Goal: Transaction & Acquisition: Purchase product/service

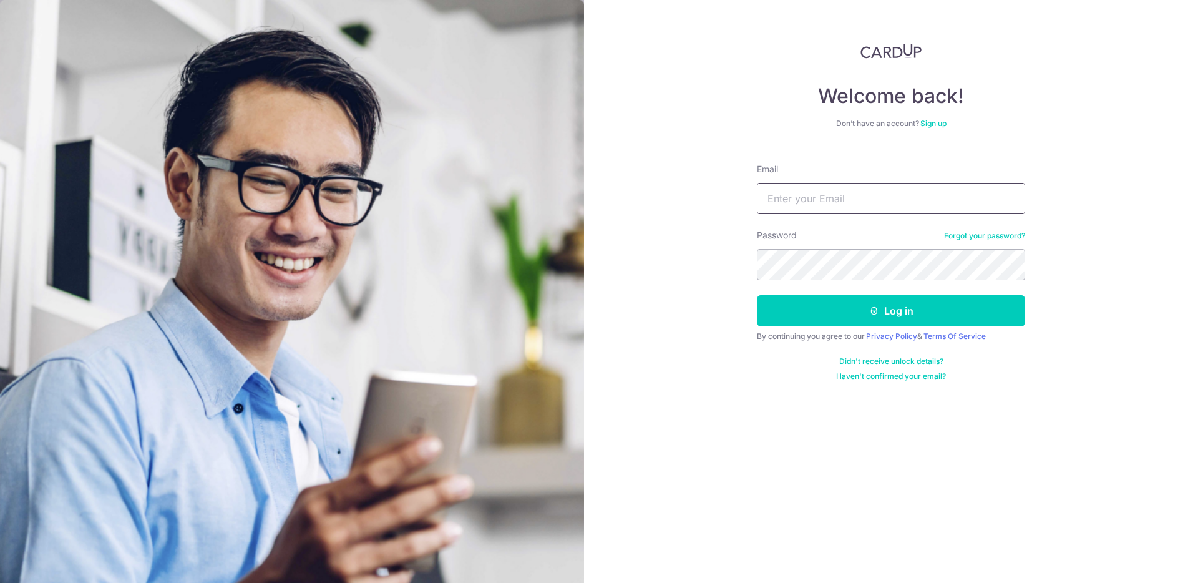
click at [843, 198] on input "Email" at bounding box center [891, 198] width 268 height 31
type input "[PERSON_NAME][EMAIL_ADDRESS][DOMAIN_NAME]"
click at [757, 295] on button "Log in" at bounding box center [891, 310] width 268 height 31
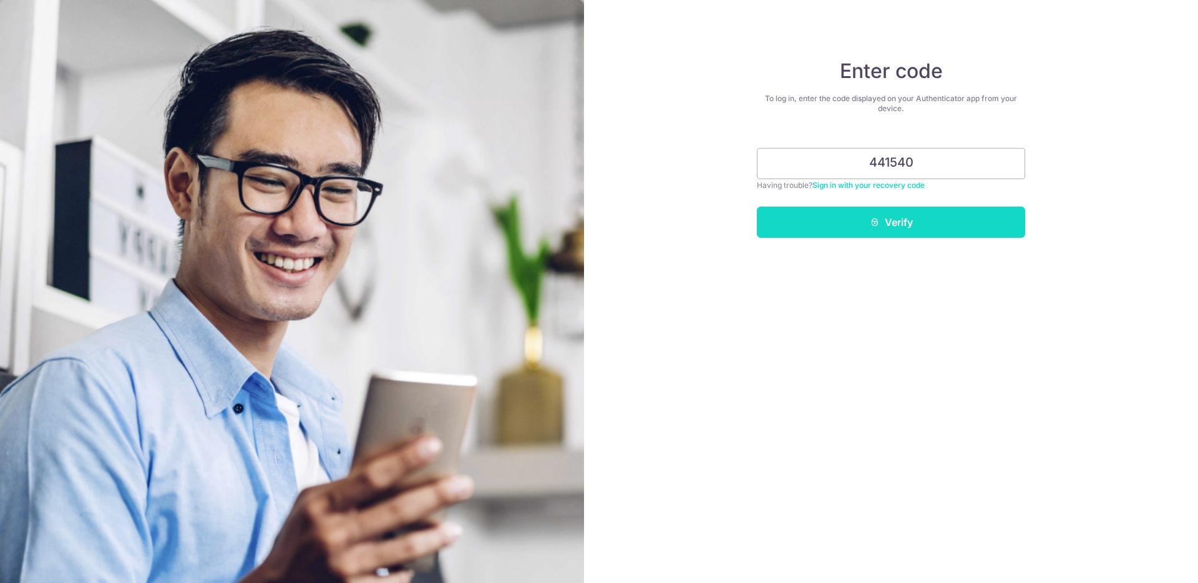
type input "441540"
click at [878, 224] on icon "submit" at bounding box center [875, 222] width 10 height 10
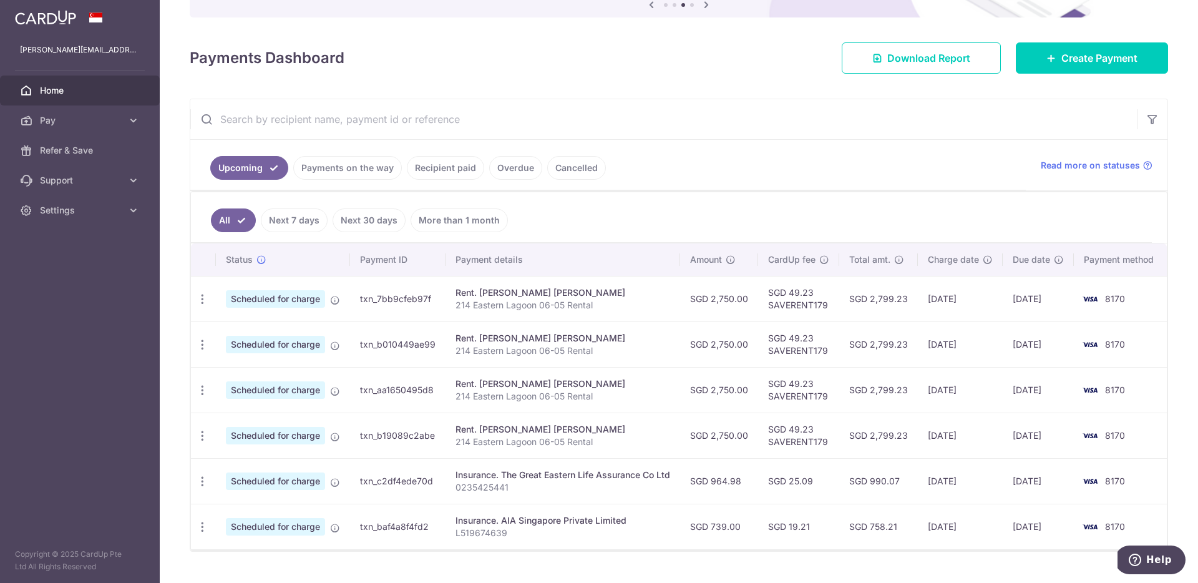
scroll to position [150, 0]
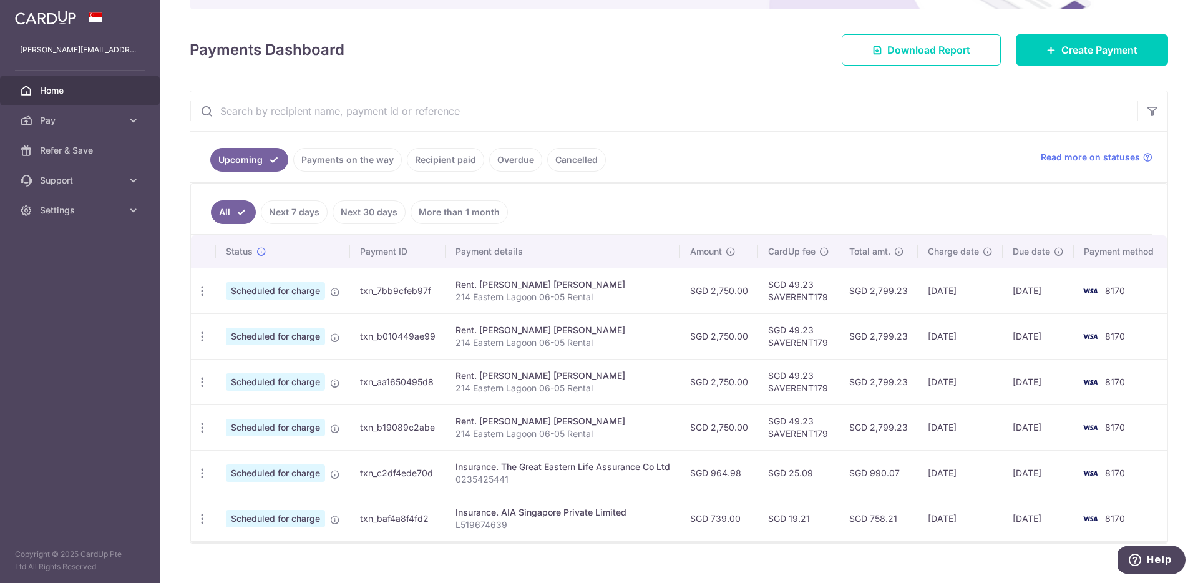
click at [727, 474] on td "SGD 964.98" at bounding box center [719, 473] width 78 height 46
click at [930, 471] on td "20/02/2026" at bounding box center [960, 473] width 85 height 46
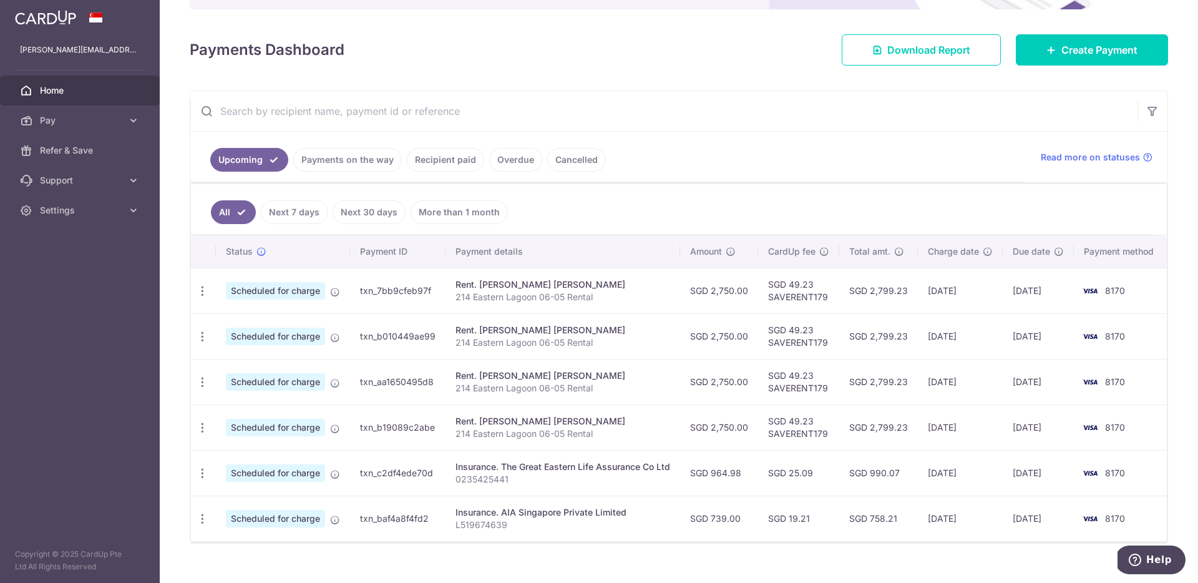
click at [943, 512] on td "[DATE]" at bounding box center [960, 519] width 85 height 46
click at [943, 512] on td "19/05/2026" at bounding box center [960, 519] width 85 height 46
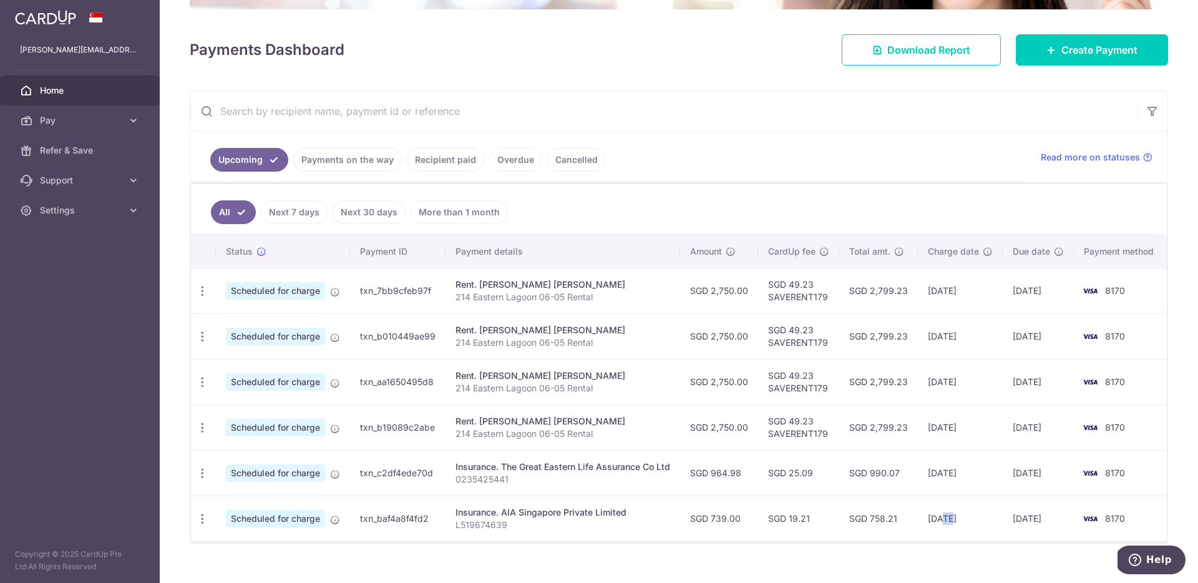
scroll to position [0, 0]
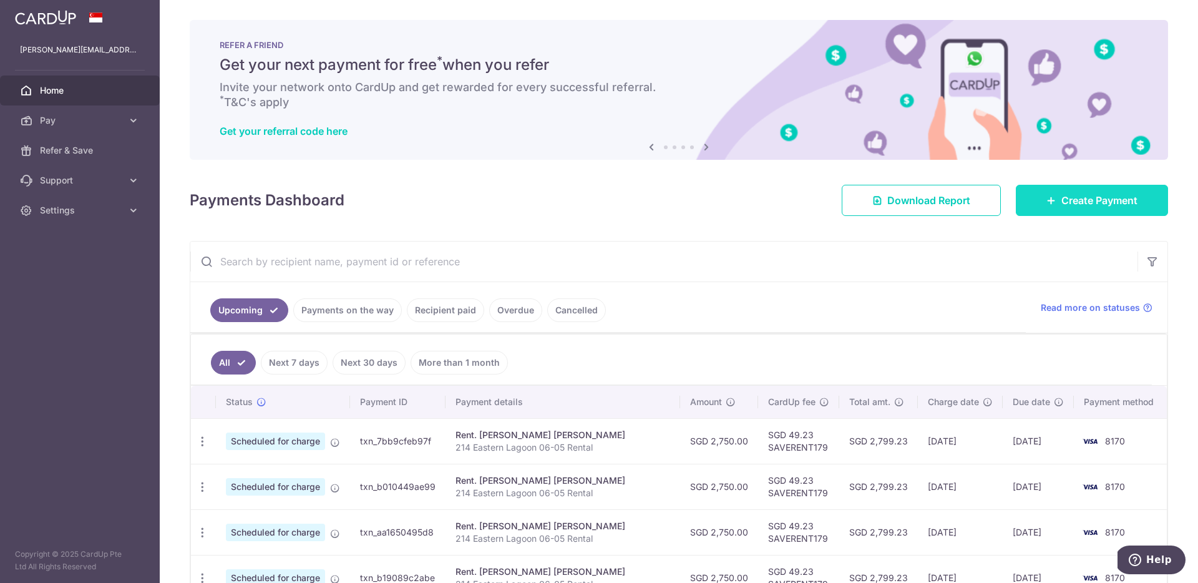
click at [1075, 195] on span "Create Payment" at bounding box center [1100, 200] width 76 height 15
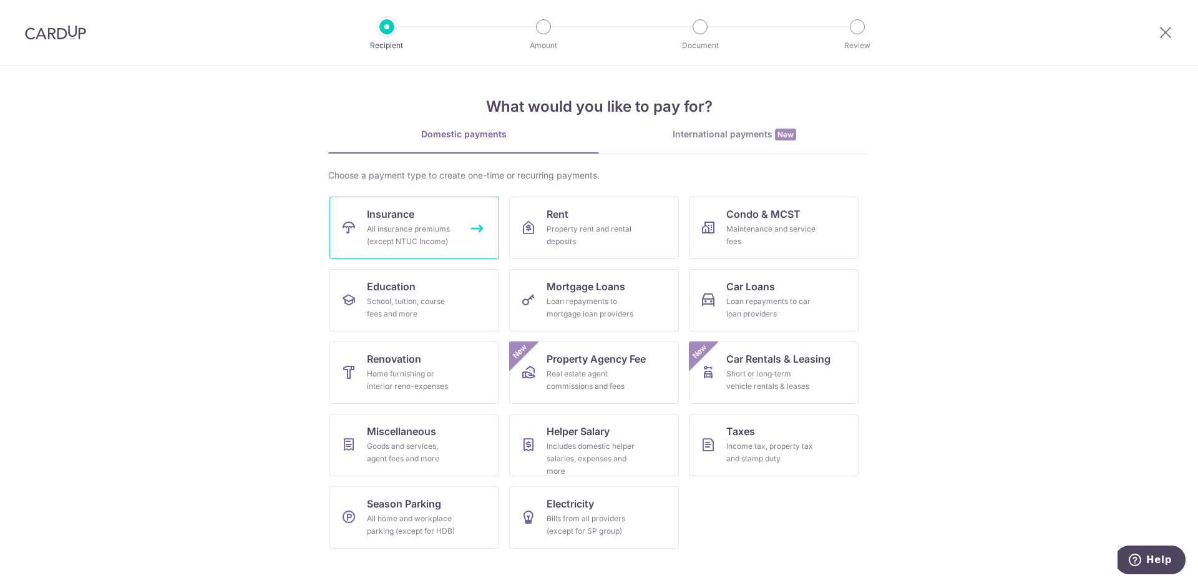
click at [425, 223] on div "All insurance premiums (except NTUC Income)" at bounding box center [412, 235] width 90 height 25
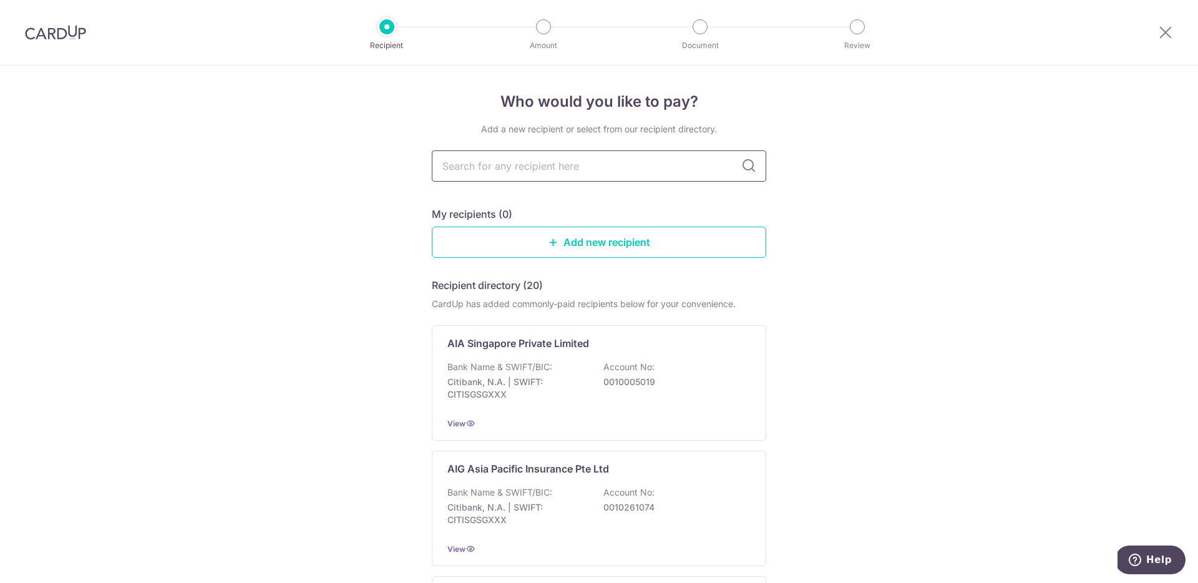
click at [582, 169] on input "text" at bounding box center [599, 165] width 335 height 31
click at [585, 169] on input "text" at bounding box center [599, 165] width 335 height 31
type input "c"
type input "great"
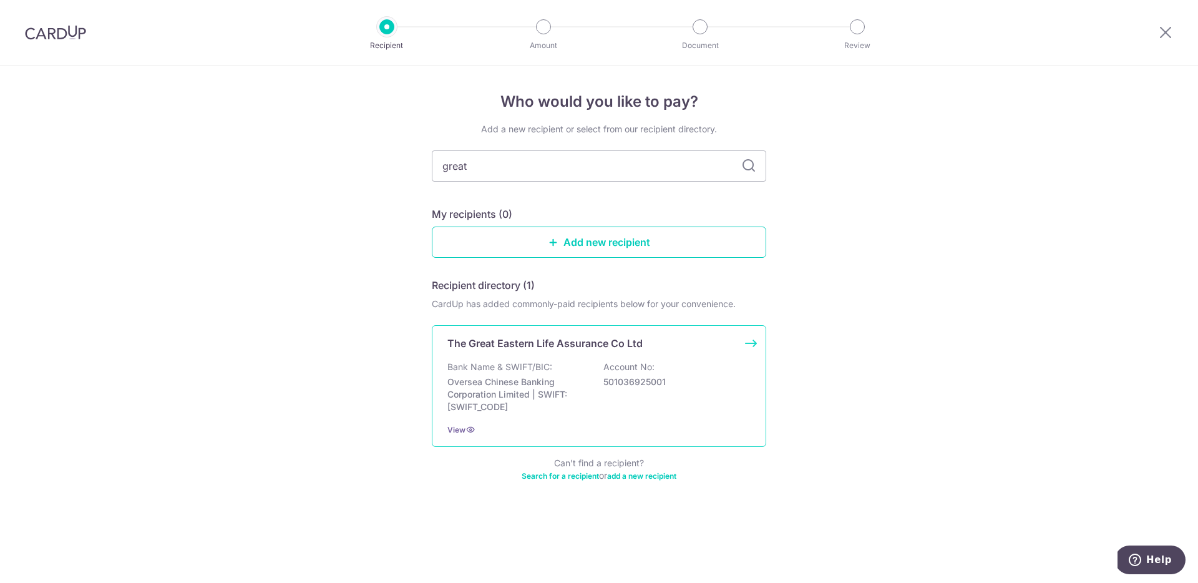
click at [604, 392] on div "Bank Name & SWIFT/BIC: Oversea Chinese Banking Corporation Limited | SWIFT: OCB…" at bounding box center [599, 387] width 303 height 52
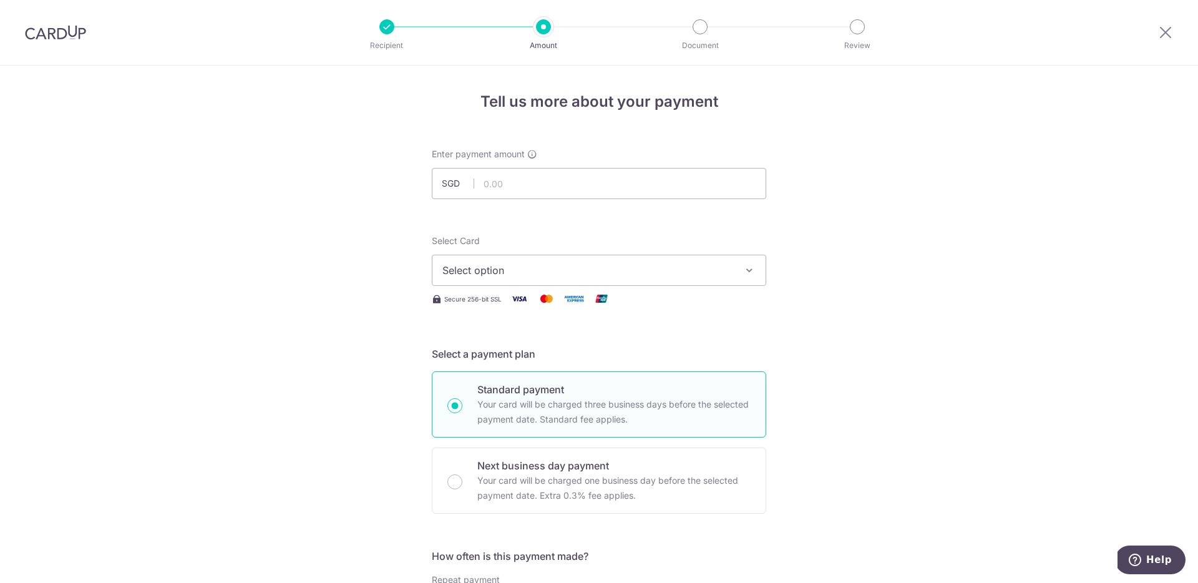
click at [637, 280] on button "Select option" at bounding box center [599, 270] width 335 height 31
click at [600, 187] on input "text" at bounding box center [599, 183] width 335 height 31
type input "1,793.16"
click at [543, 270] on span "Select option" at bounding box center [588, 270] width 291 height 15
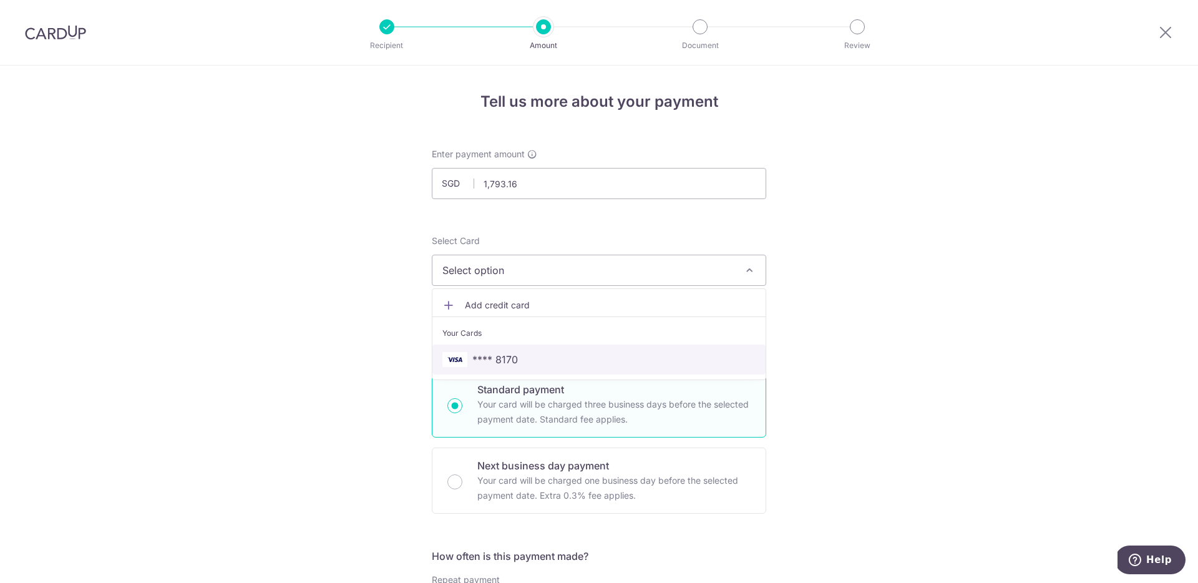
click at [516, 361] on span "**** 8170" at bounding box center [599, 359] width 313 height 15
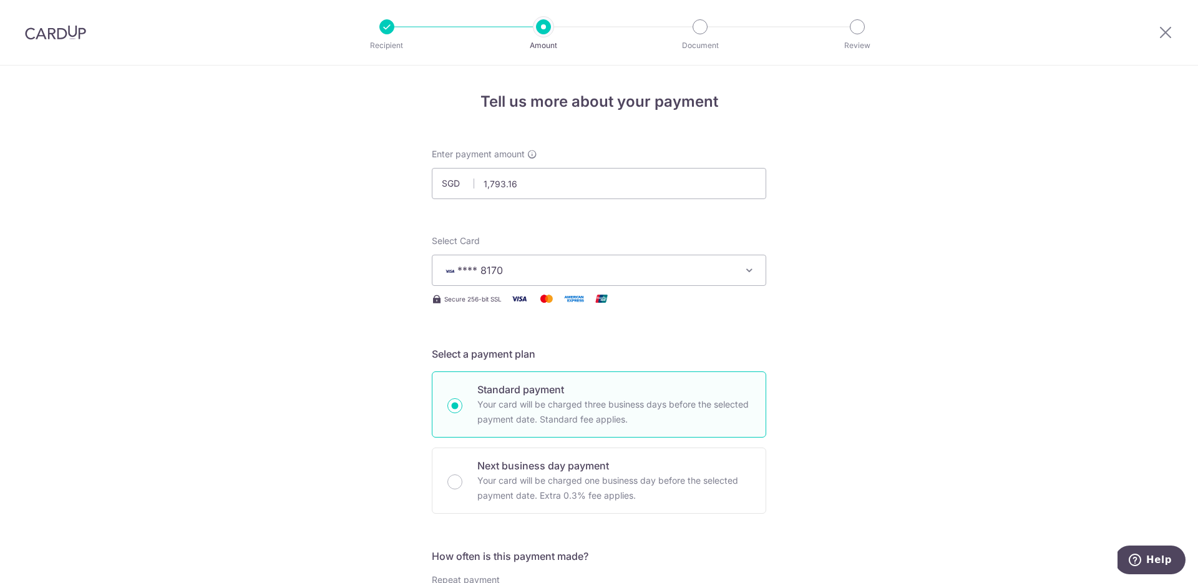
scroll to position [148, 0]
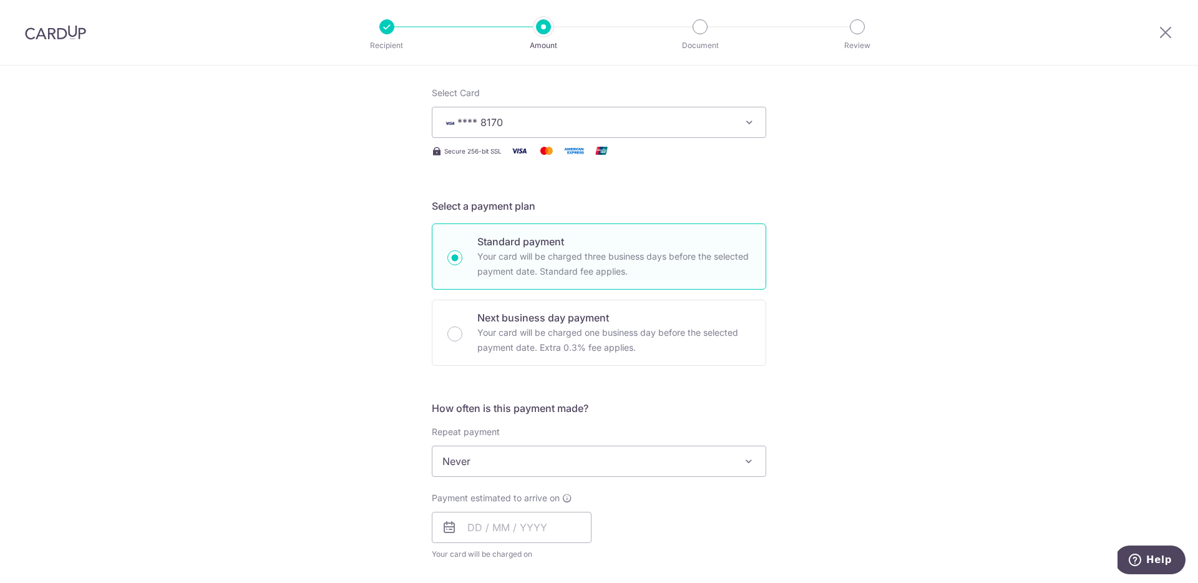
drag, startPoint x: 862, startPoint y: 333, endPoint x: 843, endPoint y: 333, distance: 18.7
click at [862, 333] on div "Tell us more about your payment Enter payment amount SGD 1,793.16 1793.16 Selec…" at bounding box center [599, 482] width 1198 height 1129
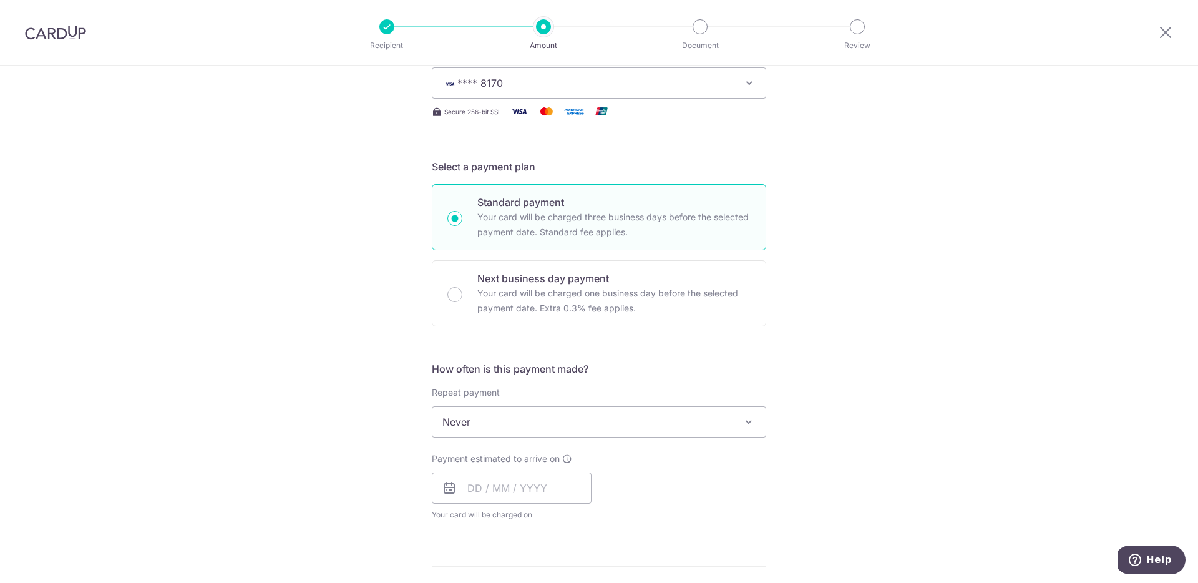
scroll to position [245, 0]
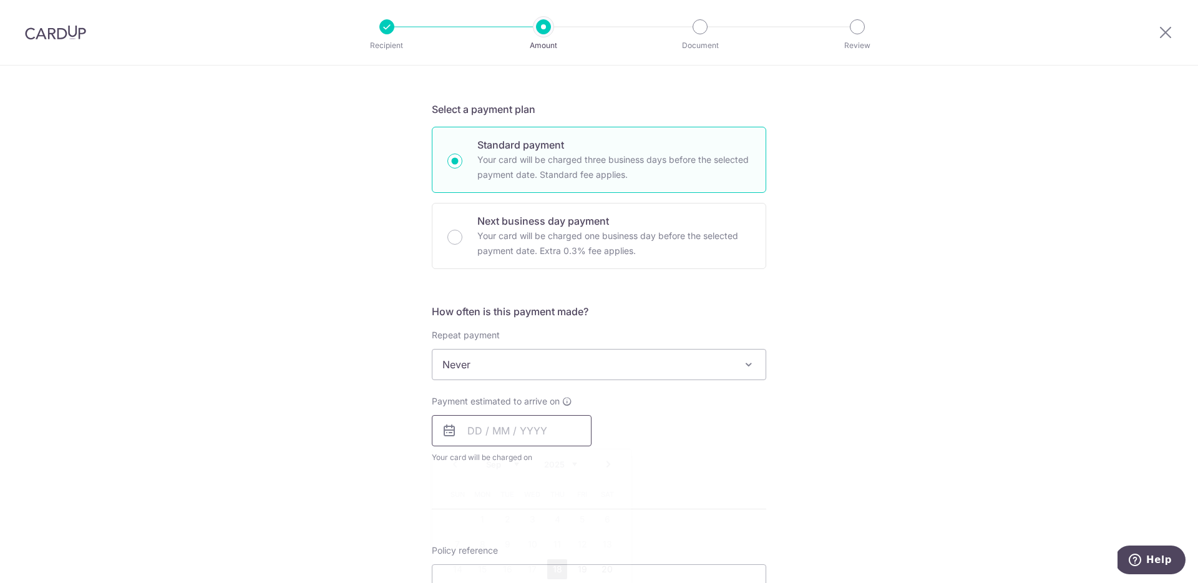
click at [555, 428] on input "text" at bounding box center [512, 430] width 160 height 31
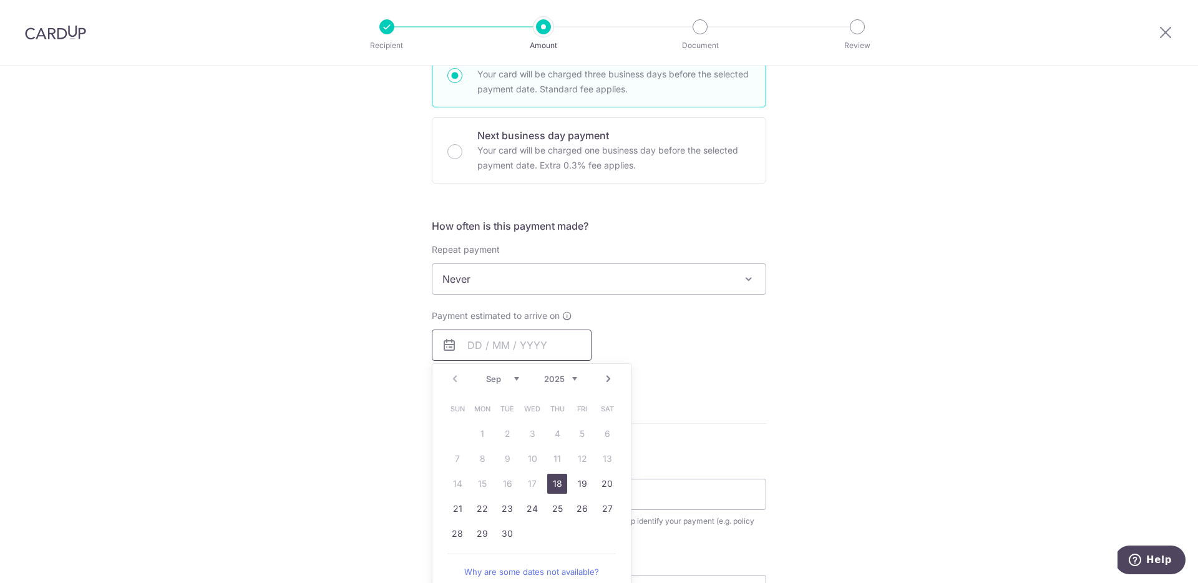
scroll to position [378, 0]
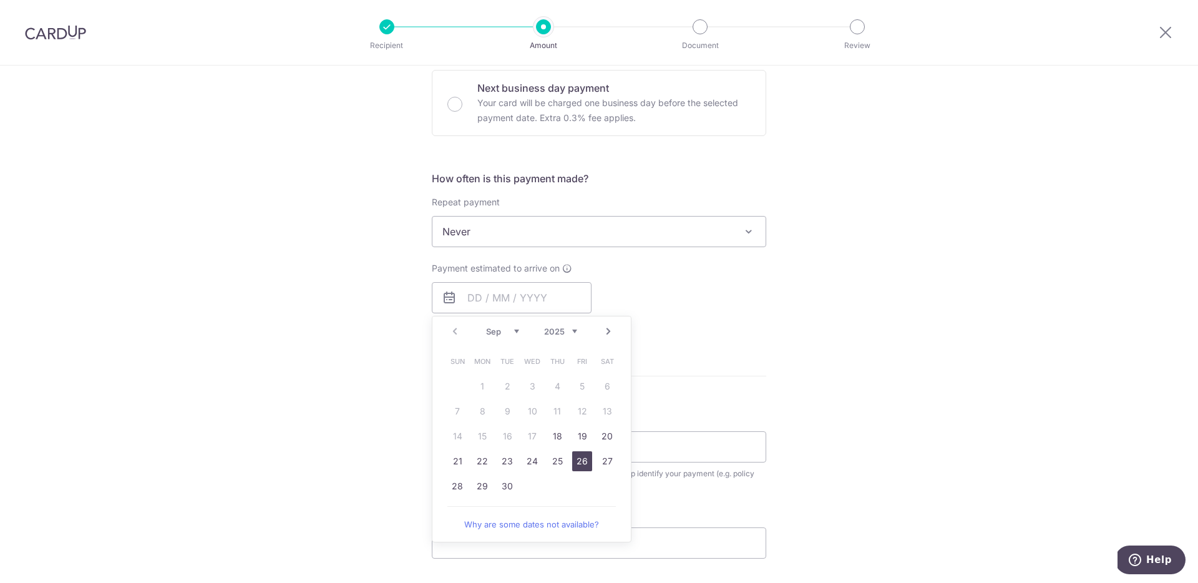
click at [582, 460] on link "26" at bounding box center [582, 461] width 20 height 20
type input "[DATE]"
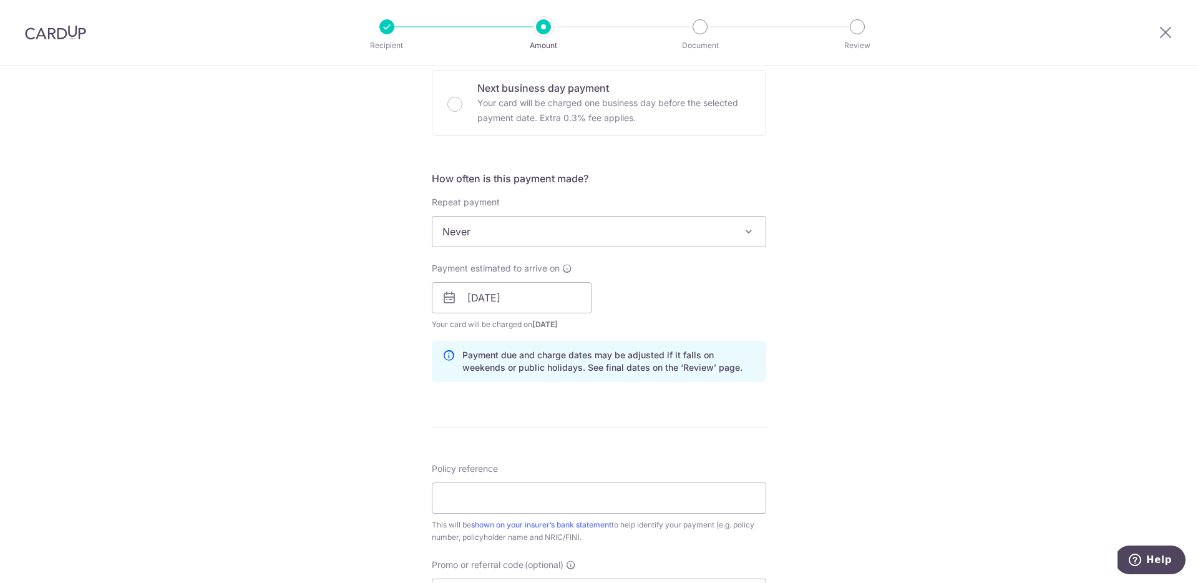
click at [808, 301] on div "Tell us more about your payment Enter payment amount SGD 1,793.16 1793.16 Selec…" at bounding box center [599, 278] width 1198 height 1180
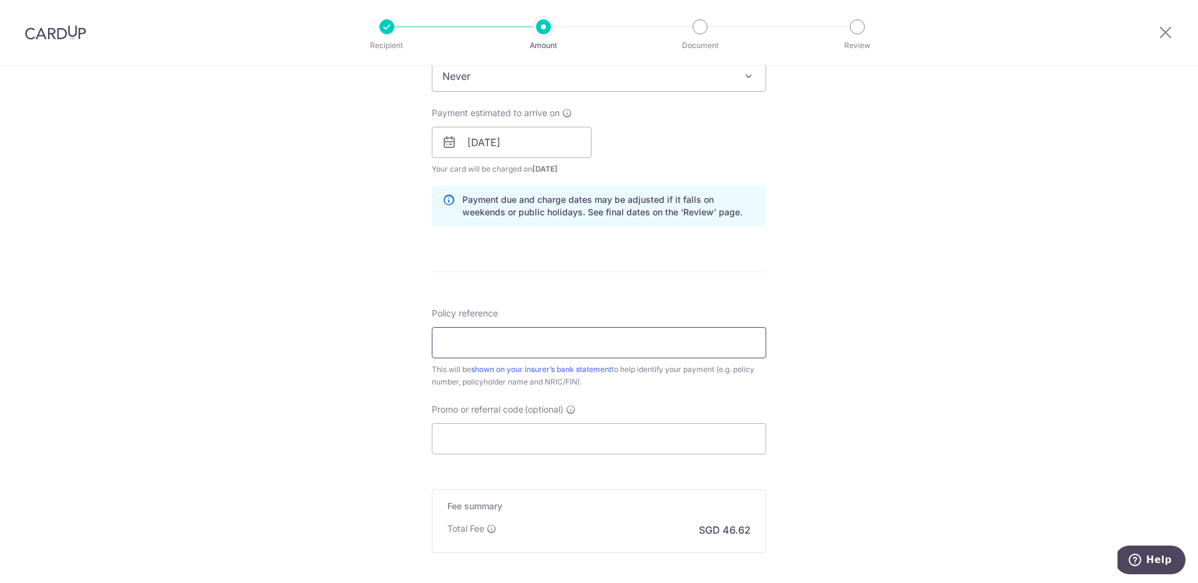
click at [562, 340] on input "Policy reference" at bounding box center [599, 342] width 335 height 31
paste input "0102958502"
type input "0102958502"
click at [849, 362] on div "Tell us more about your payment Enter payment amount SGD 1,793.16 1793.16 Selec…" at bounding box center [599, 123] width 1198 height 1180
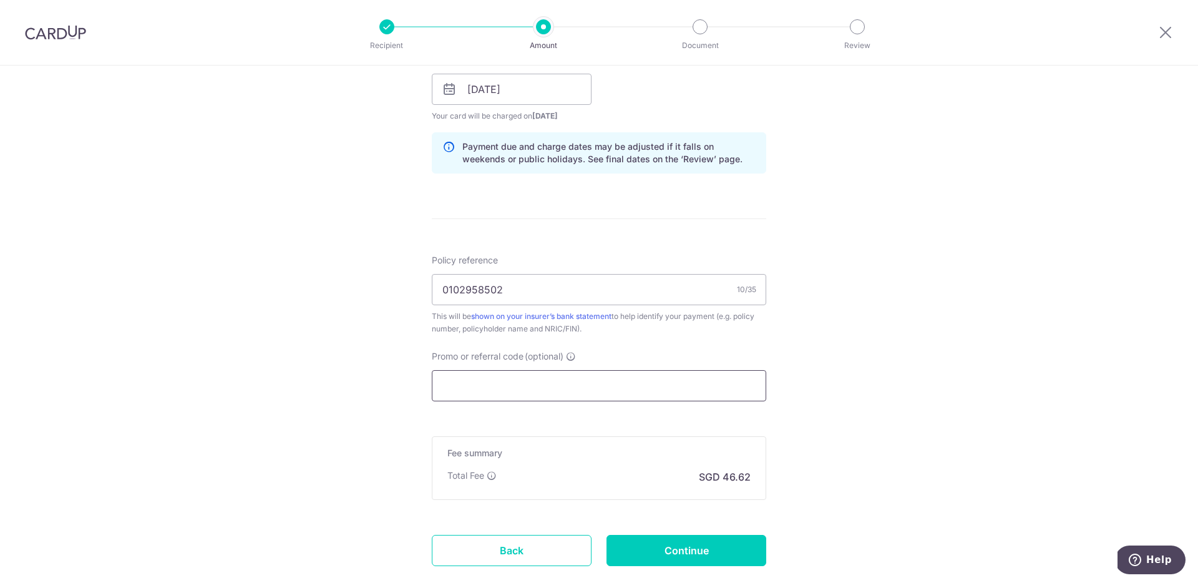
click at [486, 378] on input "Promo or referral code (optional)" at bounding box center [599, 385] width 335 height 31
paste input "OFF225"
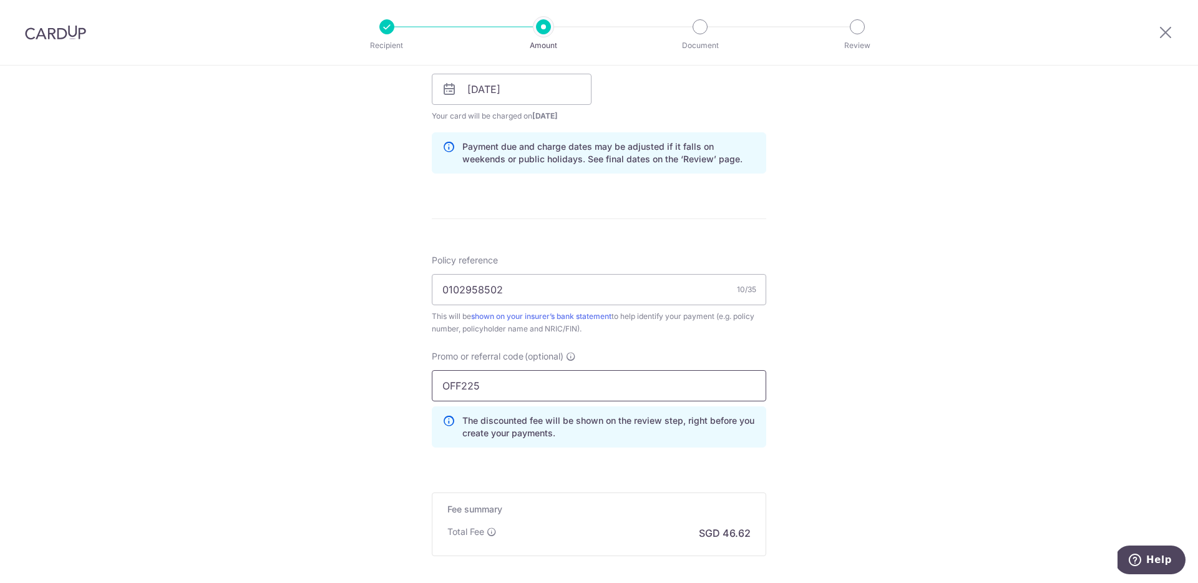
type input "OFF225"
click at [861, 377] on div "Tell us more about your payment Enter payment amount SGD 1,793.16 1793.16 Selec…" at bounding box center [599, 97] width 1198 height 1236
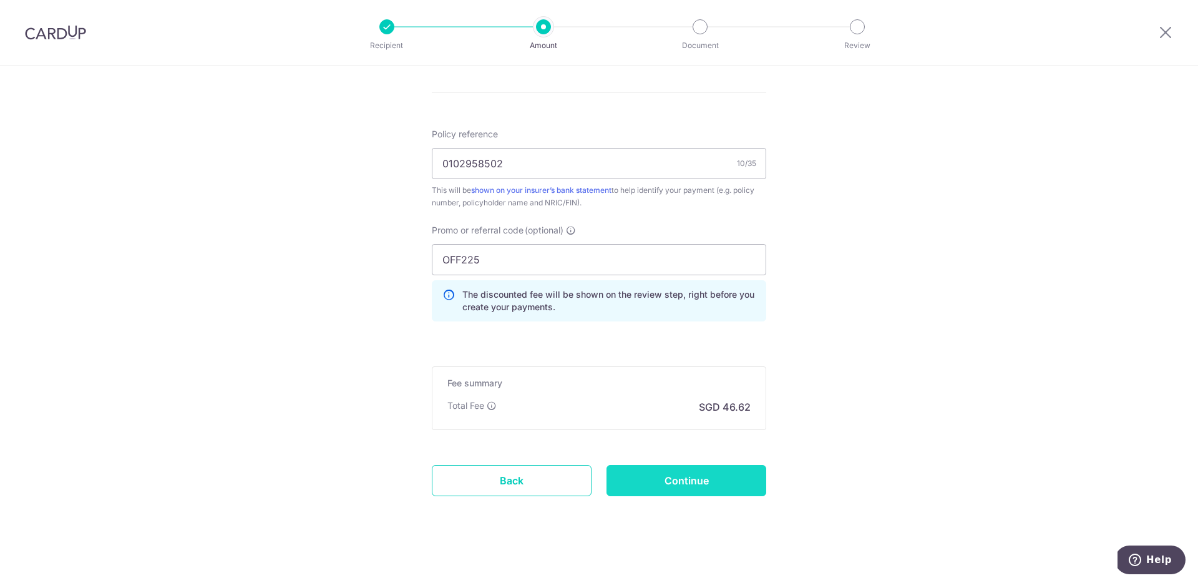
click at [718, 484] on input "Continue" at bounding box center [687, 480] width 160 height 31
type input "Create Schedule"
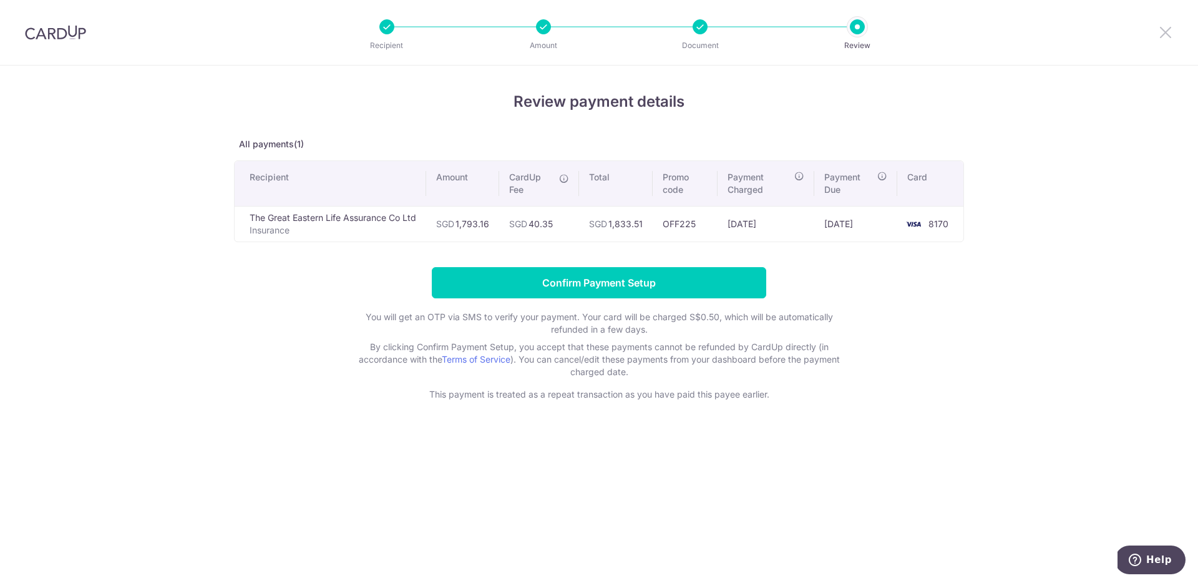
click at [1170, 31] on icon at bounding box center [1165, 32] width 15 height 16
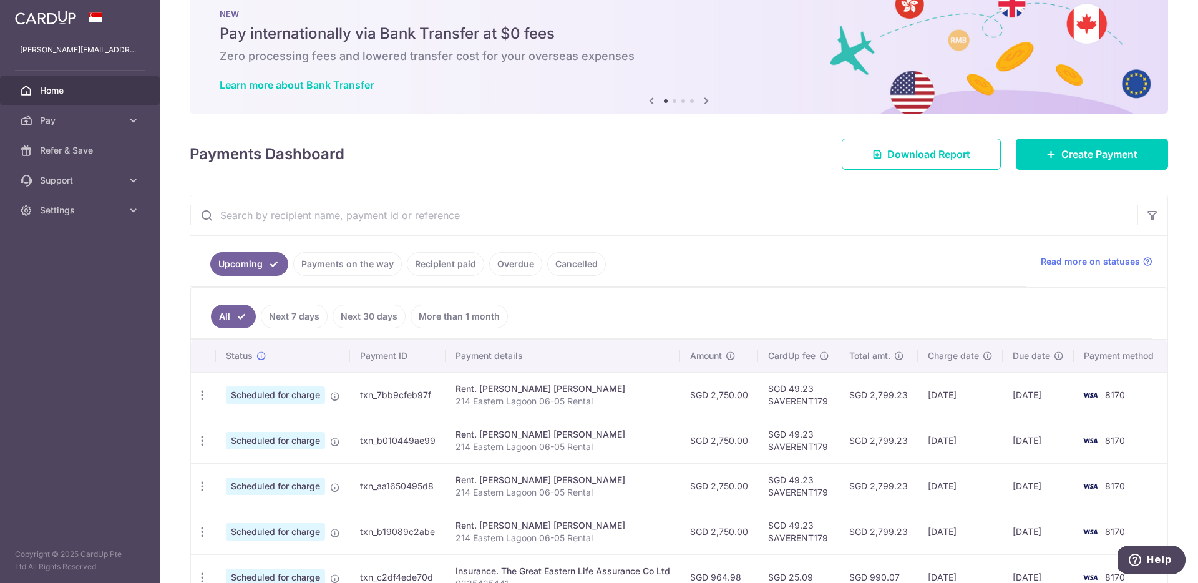
scroll to position [155, 0]
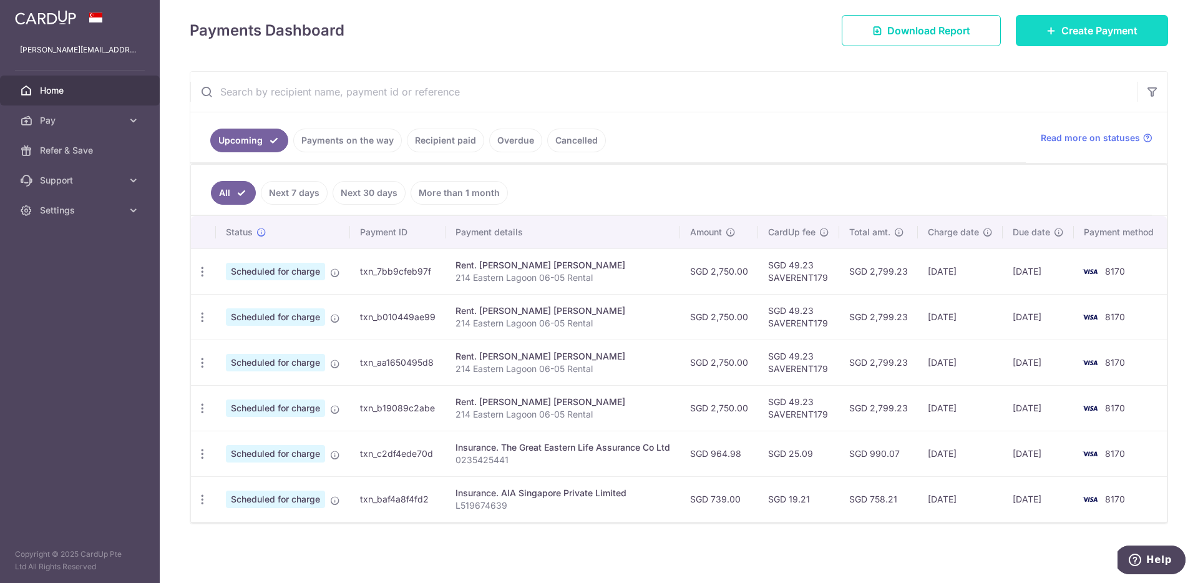
click at [1043, 36] on link "Create Payment" at bounding box center [1092, 30] width 152 height 31
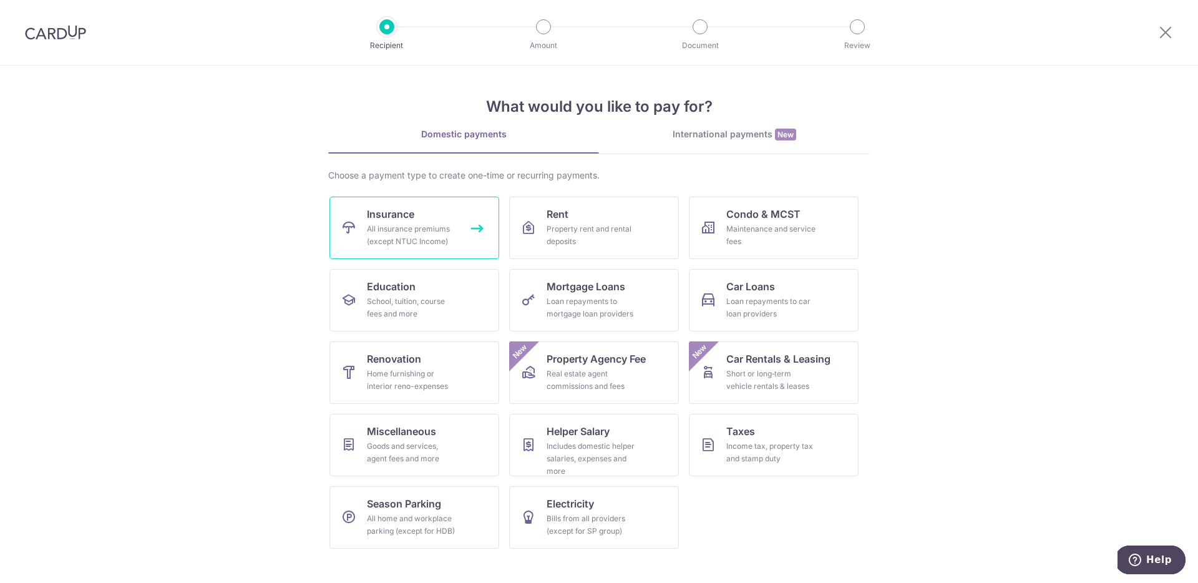
click at [426, 230] on div "All insurance premiums (except NTUC Income)" at bounding box center [412, 235] width 90 height 25
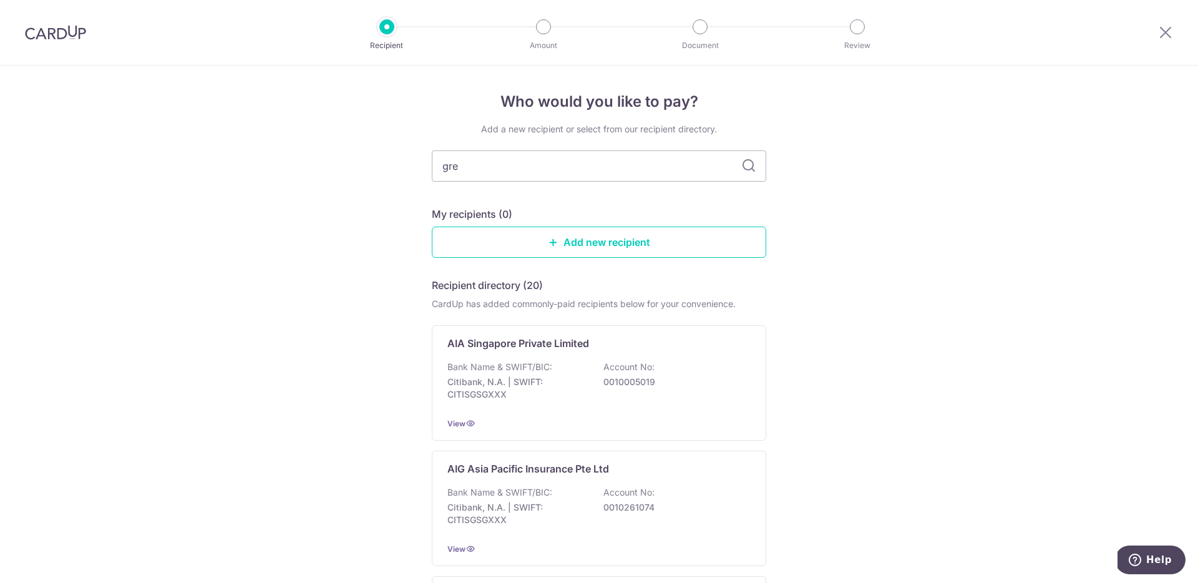
type input "grea"
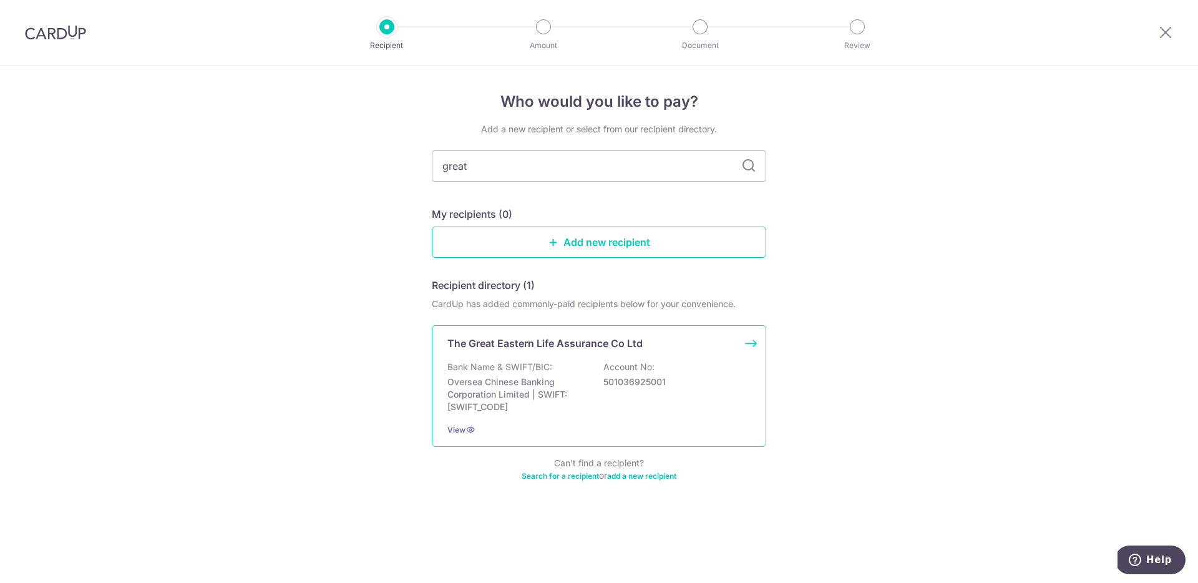
type input "great"
click at [580, 352] on div "The Great Eastern Life Assurance Co Ltd Bank Name & SWIFT/BIC: Oversea Chinese …" at bounding box center [599, 386] width 335 height 122
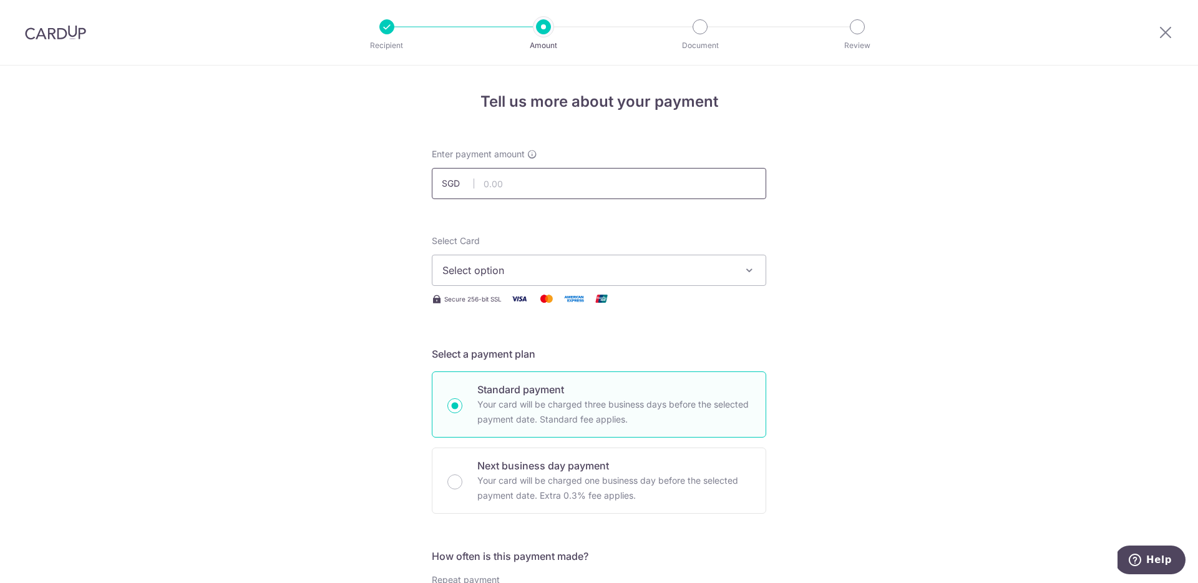
click at [563, 192] on input "text" at bounding box center [599, 183] width 335 height 31
type input "1,793.16"
click at [638, 265] on span "Select option" at bounding box center [588, 270] width 291 height 15
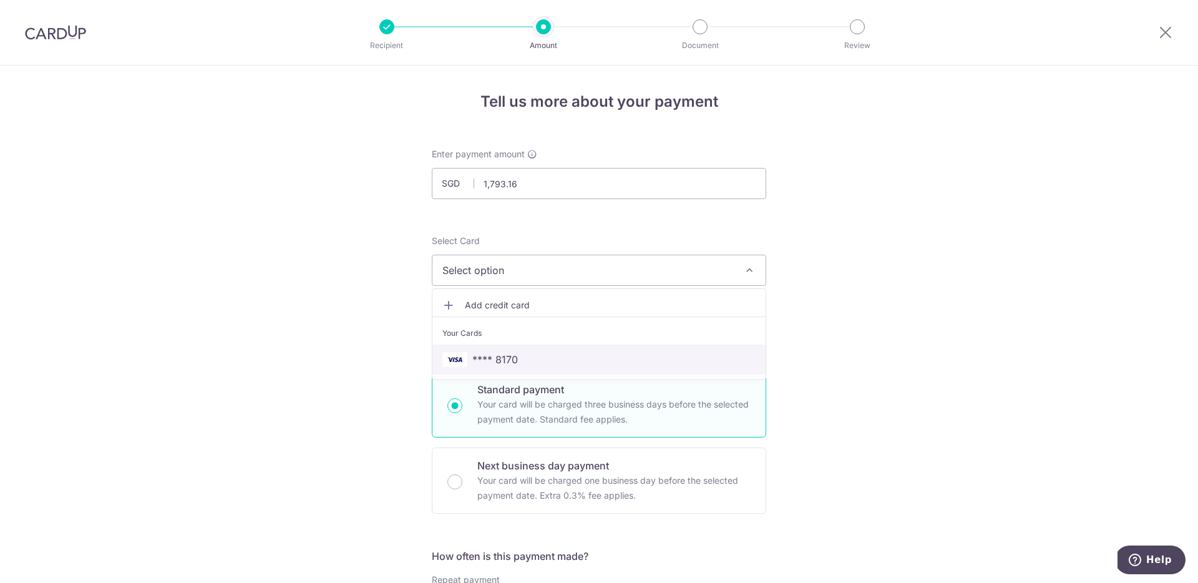
click at [554, 349] on link "**** 8170" at bounding box center [599, 360] width 333 height 30
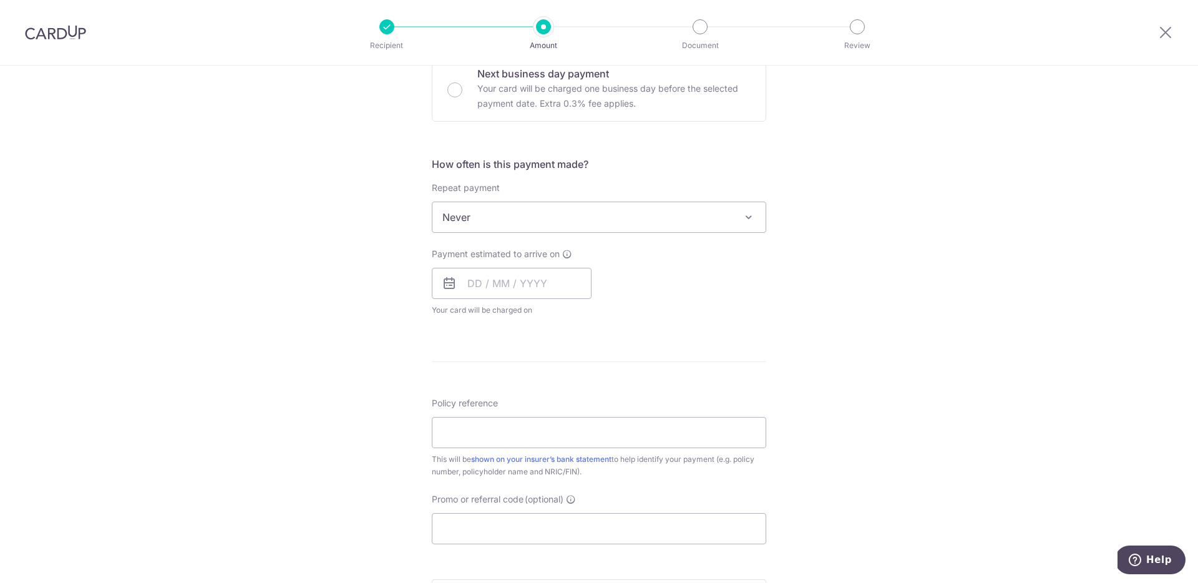
scroll to position [453, 0]
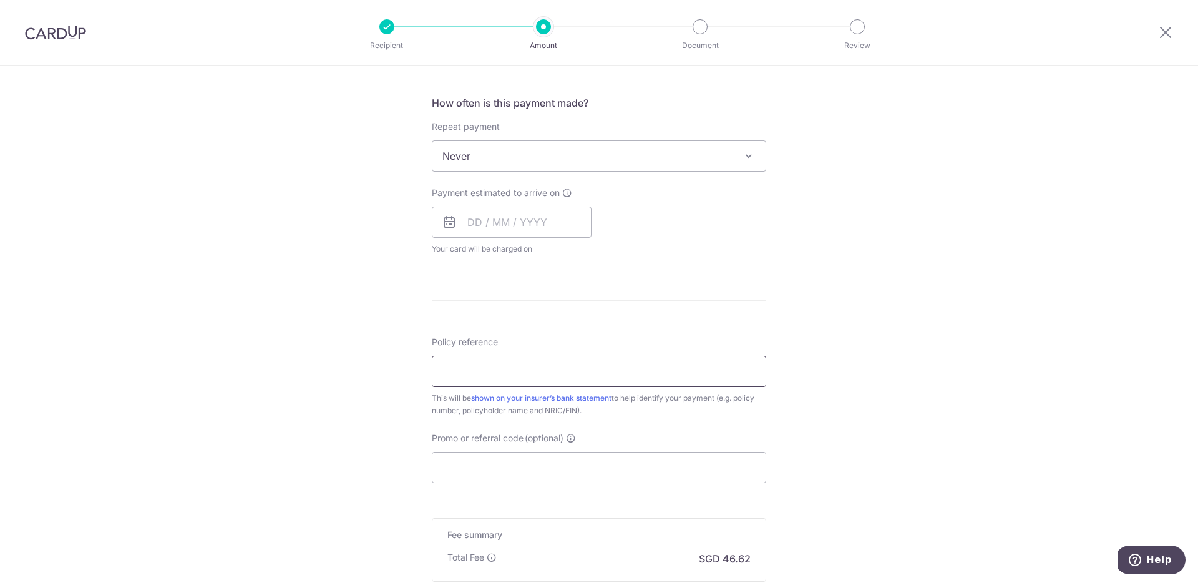
click at [537, 369] on input "Policy reference" at bounding box center [599, 371] width 335 height 31
paste input "0102958502"
type input "0102958502"
drag, startPoint x: 927, startPoint y: 399, endPoint x: 879, endPoint y: 410, distance: 49.2
click at [927, 399] on div "Tell us more about your payment Enter payment amount SGD 1,793.16 1793.16 Selec…" at bounding box center [599, 176] width 1198 height 1129
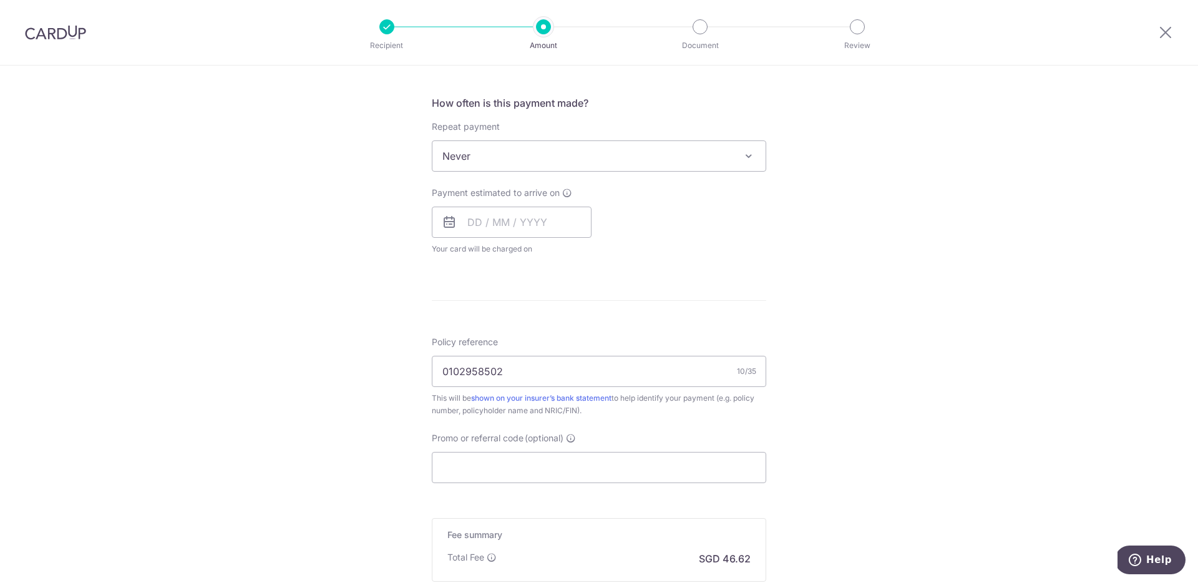
scroll to position [536, 0]
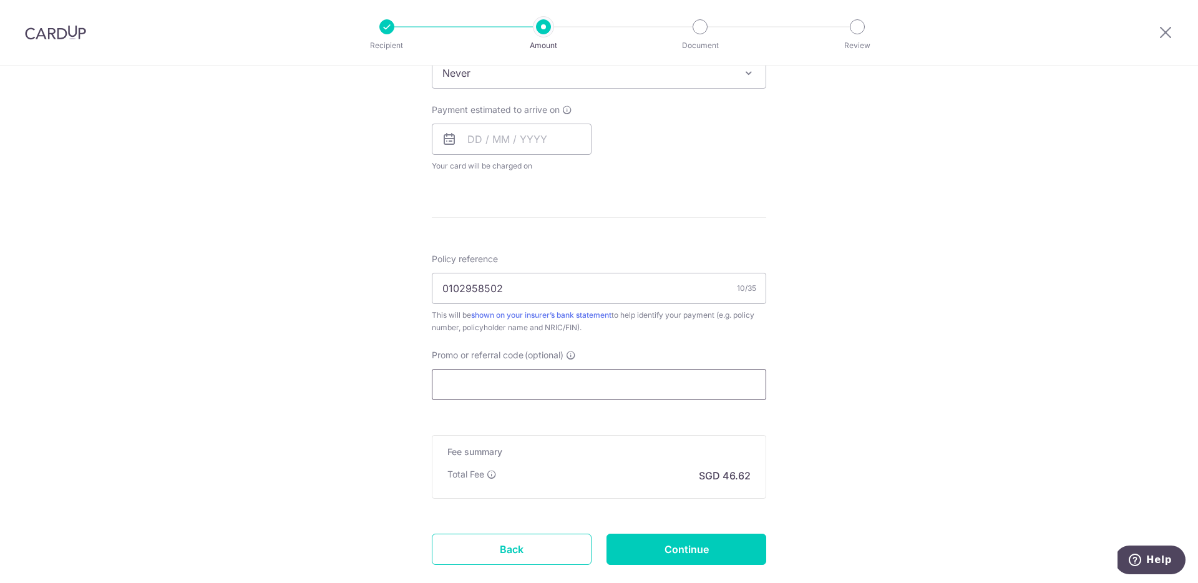
click at [567, 388] on input "Promo or referral code (optional)" at bounding box center [599, 384] width 335 height 31
paste input "OFF225"
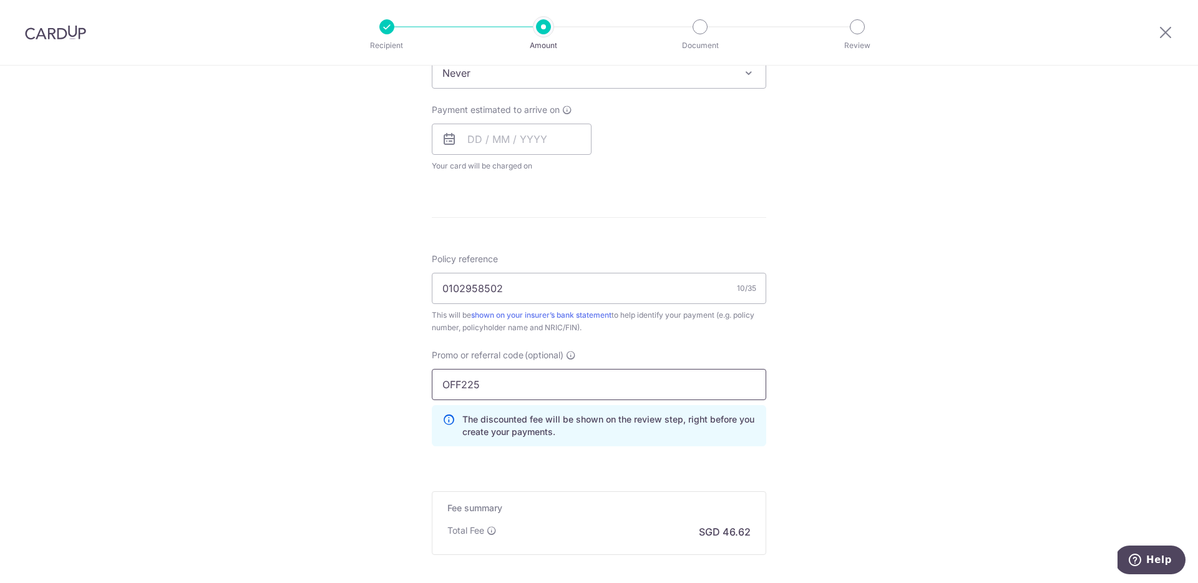
type input "OFF225"
click at [902, 421] on div "Tell us more about your payment Enter payment amount SGD 1,793.16 1793.16 Selec…" at bounding box center [599, 121] width 1198 height 1185
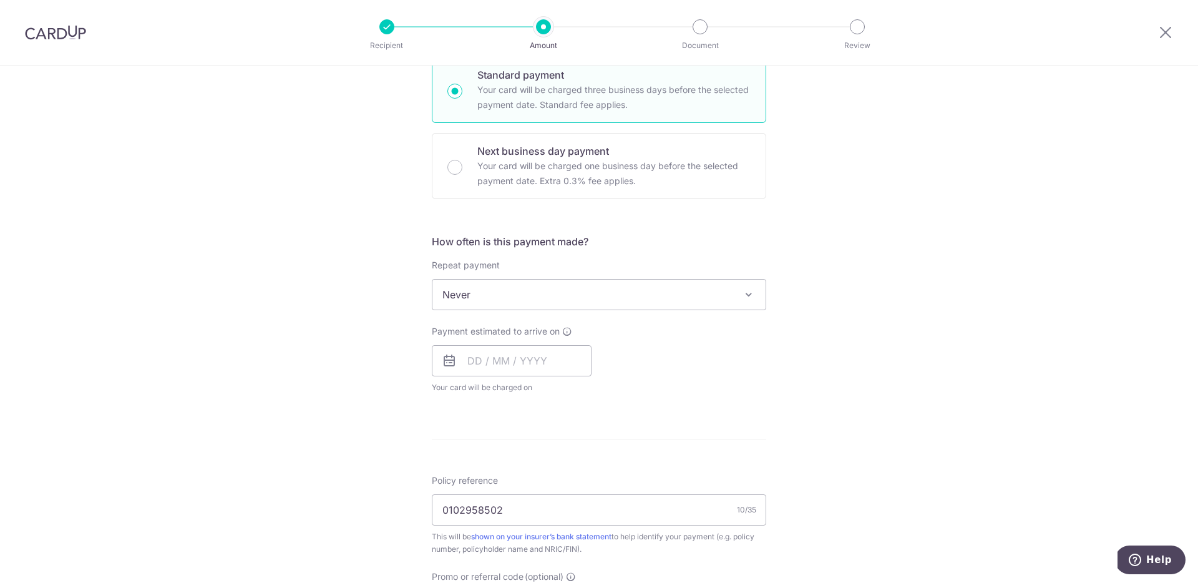
scroll to position [180, 0]
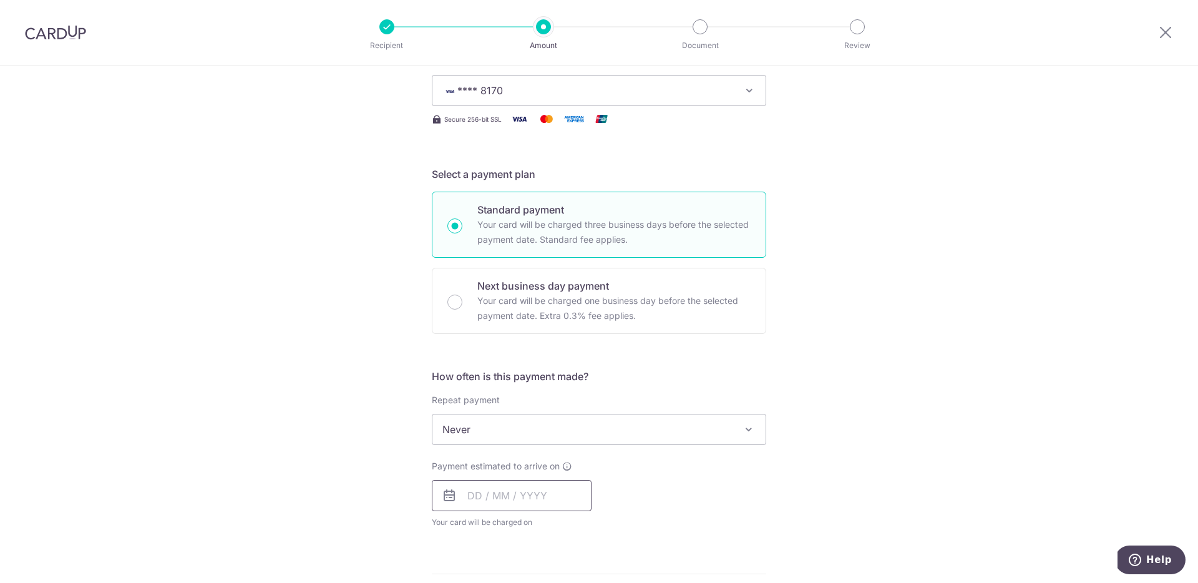
click at [524, 496] on input "text" at bounding box center [512, 495] width 160 height 31
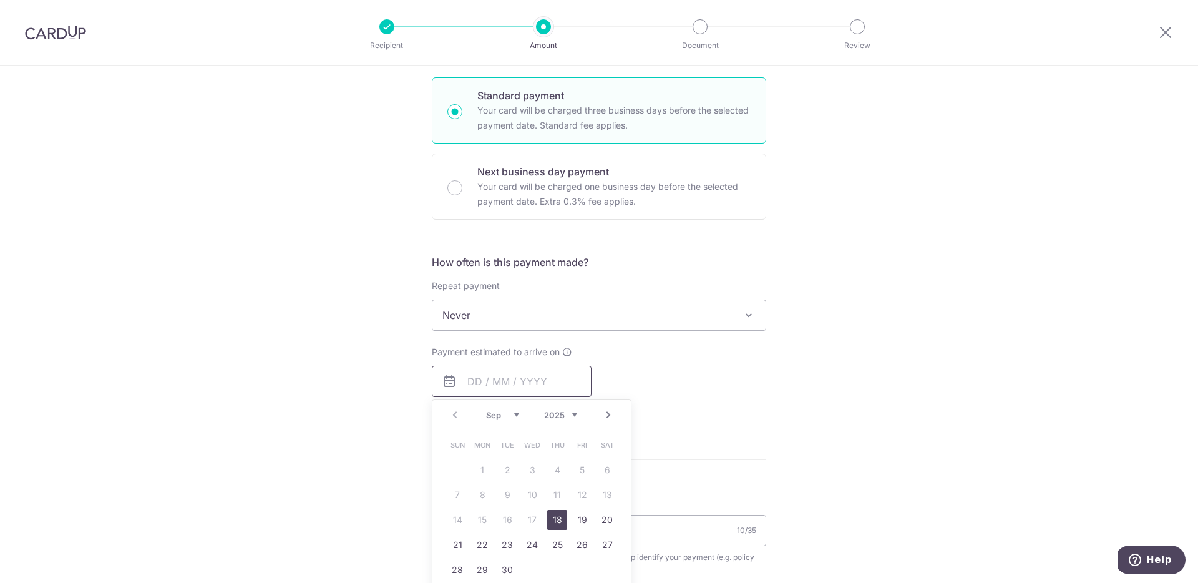
scroll to position [335, 0]
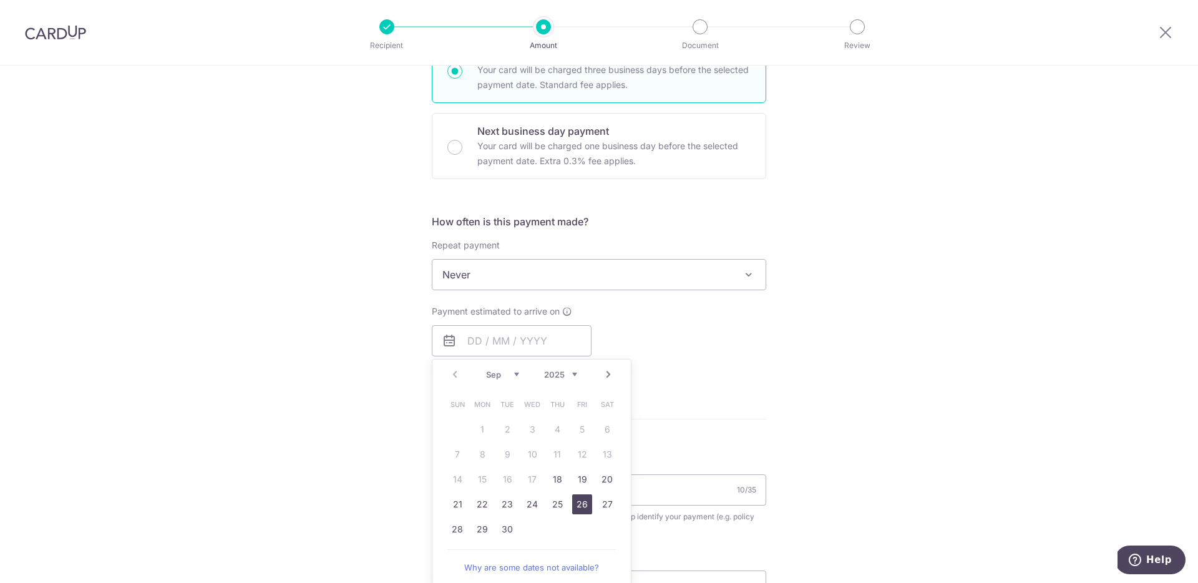
click at [578, 505] on link "26" at bounding box center [582, 504] width 20 height 20
type input "26/09/2025"
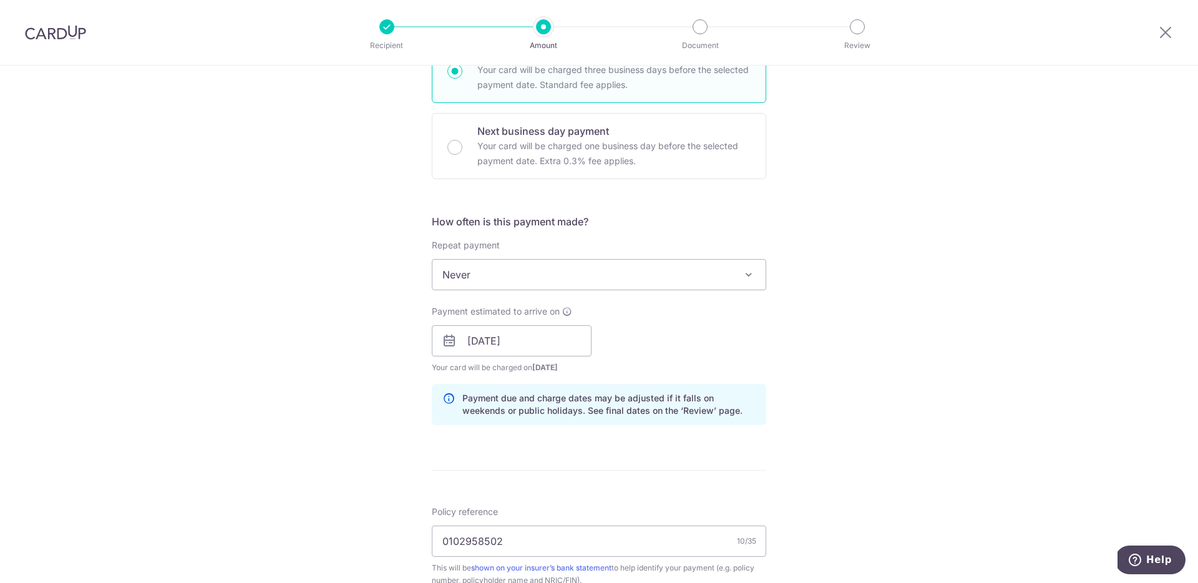
click at [793, 369] on div "Tell us more about your payment Enter payment amount SGD 1,793.16 1793.16 Selec…" at bounding box center [599, 349] width 1198 height 1236
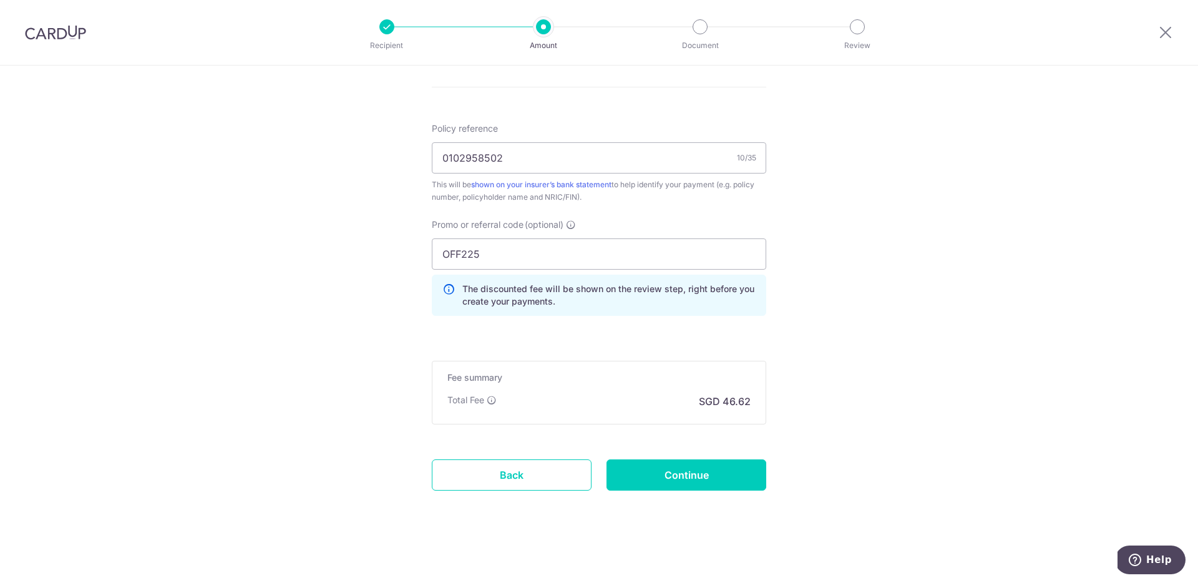
scroll to position [719, 0]
click at [717, 477] on input "Continue" at bounding box center [687, 473] width 160 height 31
type input "Create Schedule"
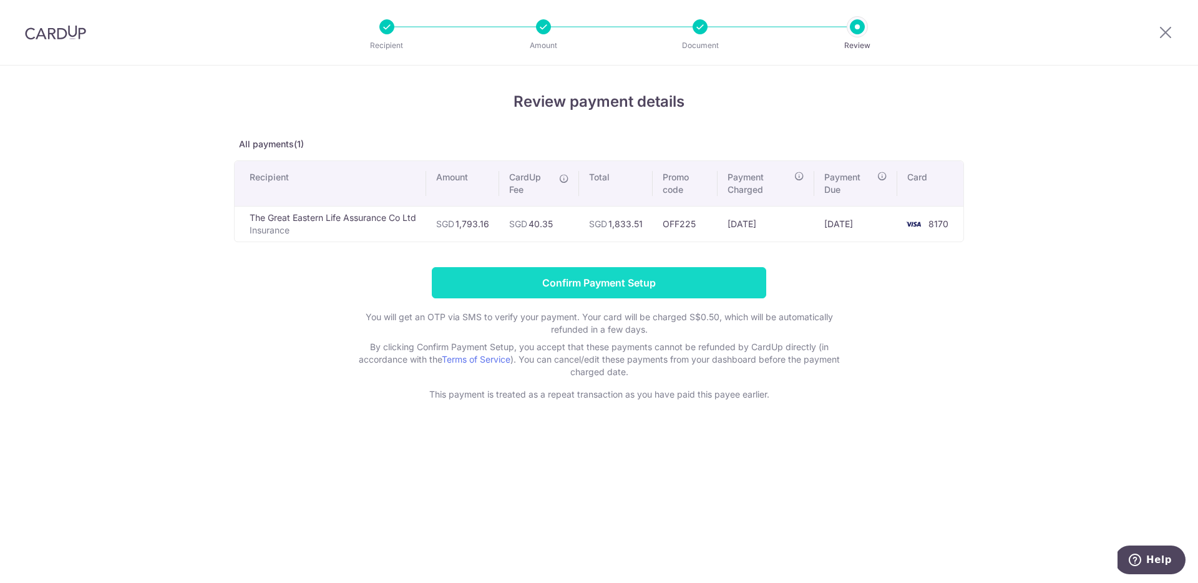
click at [723, 271] on input "Confirm Payment Setup" at bounding box center [599, 282] width 335 height 31
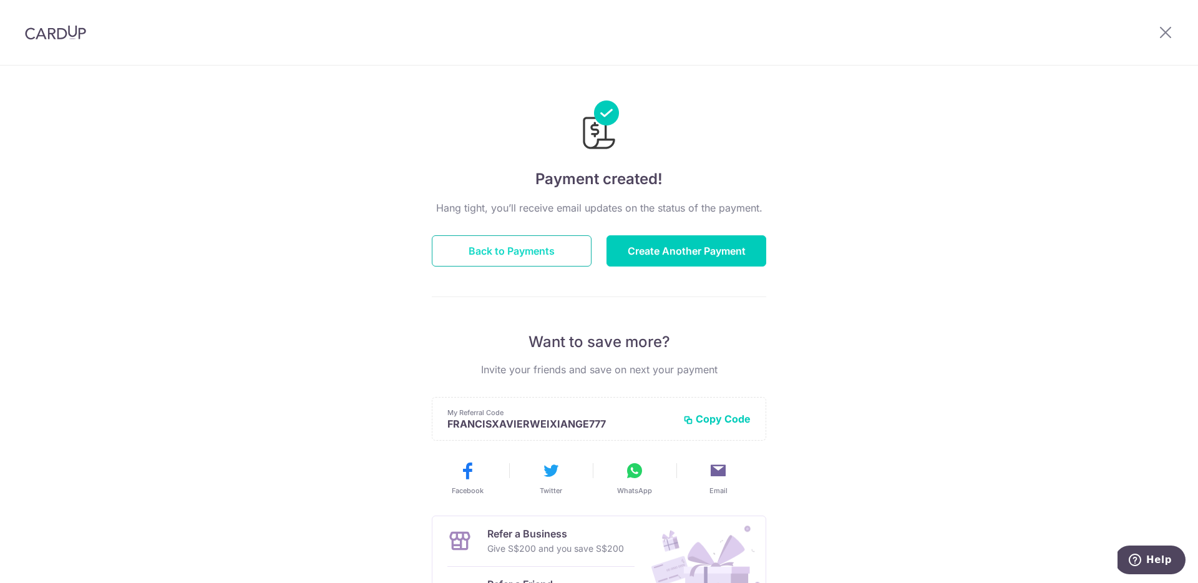
click at [532, 249] on button "Back to Payments" at bounding box center [512, 250] width 160 height 31
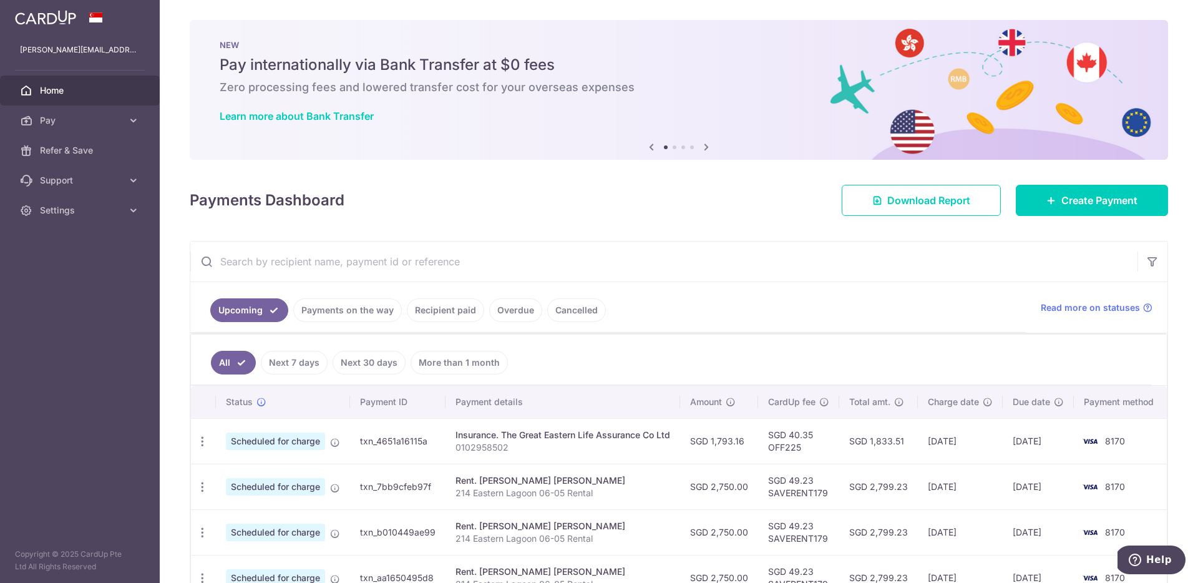
scroll to position [215, 0]
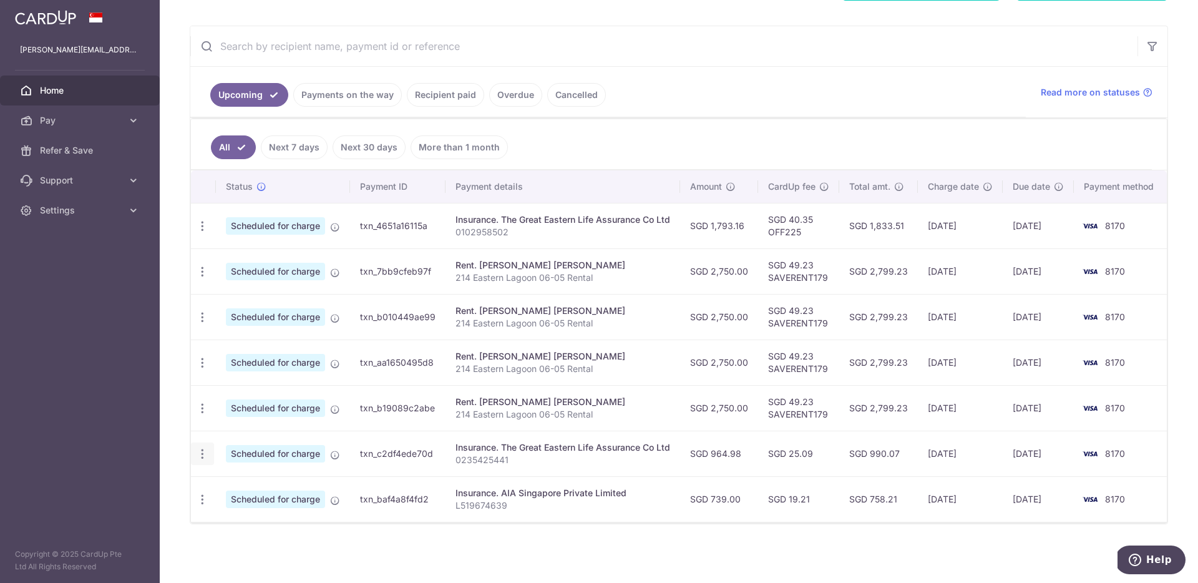
click at [205, 456] on icon "button" at bounding box center [202, 454] width 13 height 13
click at [245, 517] on span "Cancel payment" at bounding box center [269, 518] width 84 height 15
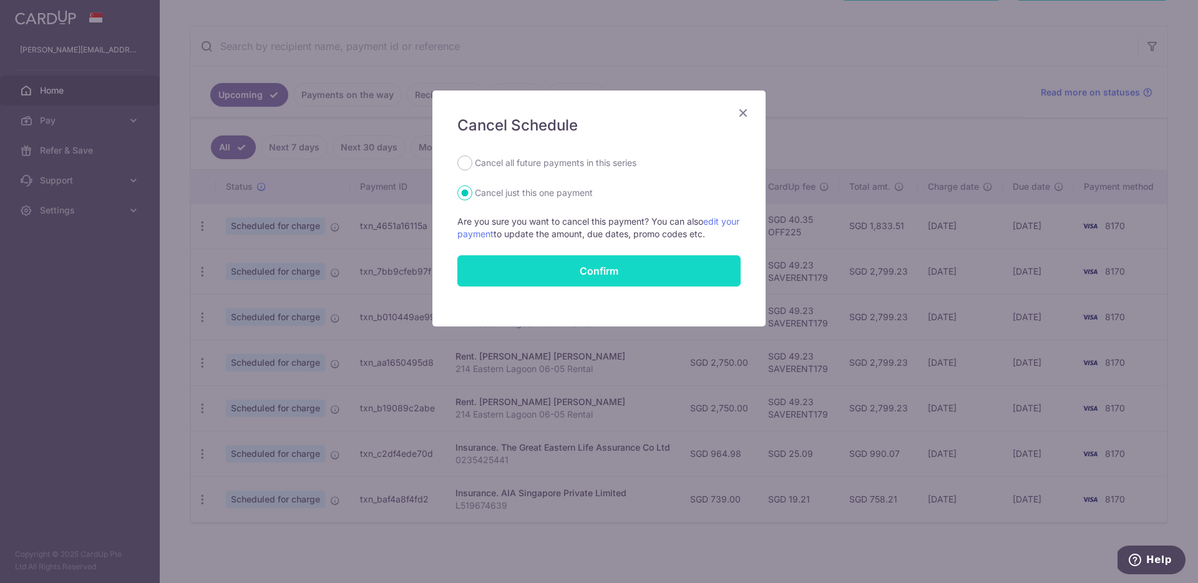
click at [579, 273] on button "Confirm" at bounding box center [598, 270] width 283 height 31
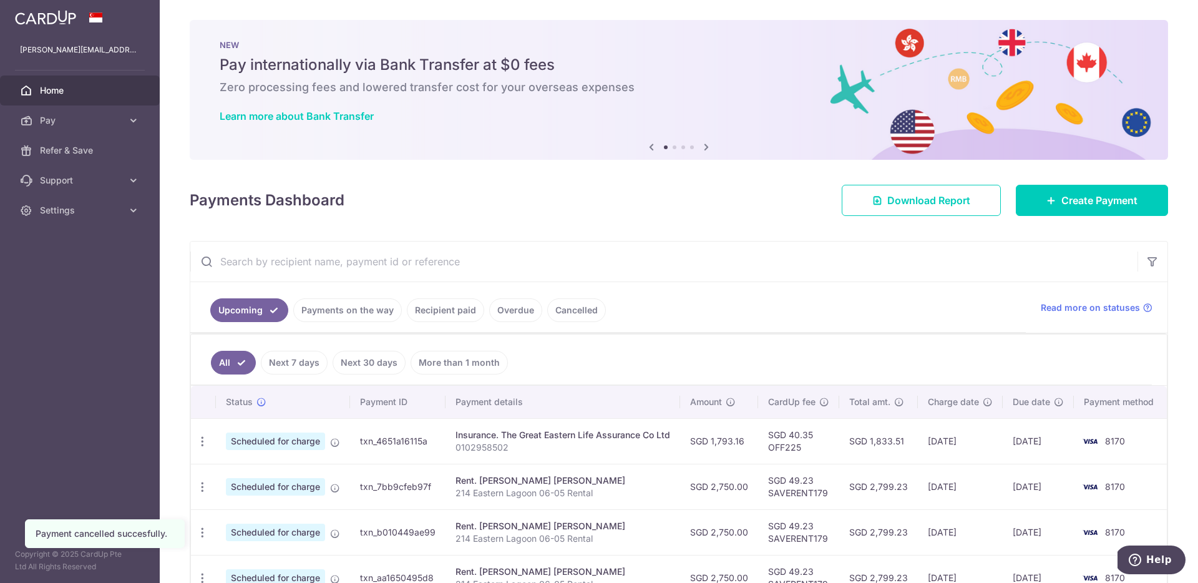
scroll to position [170, 0]
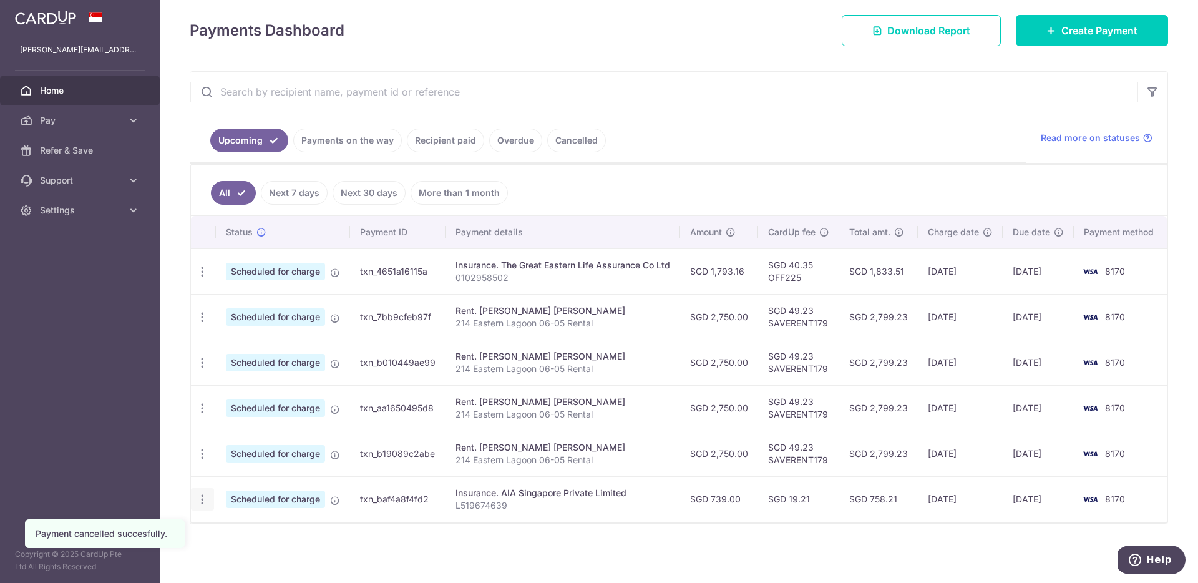
click at [204, 503] on icon "button" at bounding box center [202, 499] width 13 height 13
click at [271, 568] on span "Cancel payment" at bounding box center [269, 564] width 84 height 15
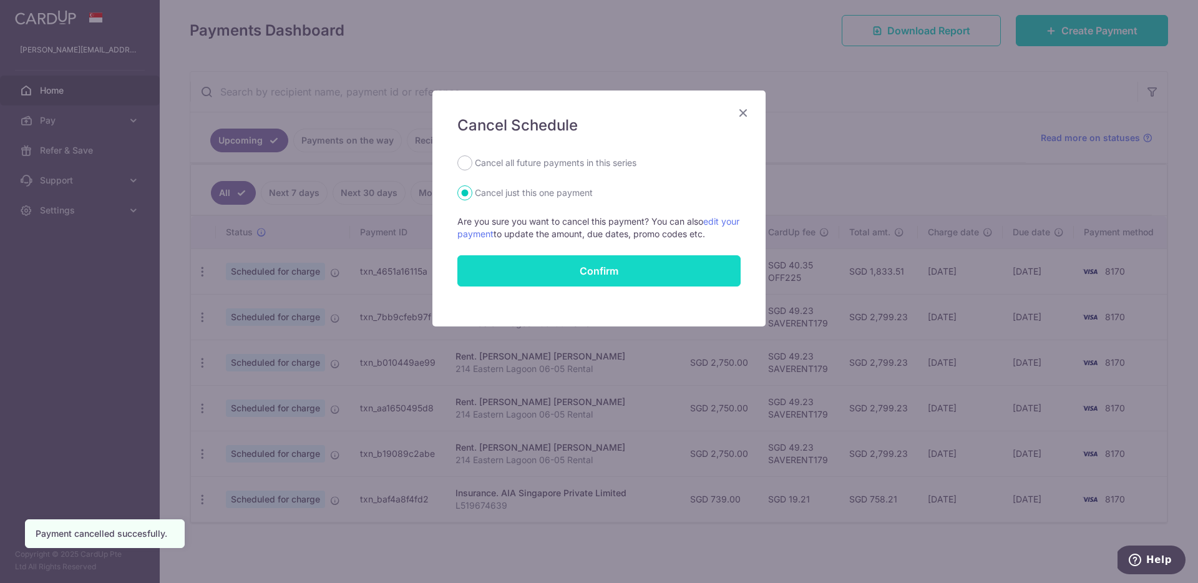
click at [655, 276] on button "Confirm" at bounding box center [598, 270] width 283 height 31
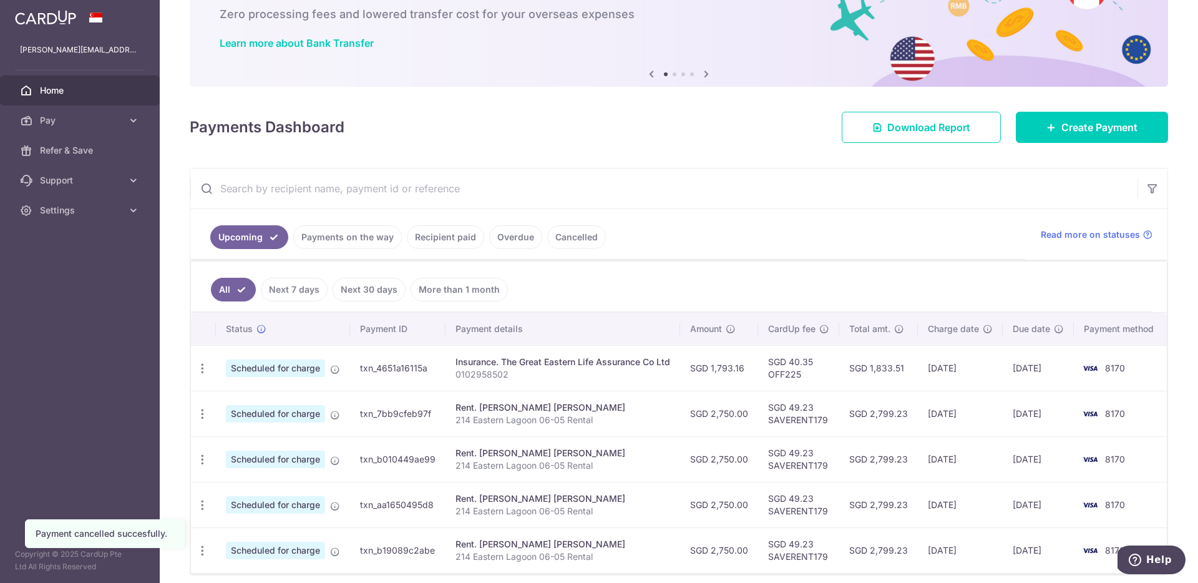
scroll to position [124, 0]
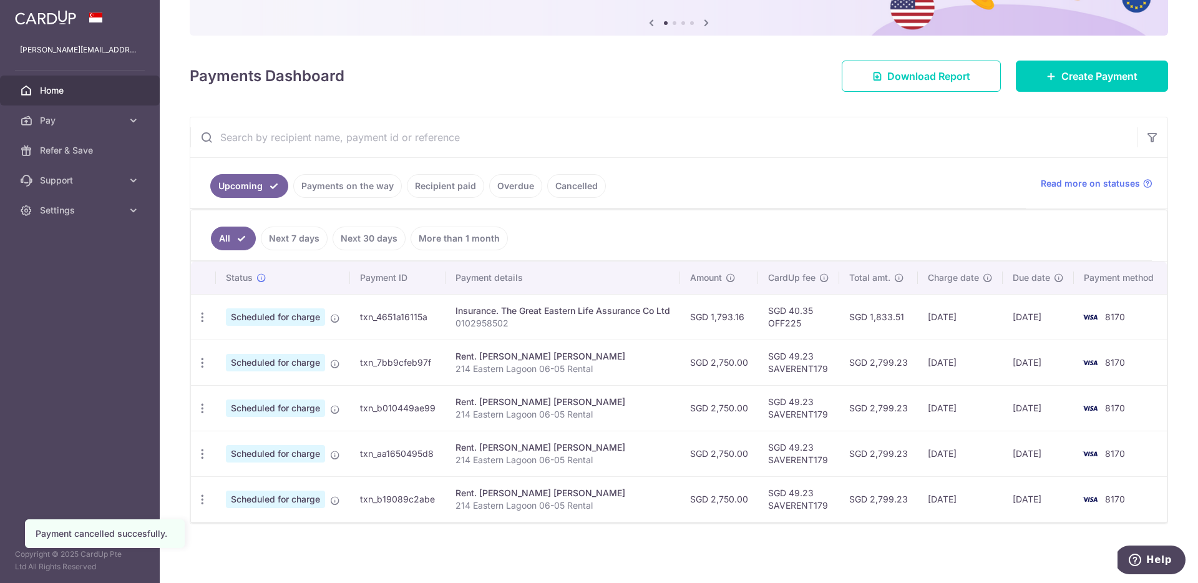
click at [456, 187] on link "Recipient paid" at bounding box center [445, 186] width 77 height 24
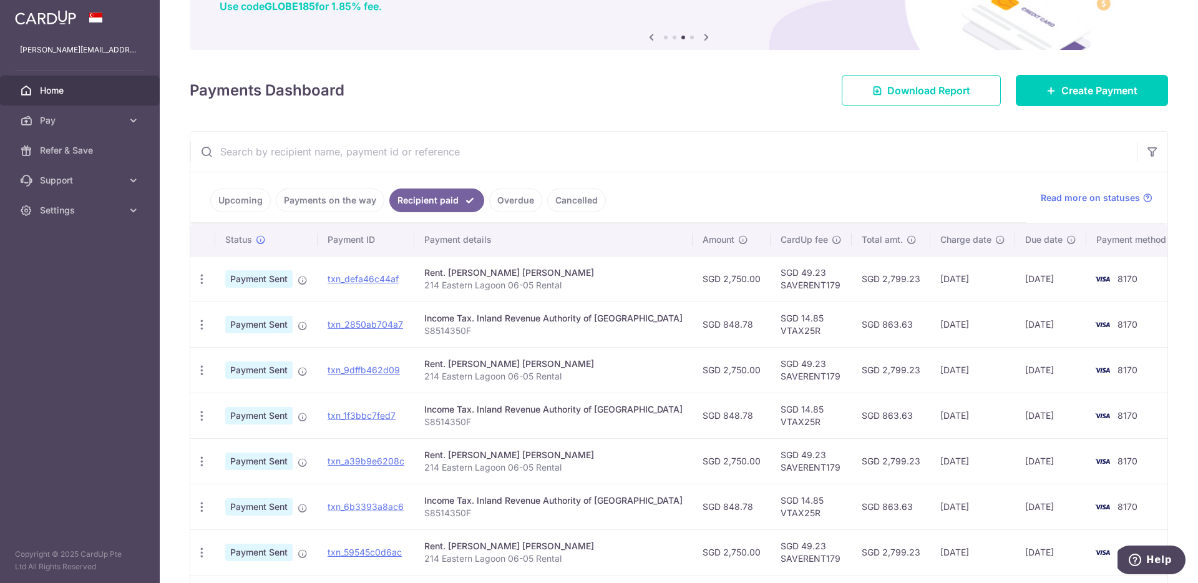
scroll to position [57, 0]
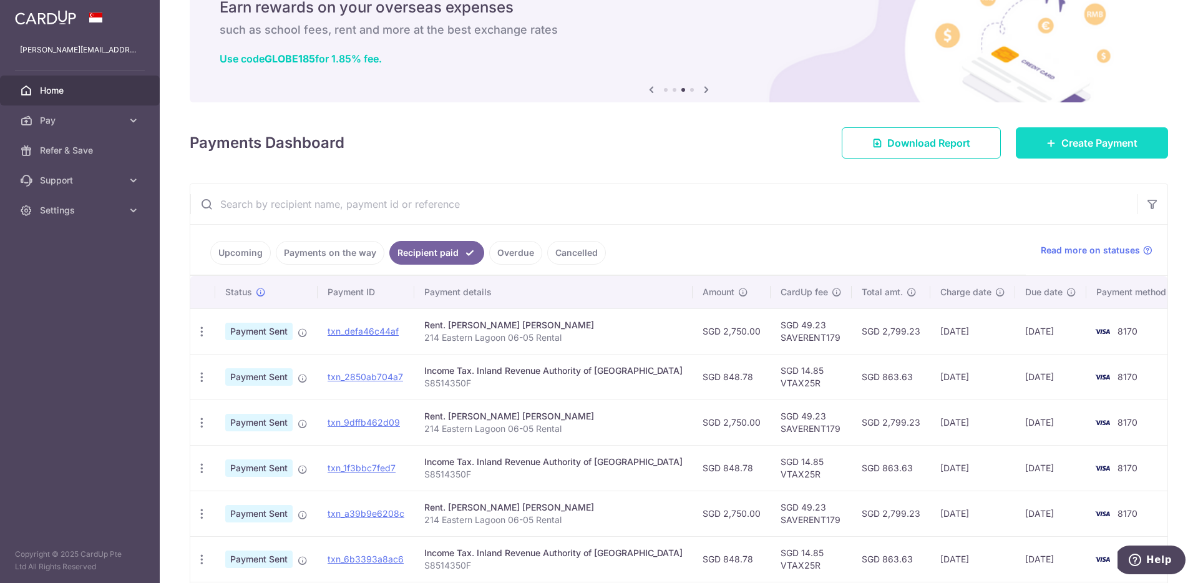
click at [1050, 134] on link "Create Payment" at bounding box center [1092, 142] width 152 height 31
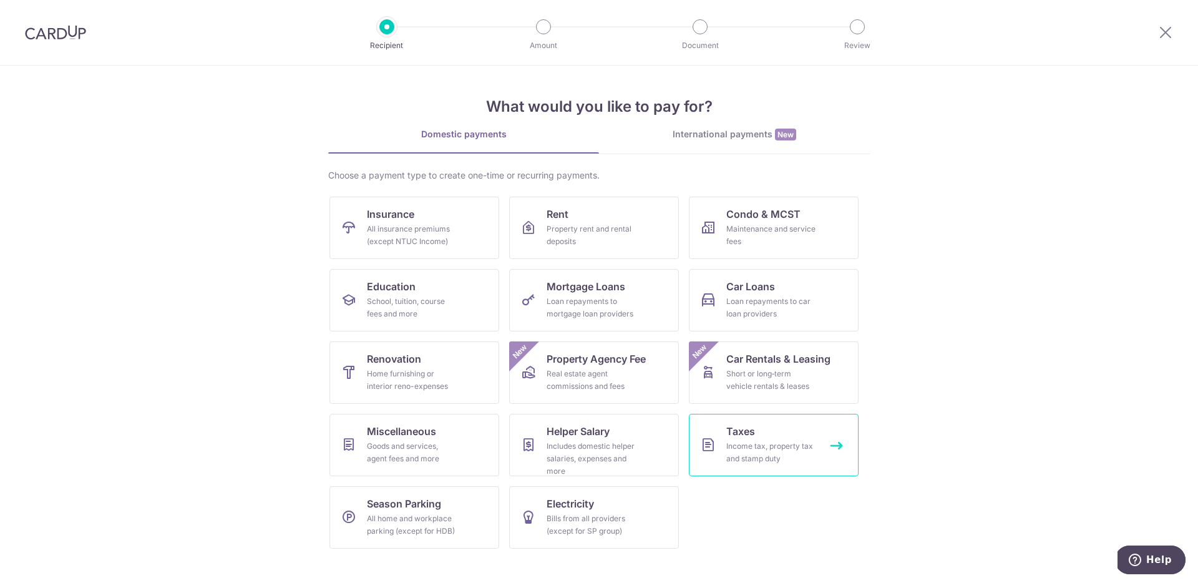
click at [736, 432] on span "Taxes" at bounding box center [740, 431] width 29 height 15
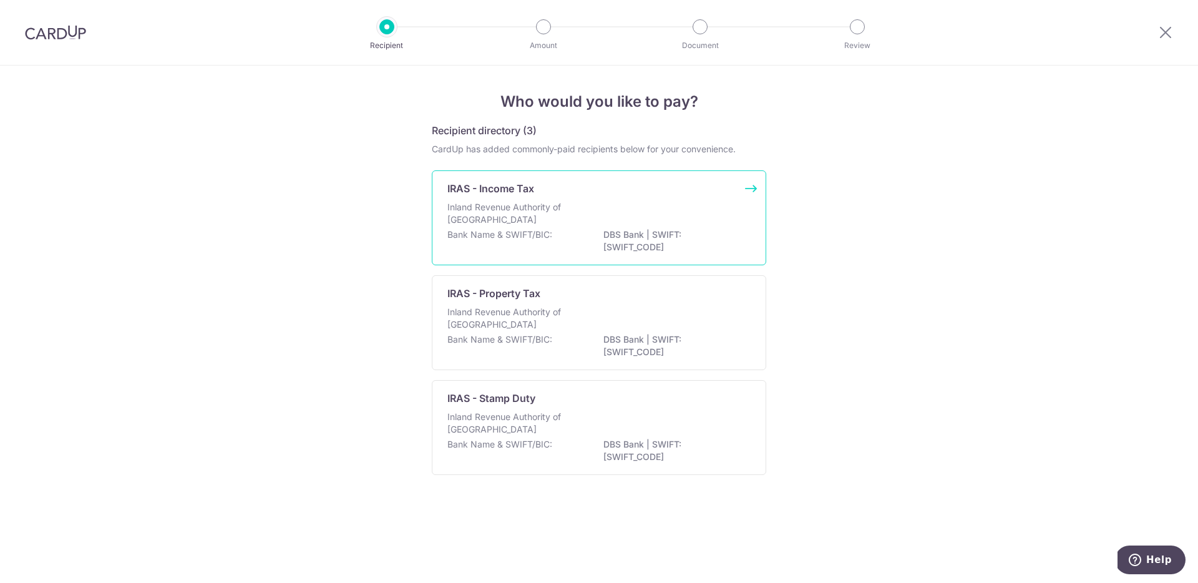
click at [569, 199] on div "IRAS - Income Tax Inland Revenue Authority of [GEOGRAPHIC_DATA] Bank Name & SWI…" at bounding box center [599, 217] width 335 height 95
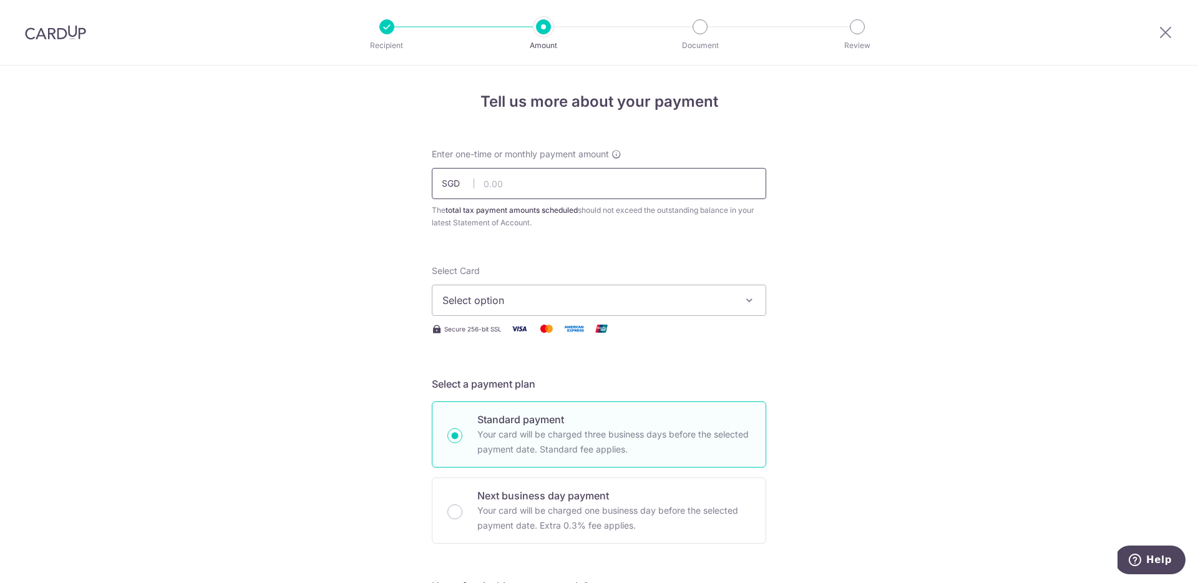
click at [572, 186] on input "text" at bounding box center [599, 183] width 335 height 31
type input "848.78"
click at [668, 312] on button "Select option" at bounding box center [599, 300] width 335 height 31
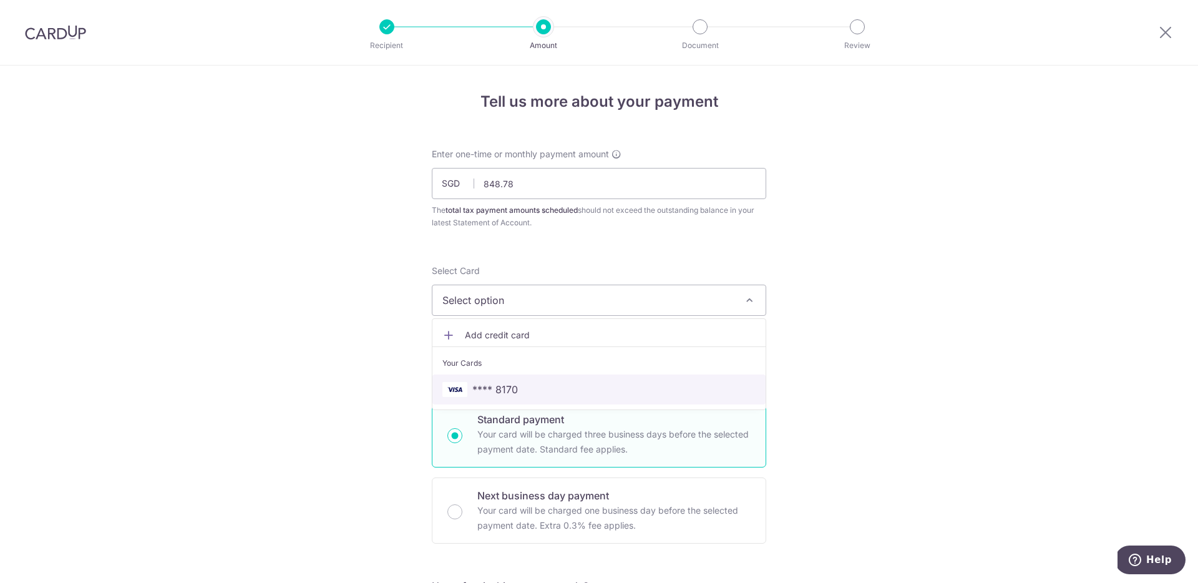
click at [602, 393] on span "**** 8170" at bounding box center [599, 389] width 313 height 15
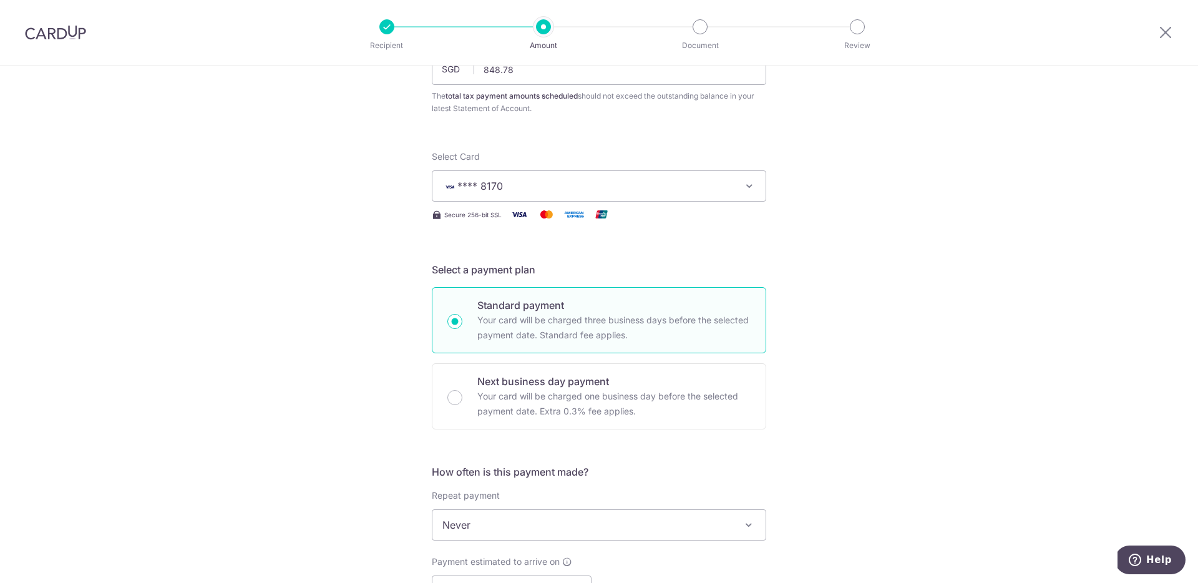
scroll to position [298, 0]
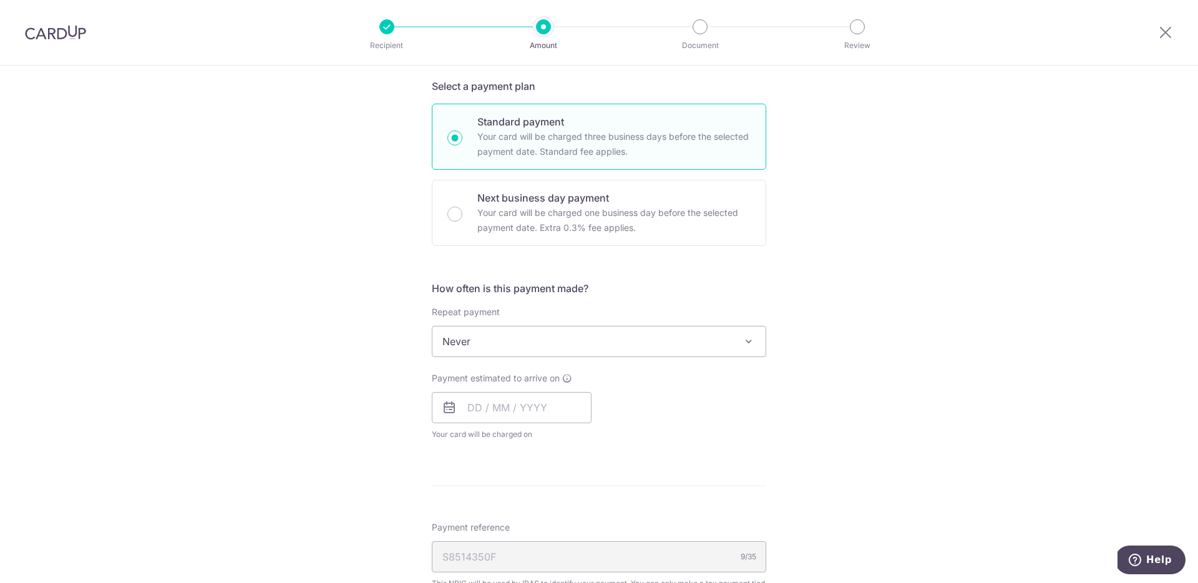
click at [607, 342] on span "Never" at bounding box center [599, 341] width 333 height 30
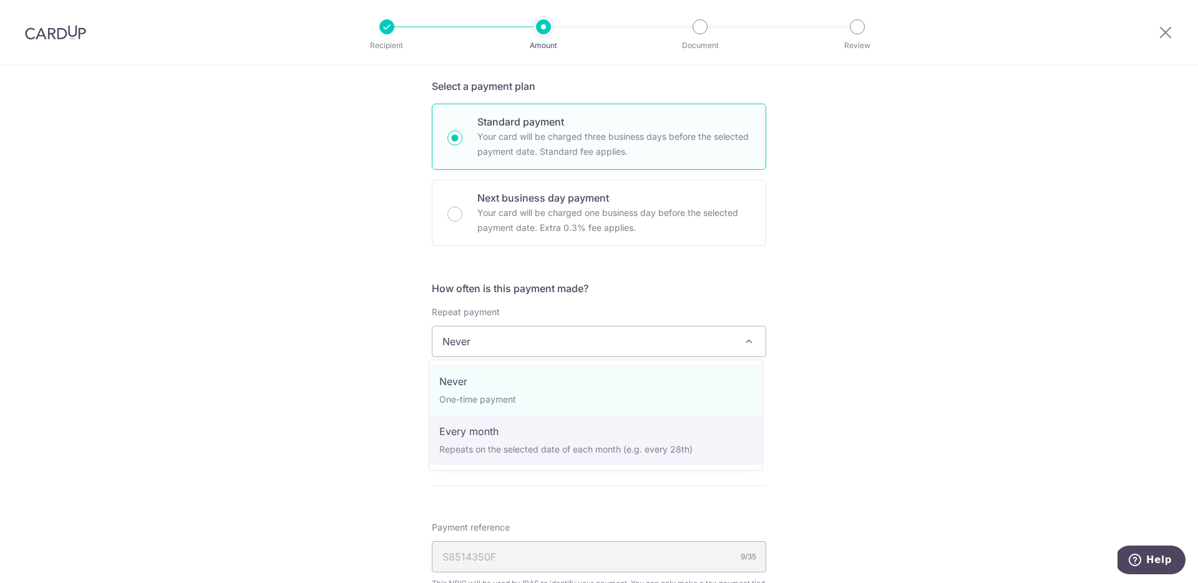
select select "3"
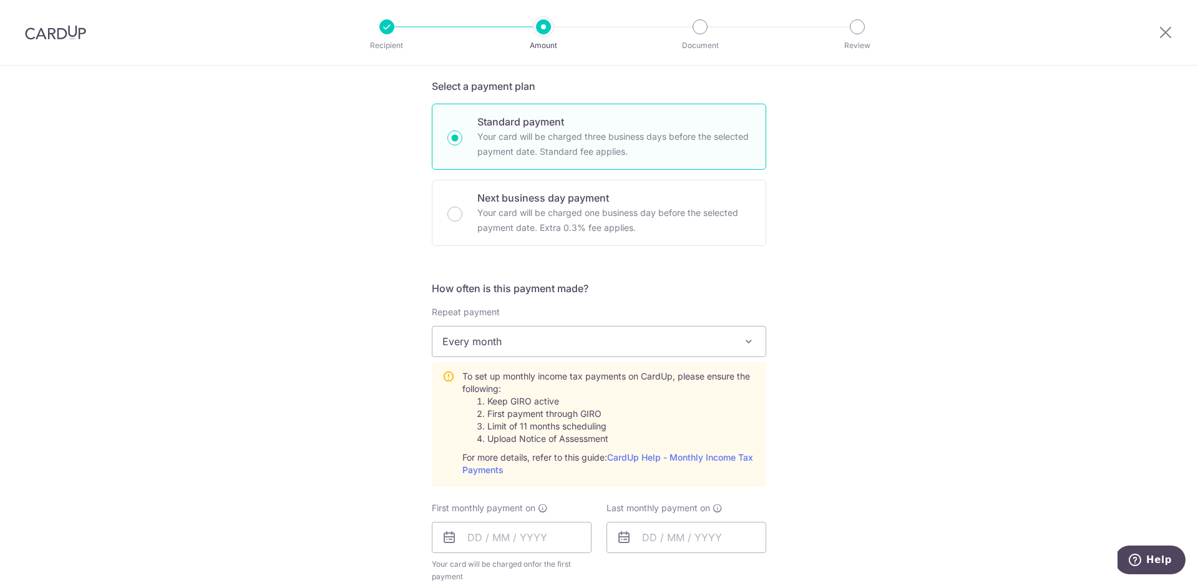
scroll to position [430, 0]
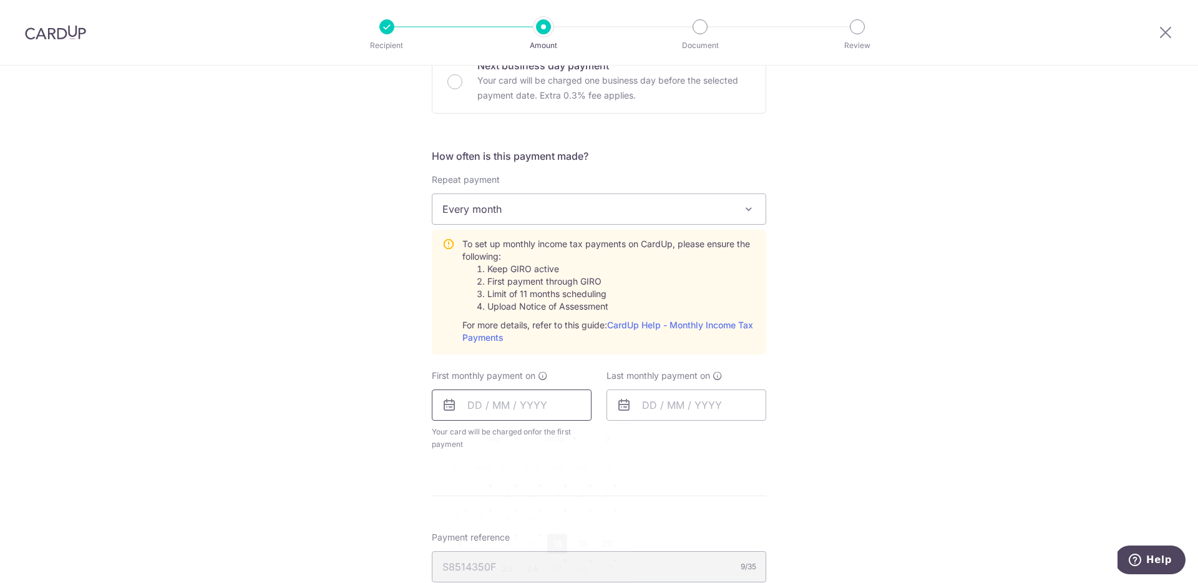
click at [547, 408] on input "text" at bounding box center [512, 404] width 160 height 31
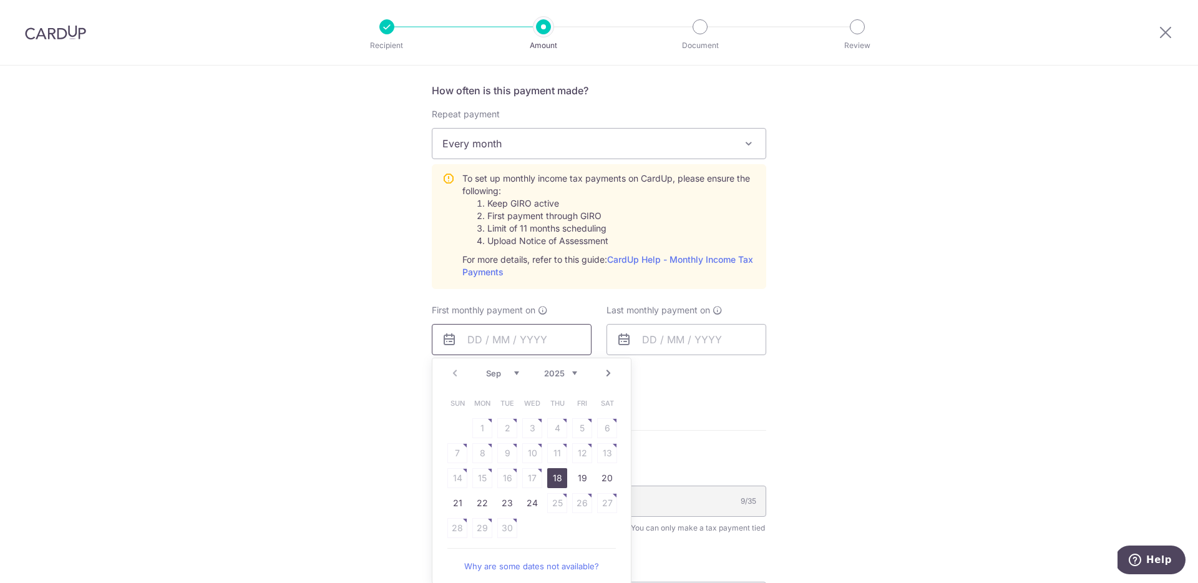
scroll to position [512, 0]
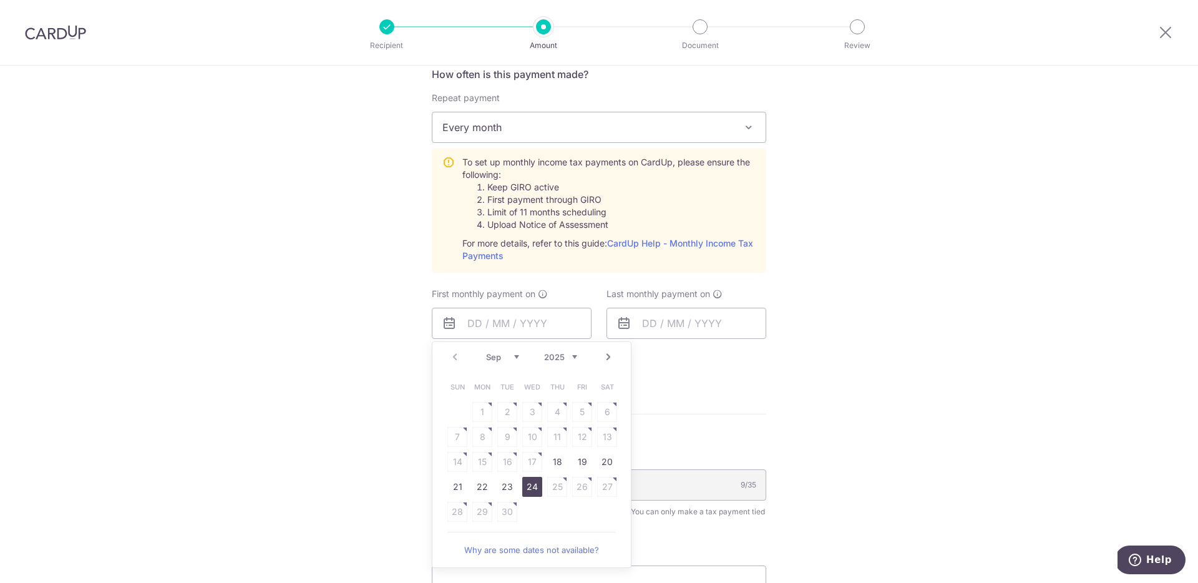
click at [533, 489] on link "24" at bounding box center [532, 487] width 20 height 20
type input "24/09/2025"
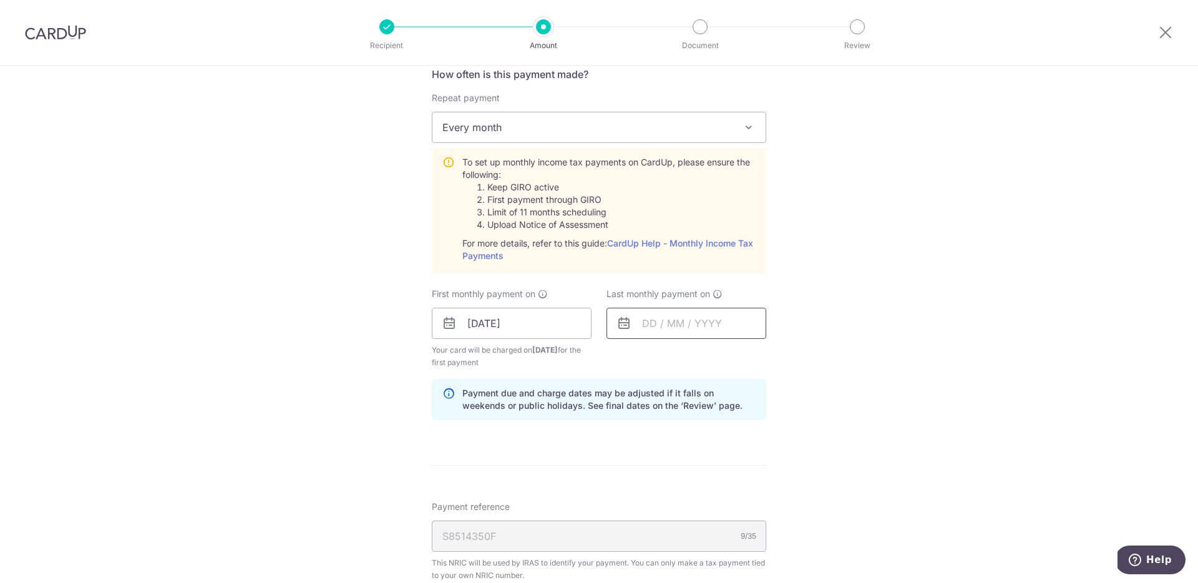
click at [675, 337] on input "text" at bounding box center [687, 323] width 160 height 31
click at [781, 356] on link "Next" at bounding box center [783, 357] width 15 height 15
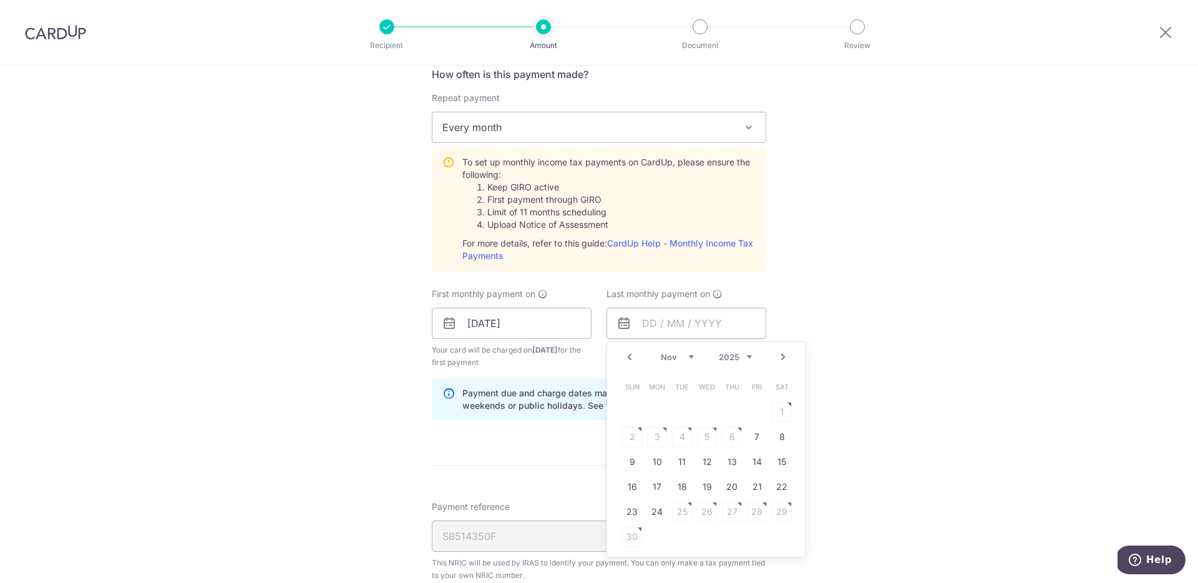
click at [781, 356] on link "Next" at bounding box center [783, 357] width 15 height 15
click at [728, 487] on link "25" at bounding box center [732, 487] width 20 height 20
type input "25/12/2025"
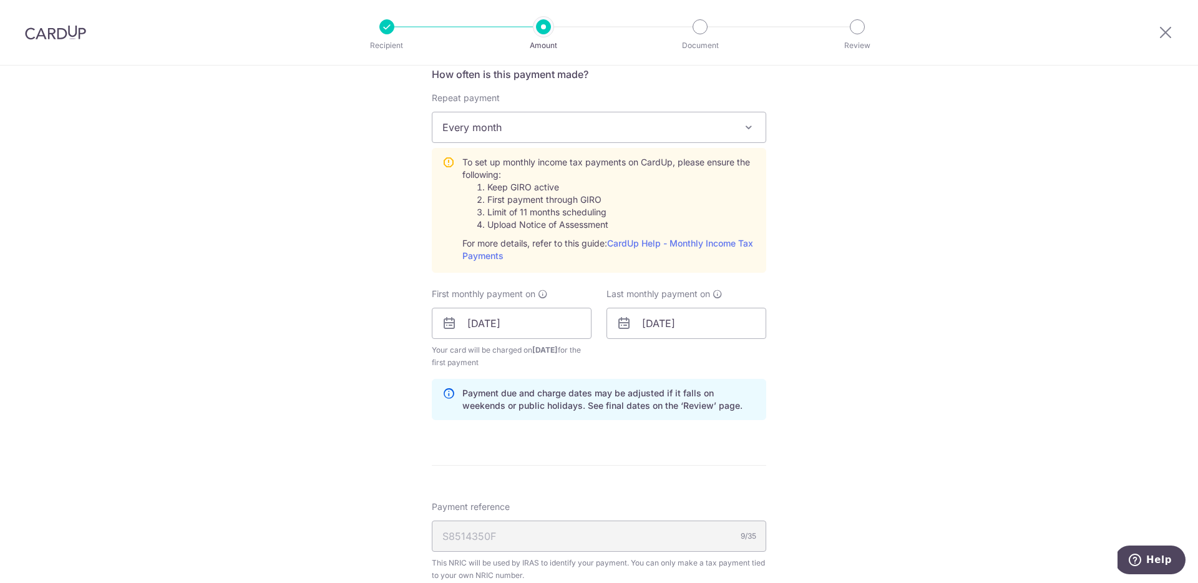
click at [907, 358] on div "Tell us more about your payment Enter one-time or monthly payment amount SGD 84…" at bounding box center [599, 230] width 1198 height 1352
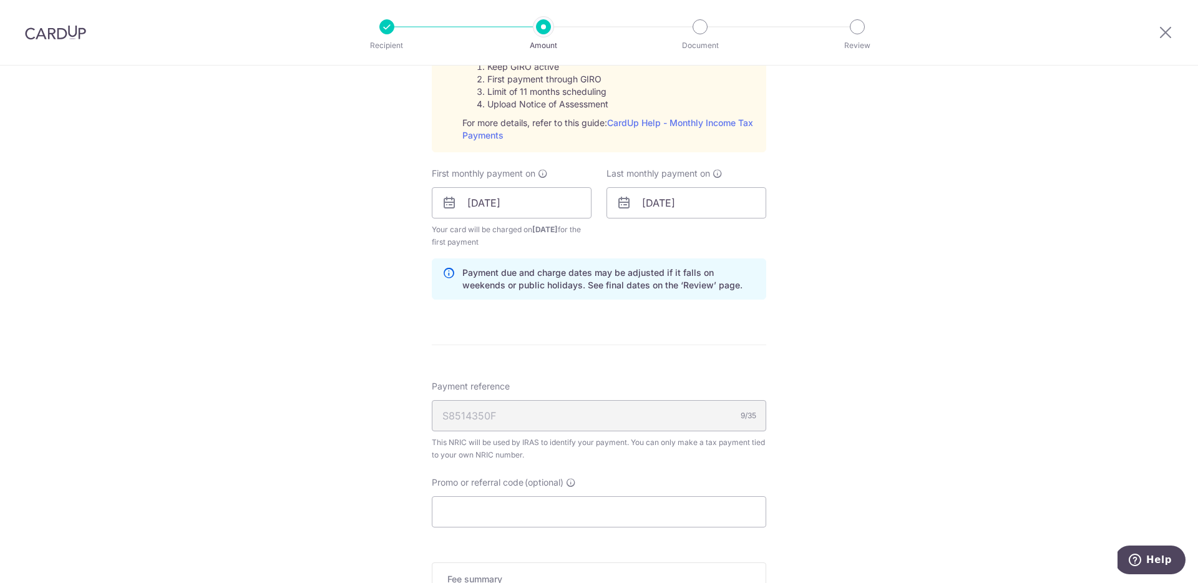
scroll to position [755, 0]
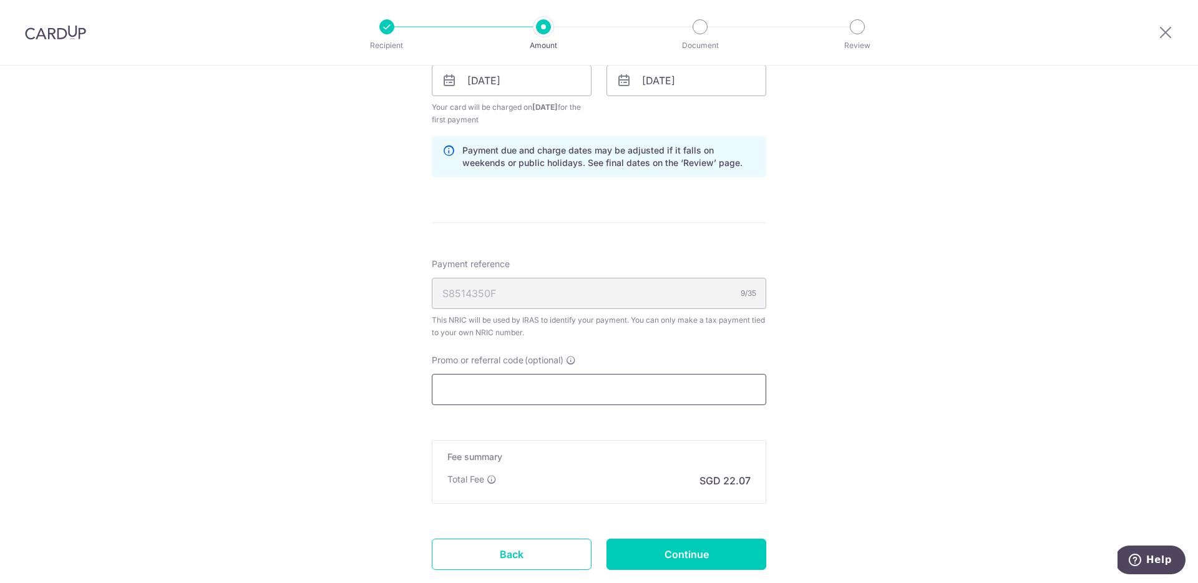
click at [550, 392] on input "Promo or referral code (optional)" at bounding box center [599, 389] width 335 height 31
paste input "VTAX25R"
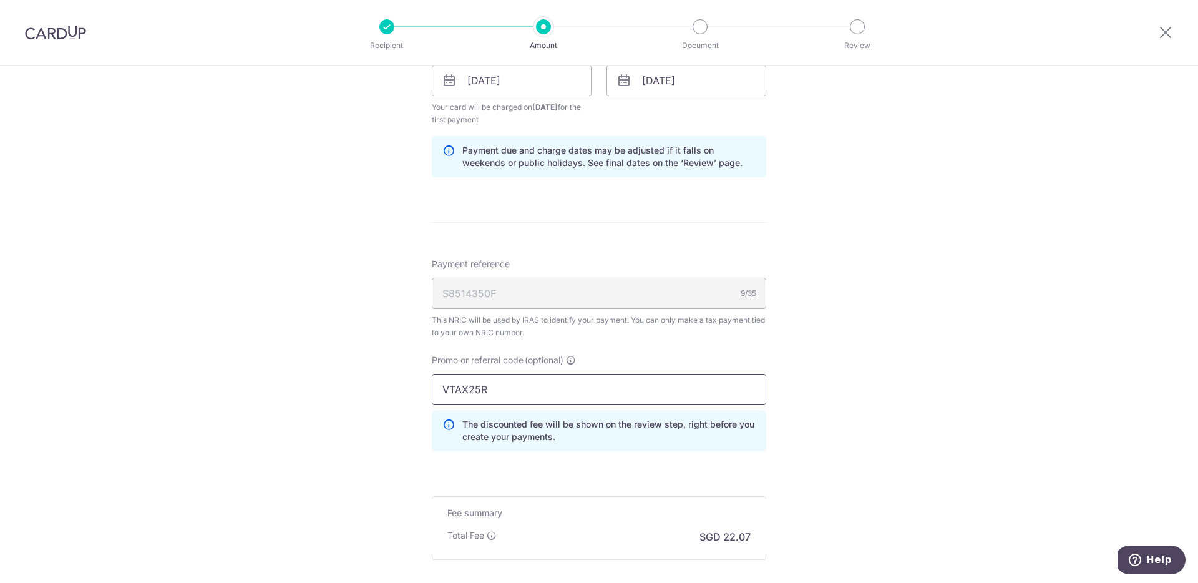
type input "VTAX25R"
click at [846, 395] on div "Tell us more about your payment Enter one-time or monthly payment amount SGD 84…" at bounding box center [599, 15] width 1198 height 1409
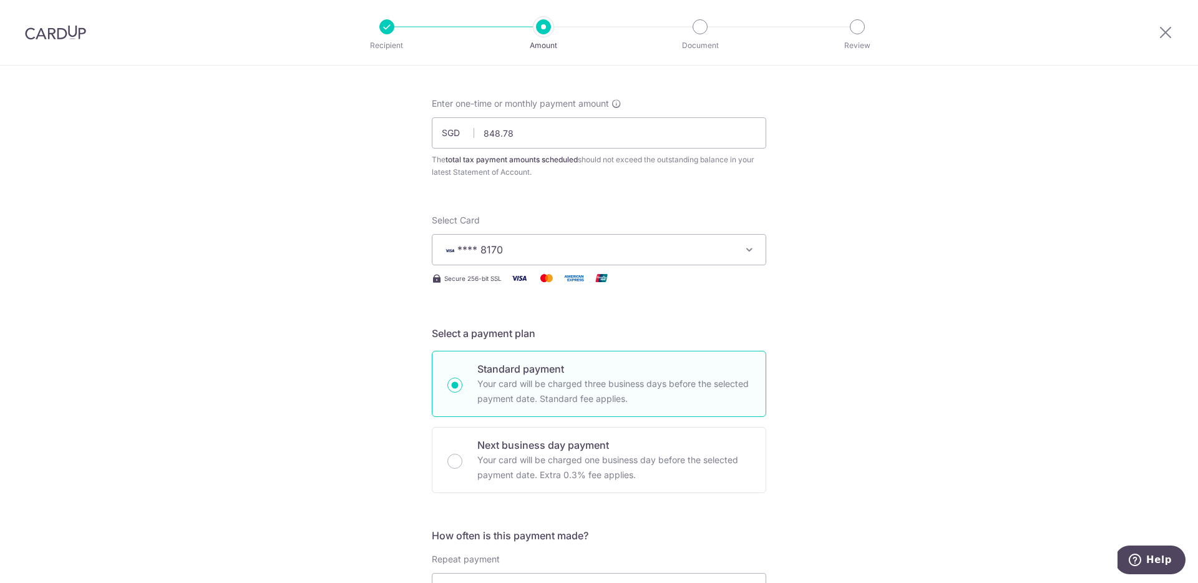
scroll to position [0, 0]
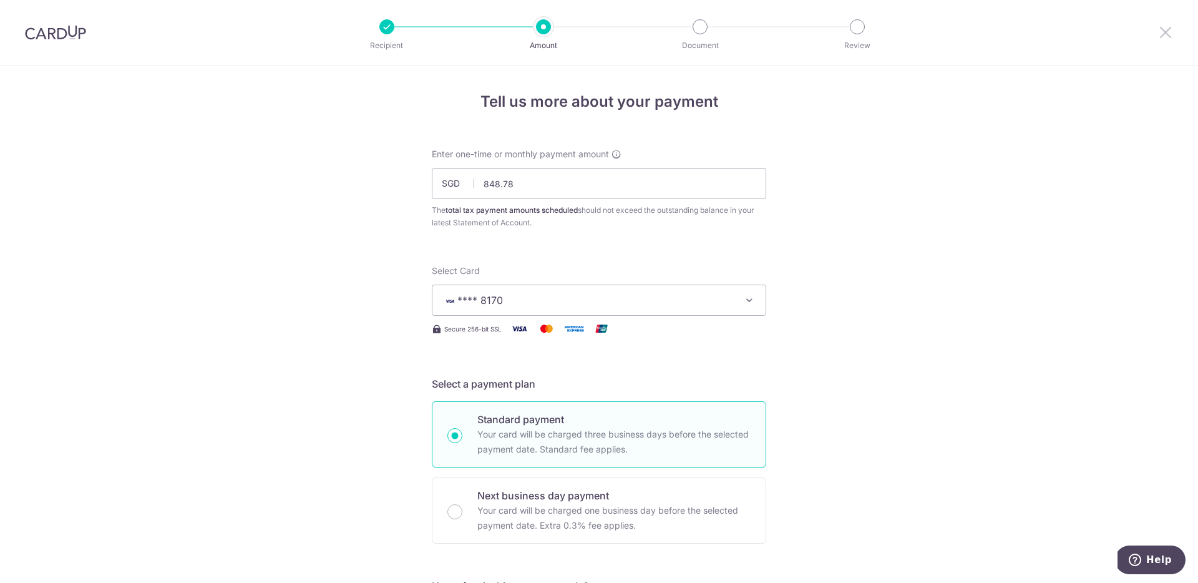
click at [1168, 33] on icon at bounding box center [1165, 32] width 15 height 16
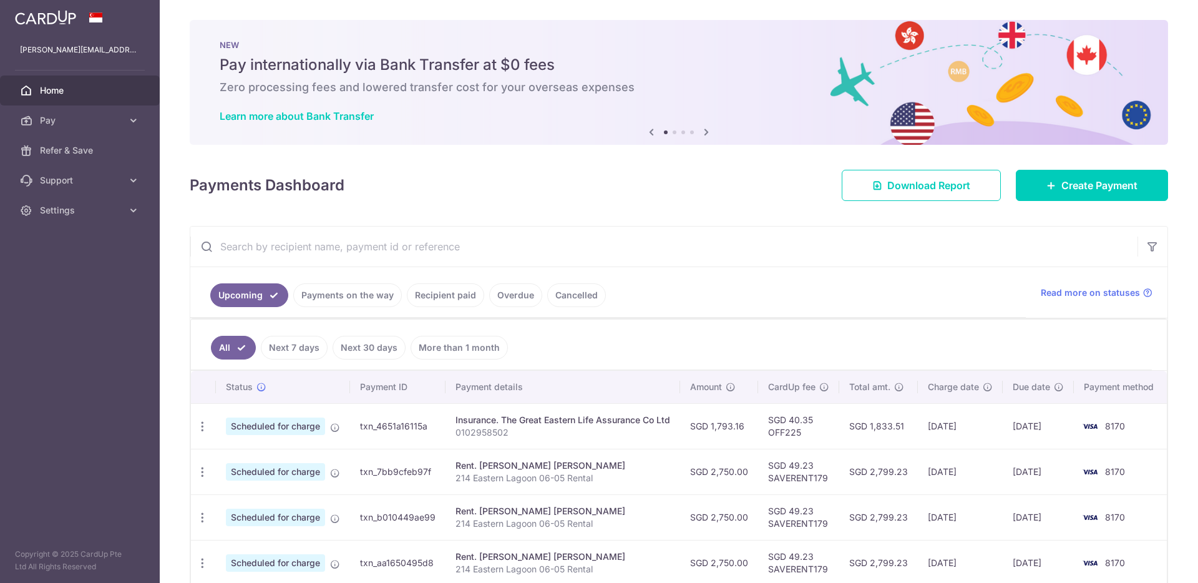
click at [386, 289] on link "Payments on the way" at bounding box center [347, 295] width 109 height 24
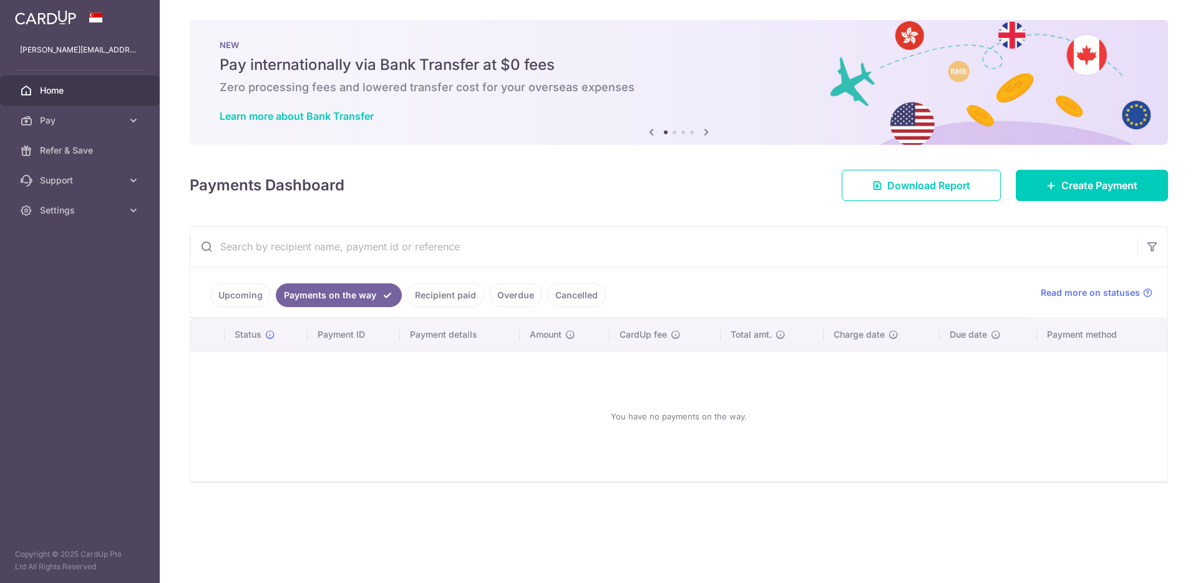
click at [452, 295] on link "Recipient paid" at bounding box center [445, 295] width 77 height 24
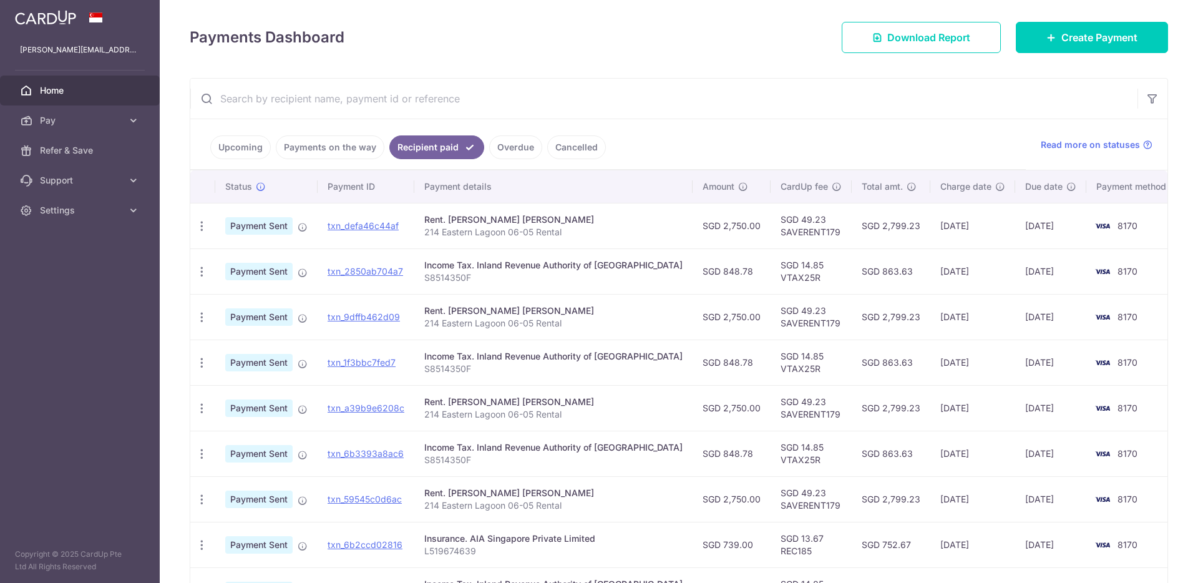
scroll to position [260, 0]
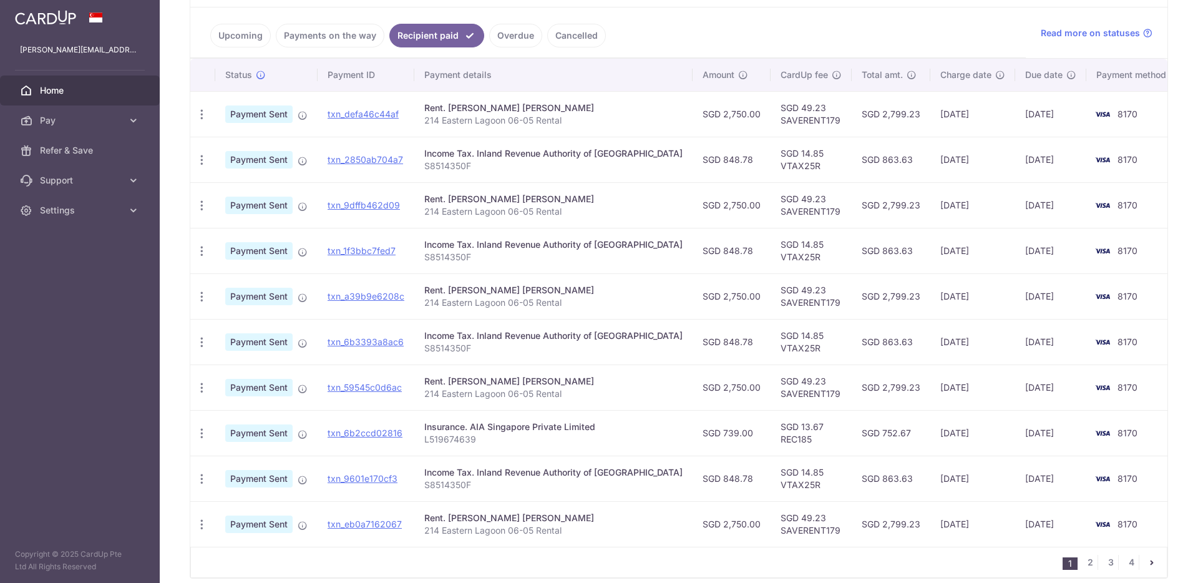
drag, startPoint x: 206, startPoint y: 159, endPoint x: 607, endPoint y: 159, distance: 400.7
click at [607, 159] on tr "PDF Receipt Payment Sent txn_2850ab704a7 Income Tax. Inland Revenue Authority o…" at bounding box center [685, 160] width 991 height 46
drag, startPoint x: 617, startPoint y: 157, endPoint x: 506, endPoint y: 167, distance: 111.5
click at [506, 167] on td "Income Tax. Inland Revenue Authority of Singapore S8514350F" at bounding box center [553, 160] width 278 height 46
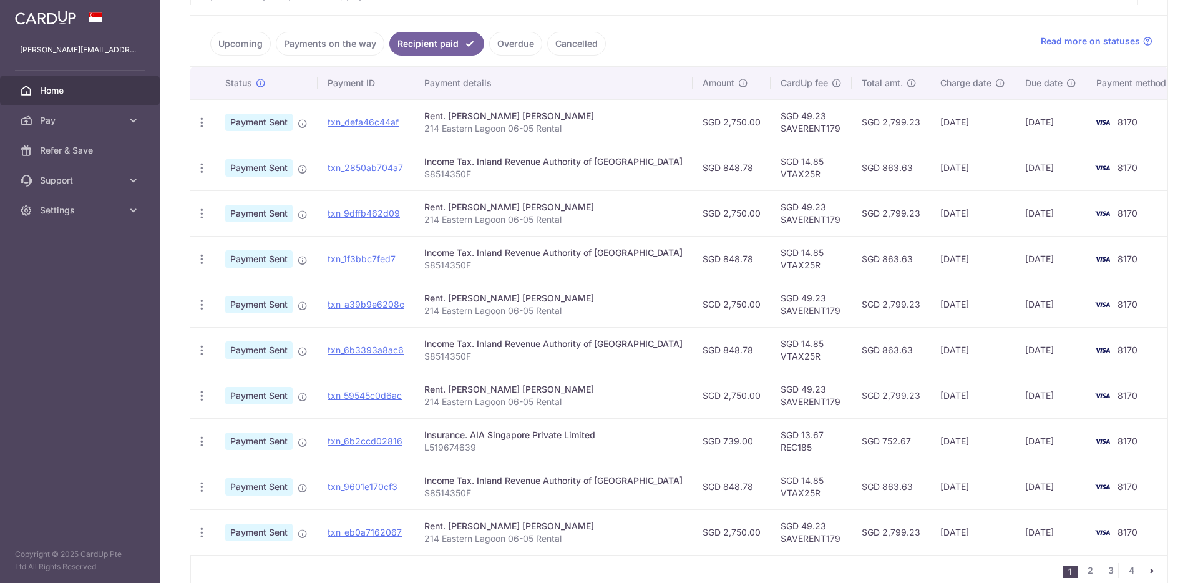
scroll to position [243, 0]
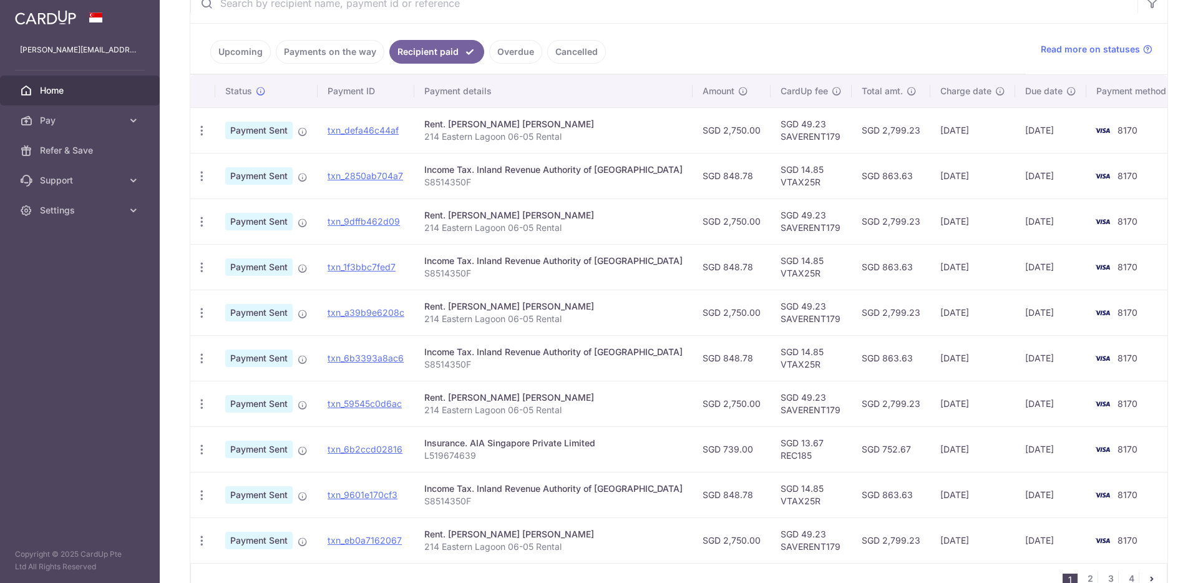
click at [627, 182] on p "S8514350F" at bounding box center [553, 182] width 258 height 12
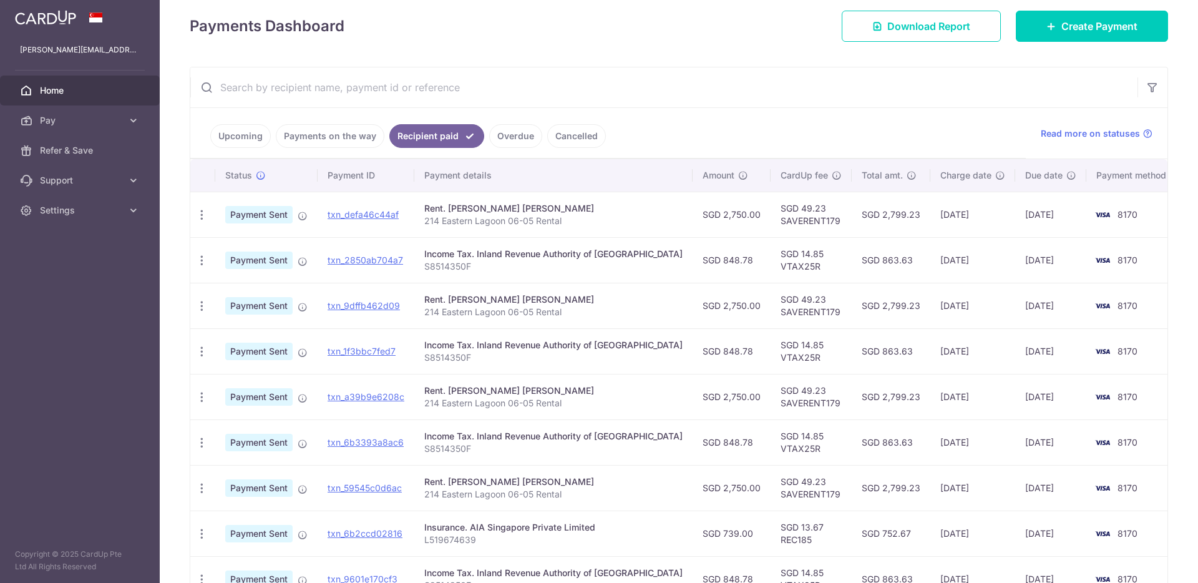
click at [583, 97] on input "text" at bounding box center [663, 87] width 947 height 40
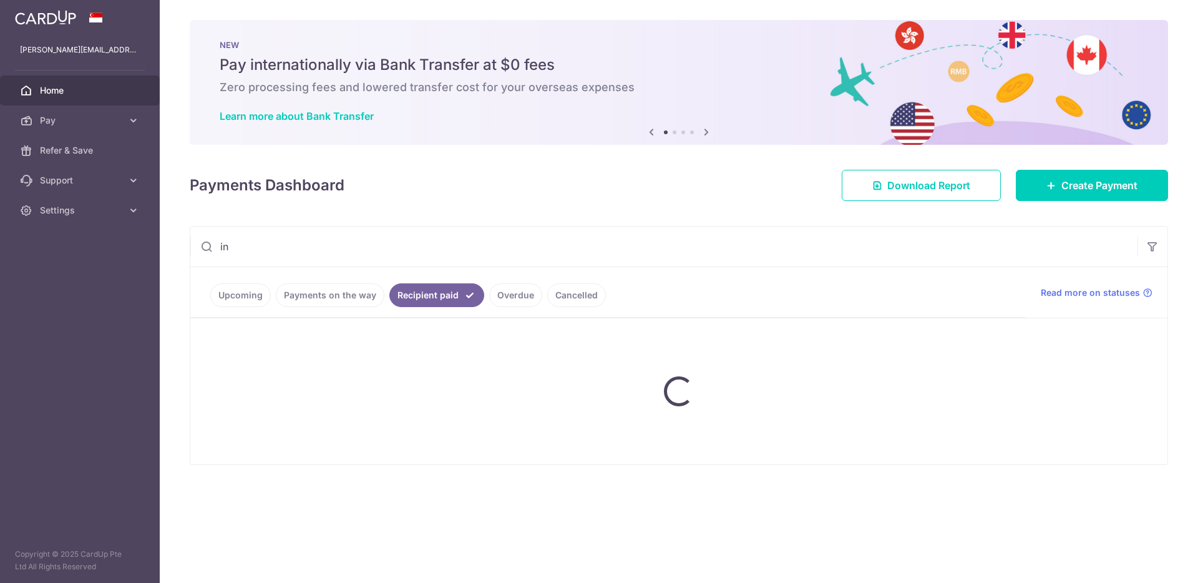
type input "i"
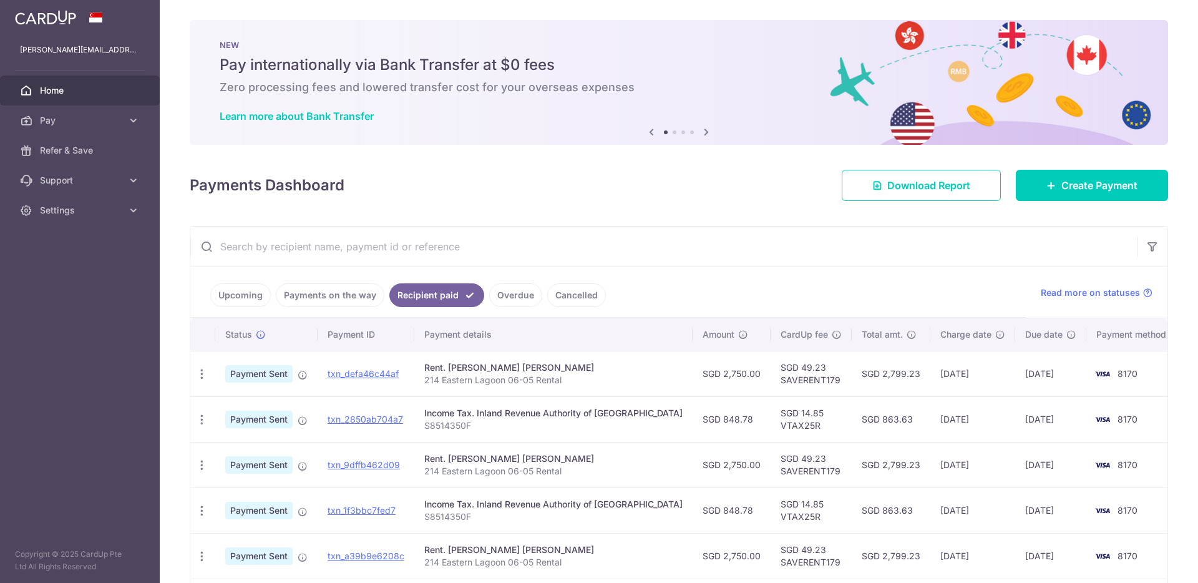
drag, startPoint x: 653, startPoint y: 413, endPoint x: 429, endPoint y: 415, distance: 223.5
click at [429, 415] on td "Income Tax. Inland Revenue Authority of Singapore S8514350F" at bounding box center [553, 419] width 278 height 46
copy div "Income Tax. Inland Revenue Authority of Singapore"
click at [413, 234] on input "text" at bounding box center [663, 247] width 947 height 40
paste input "Income Tax. Inland Revenue Authority of Singapore"
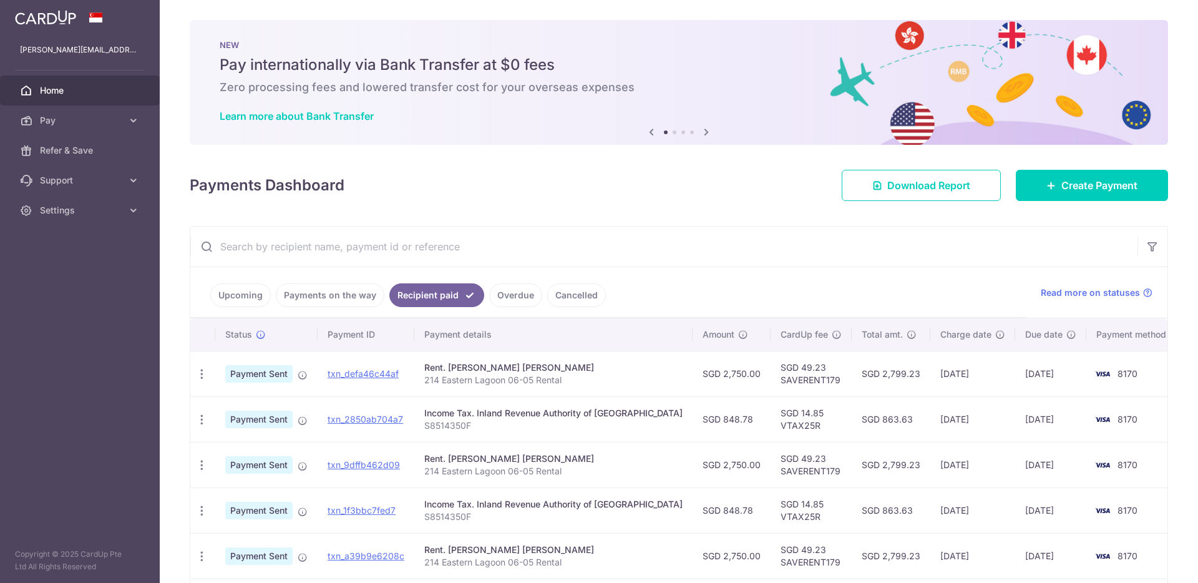
type input "Income Tax. Inland Revenue Authority of Singapore"
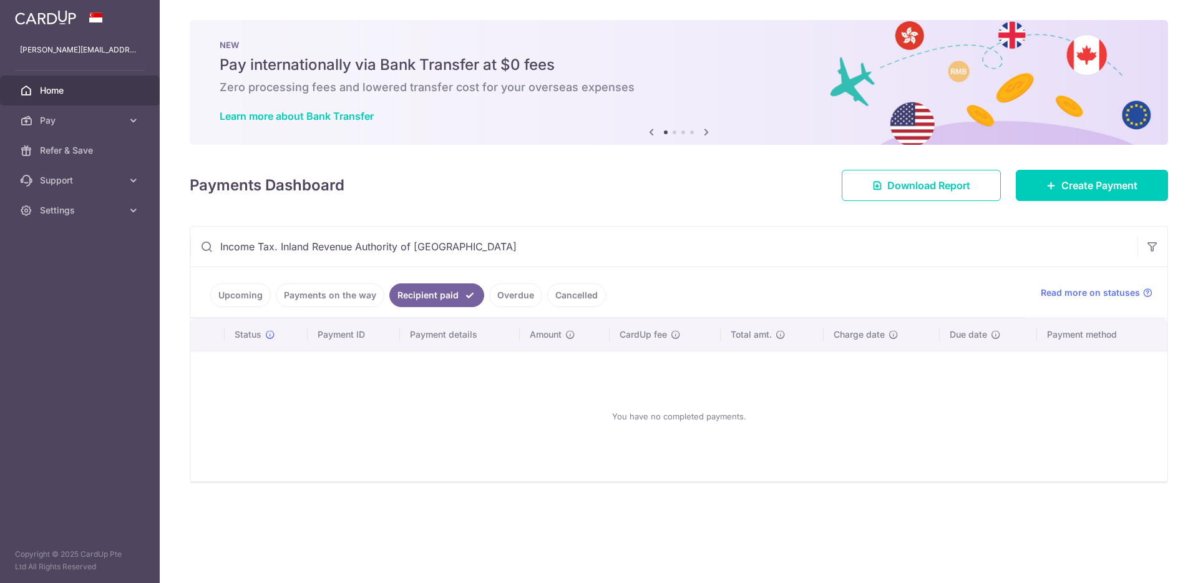
click at [514, 247] on input "Income Tax. Inland Revenue Authority of Singapore" at bounding box center [663, 247] width 947 height 40
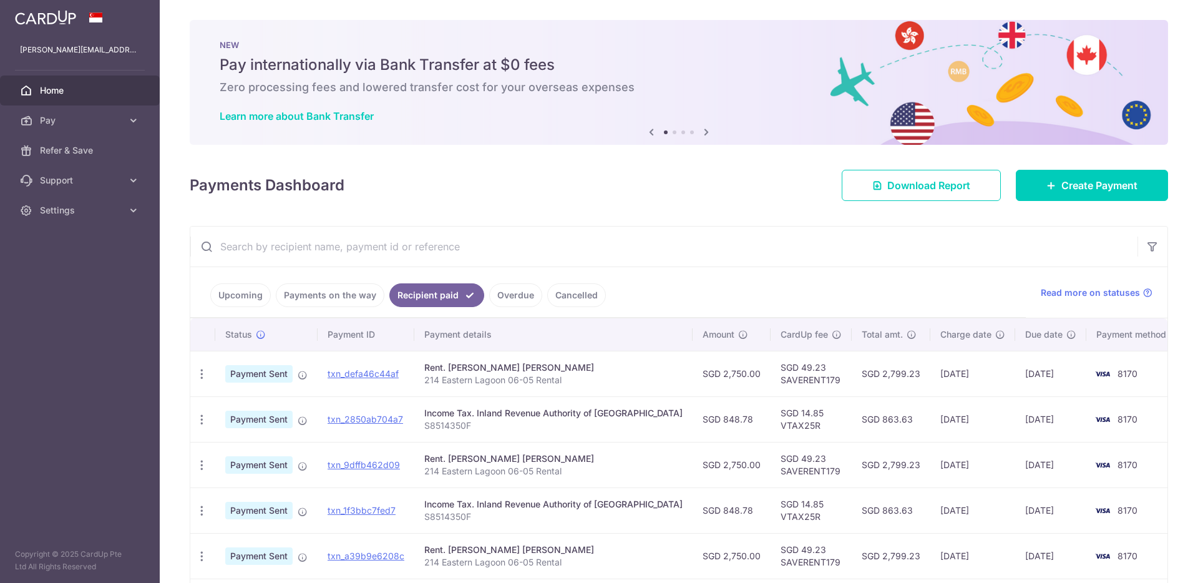
scroll to position [16, 0]
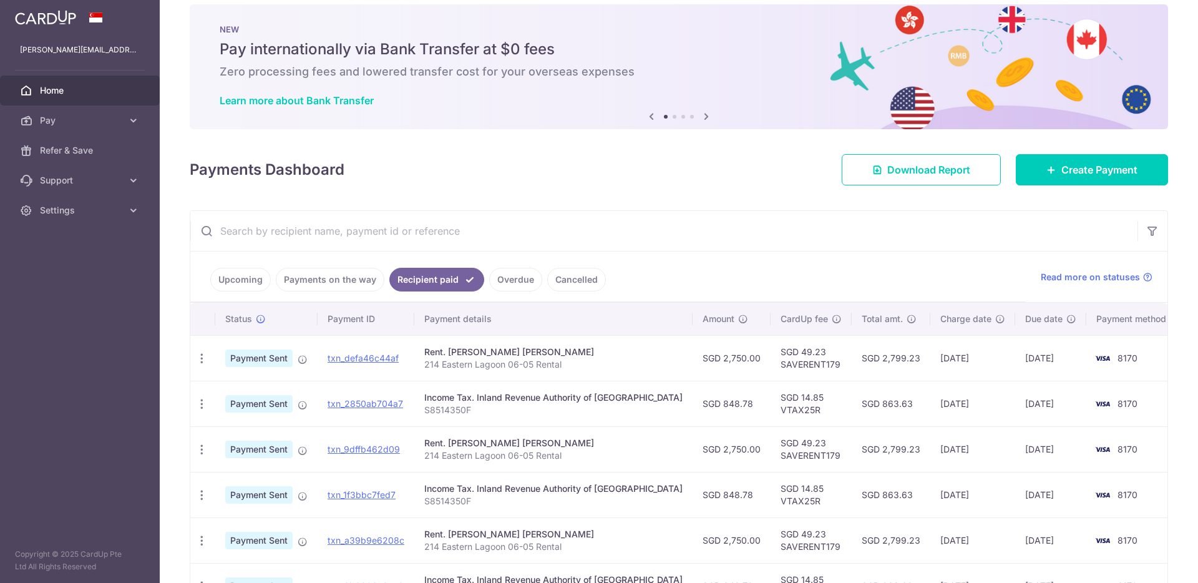
click at [461, 414] on p "S8514350F" at bounding box center [553, 410] width 258 height 12
copy p "S8514350F"
click at [435, 225] on input "text" at bounding box center [663, 231] width 947 height 40
paste input "S8514350F"
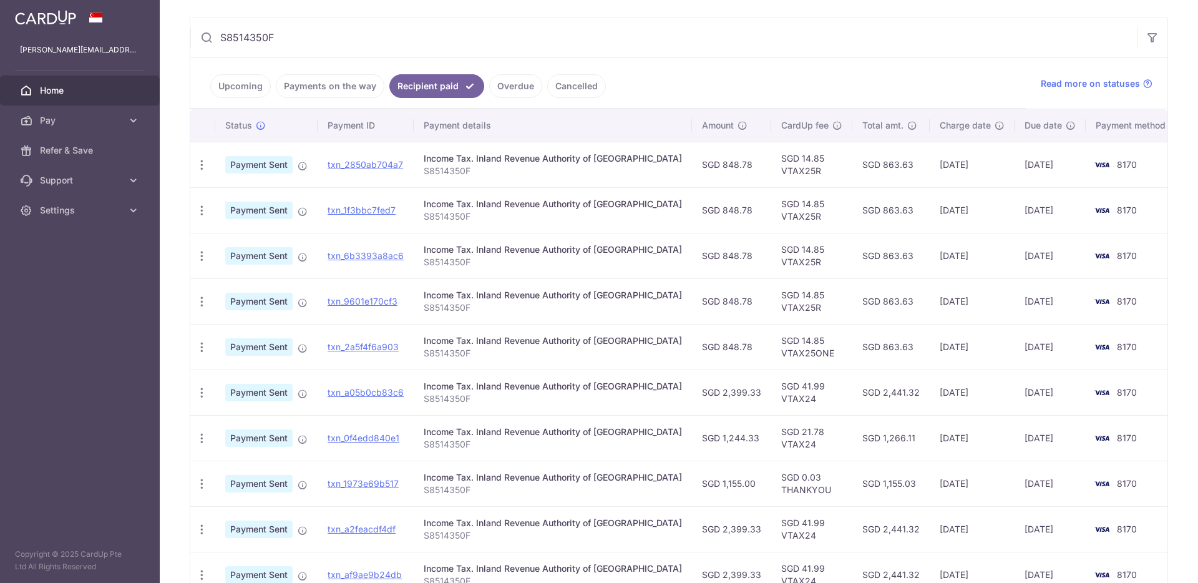
scroll to position [268, 0]
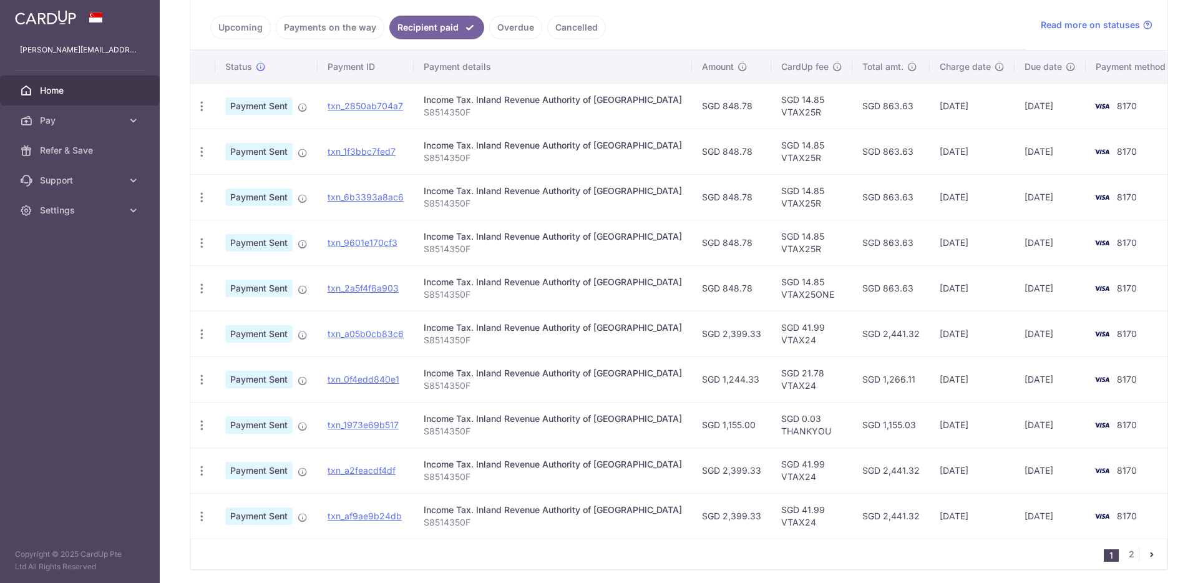
type input "S8514350F"
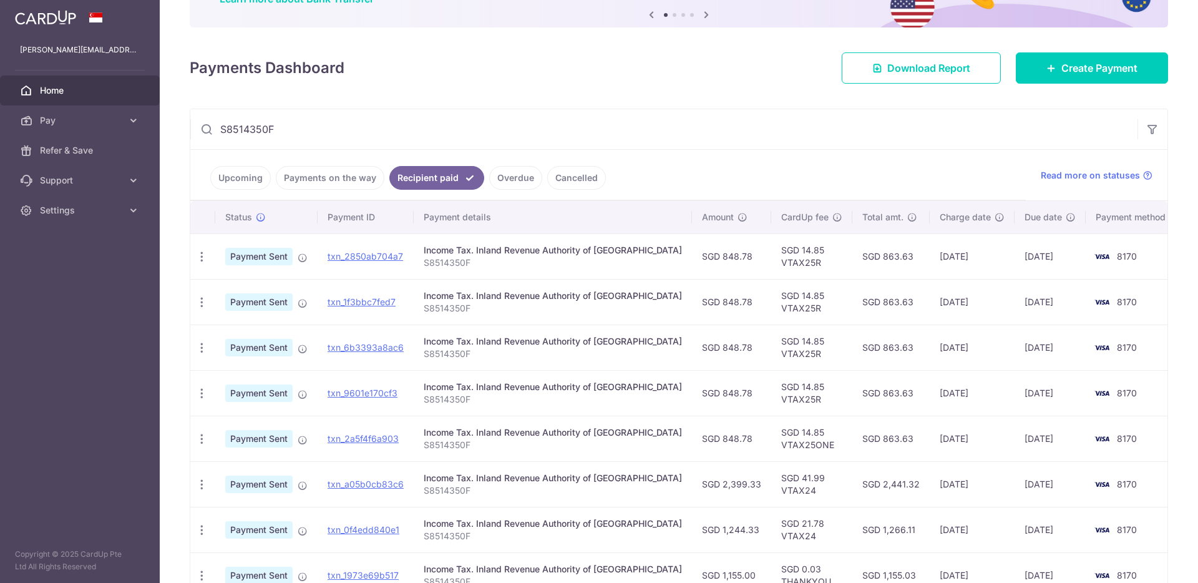
scroll to position [0, 0]
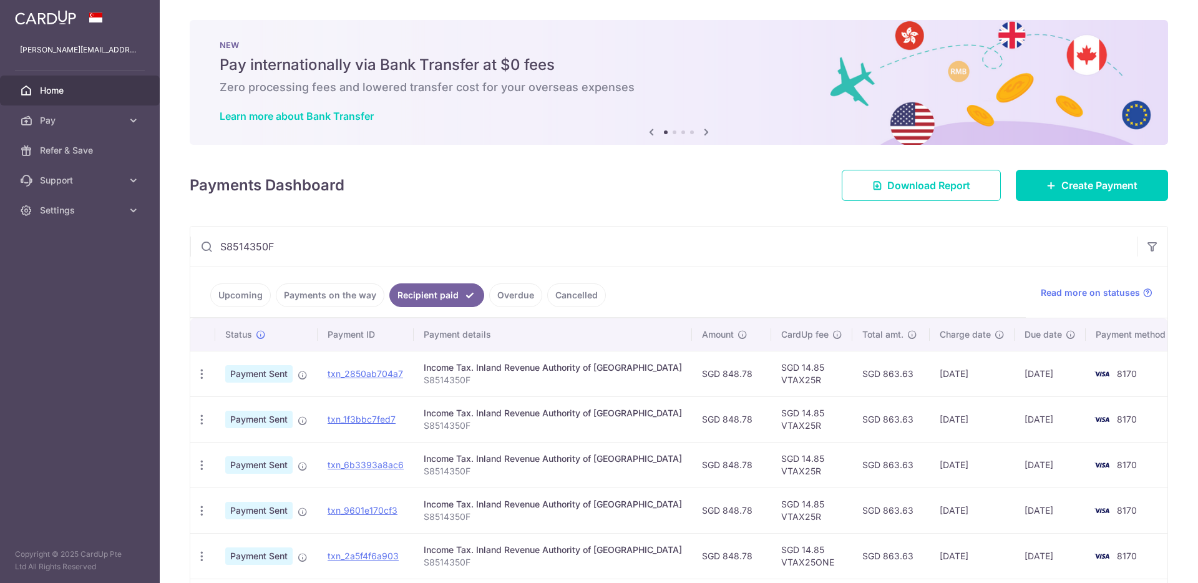
click at [54, 91] on span "Home" at bounding box center [81, 90] width 82 height 12
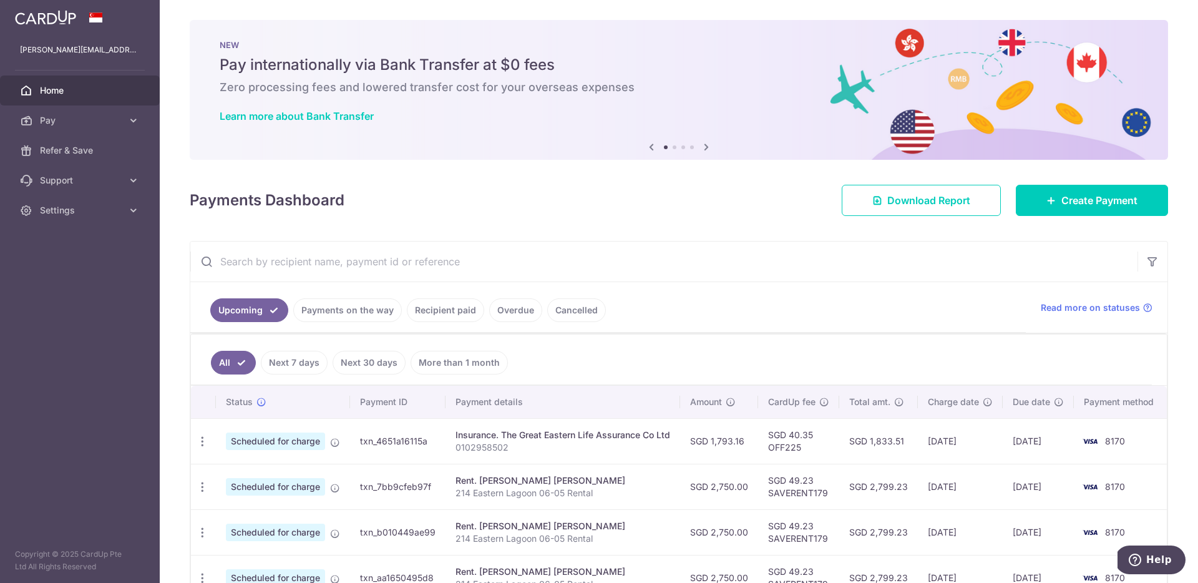
scroll to position [124, 0]
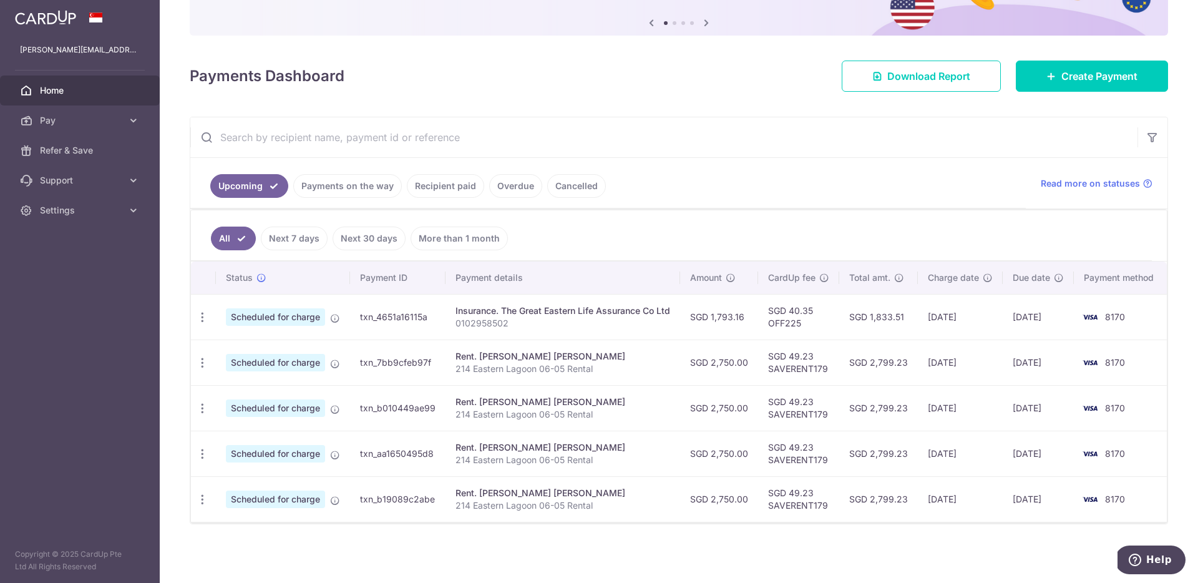
click at [89, 94] on span "Home" at bounding box center [81, 90] width 82 height 12
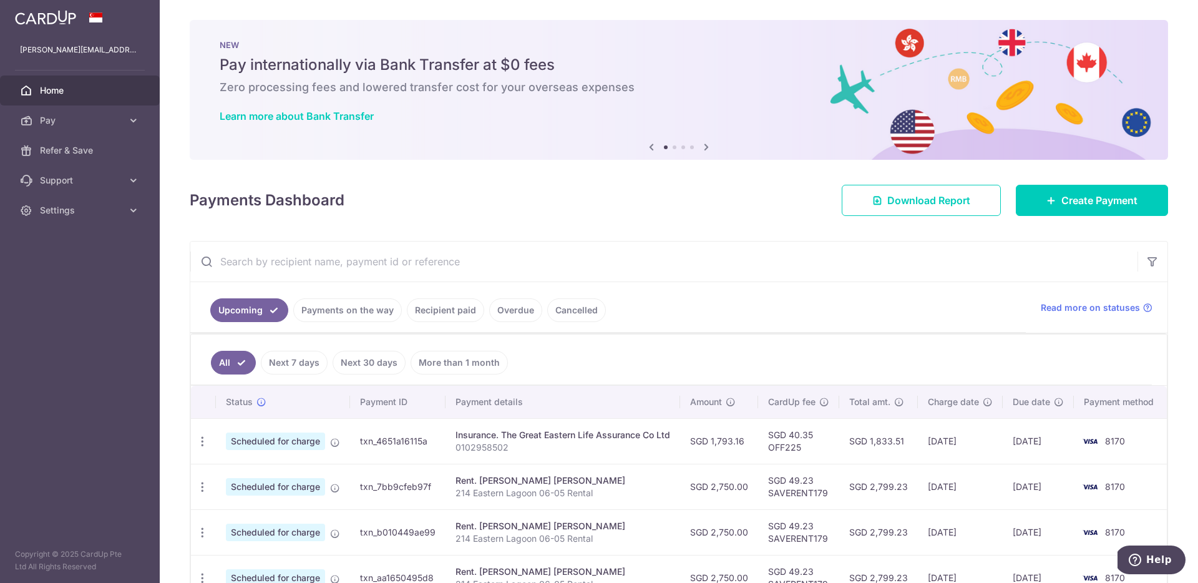
scroll to position [124, 0]
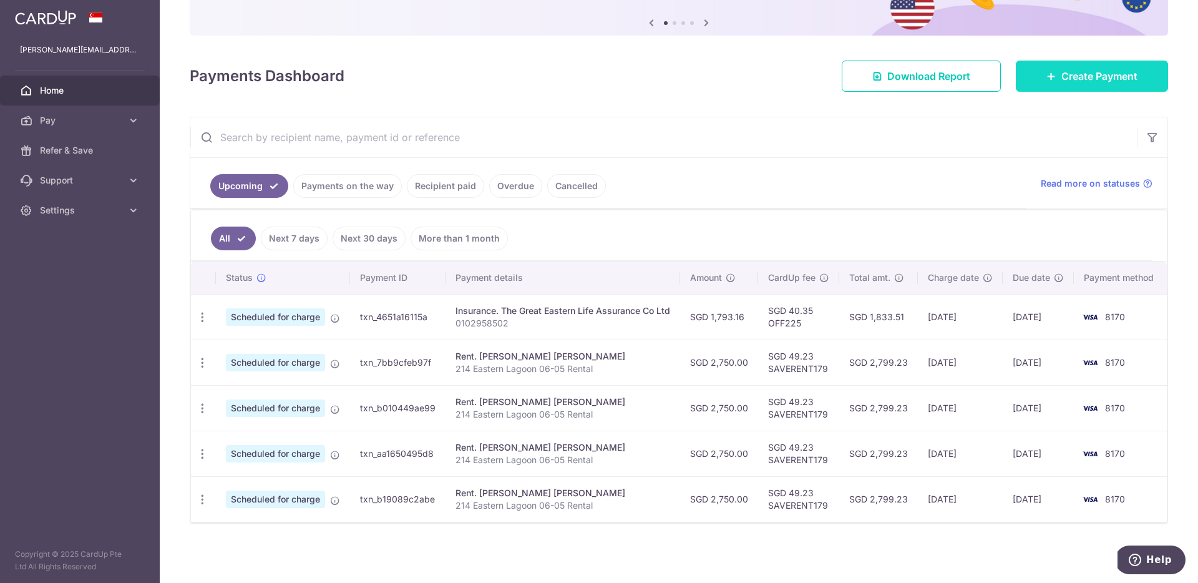
click at [1052, 77] on link "Create Payment" at bounding box center [1092, 76] width 152 height 31
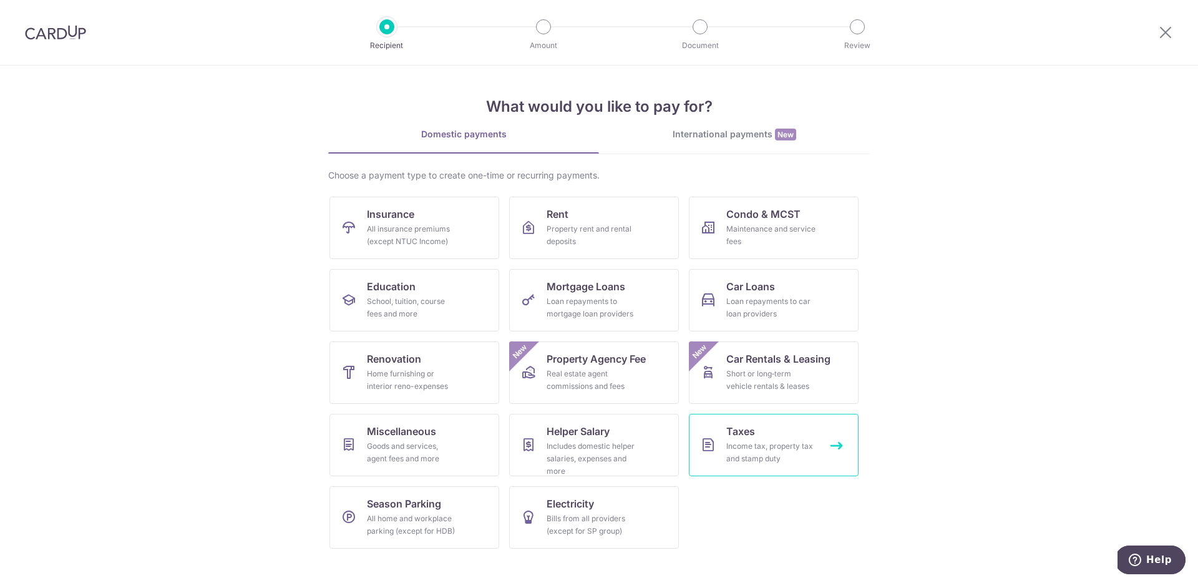
click at [753, 432] on span "Taxes" at bounding box center [740, 431] width 29 height 15
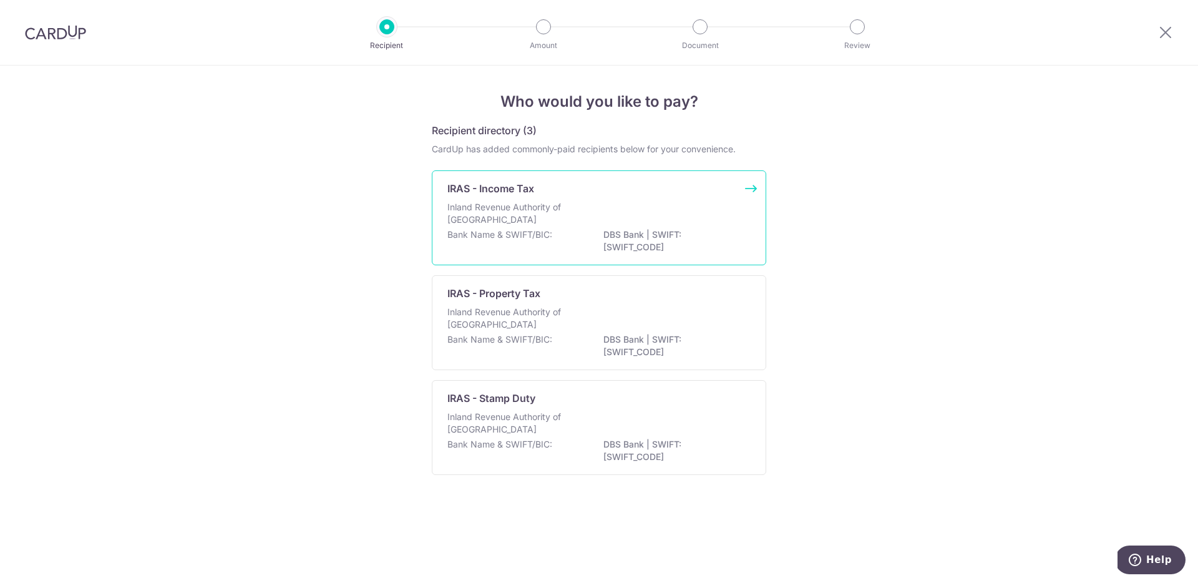
click at [584, 210] on div "Inland Revenue Authority of [GEOGRAPHIC_DATA]" at bounding box center [599, 214] width 303 height 27
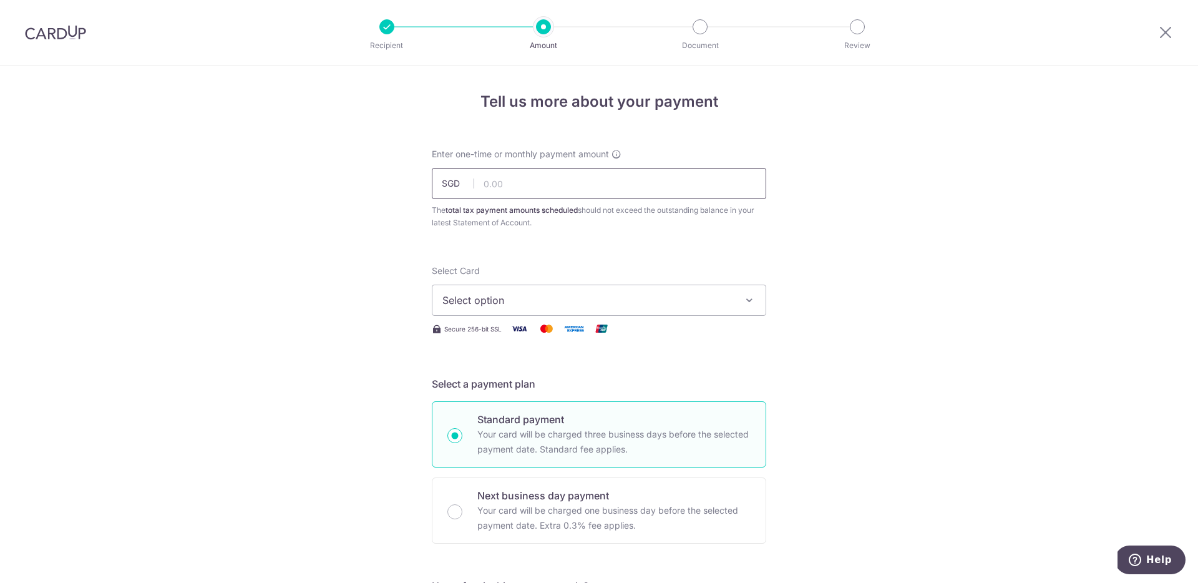
click at [570, 180] on input "text" at bounding box center [599, 183] width 335 height 31
type input "848.78"
click at [624, 291] on button "Select option" at bounding box center [599, 300] width 335 height 31
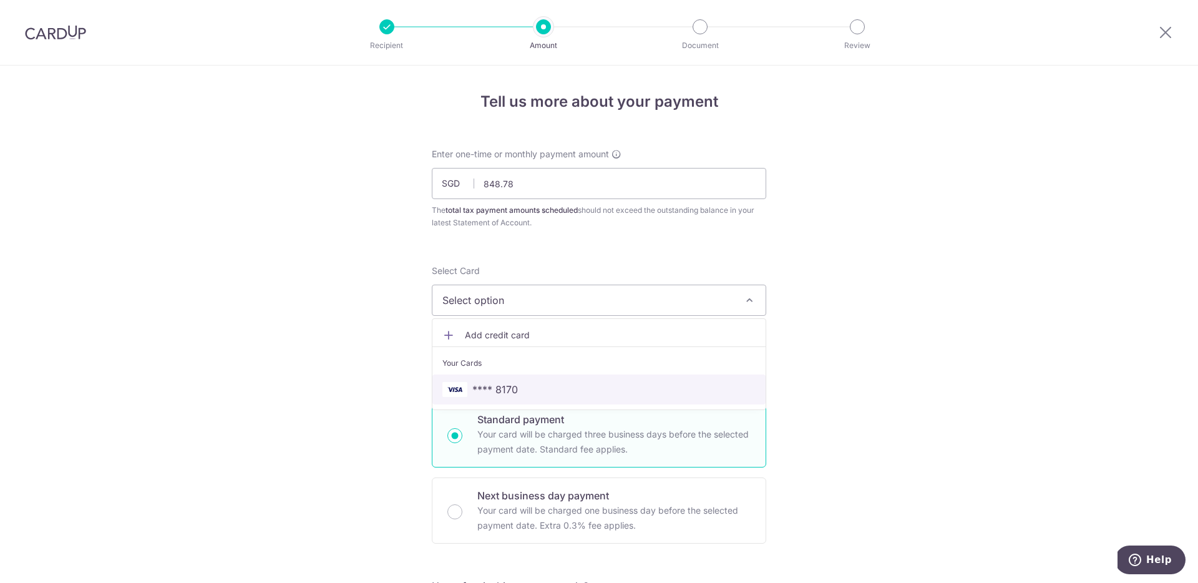
click at [543, 381] on link "**** 8170" at bounding box center [599, 389] width 333 height 30
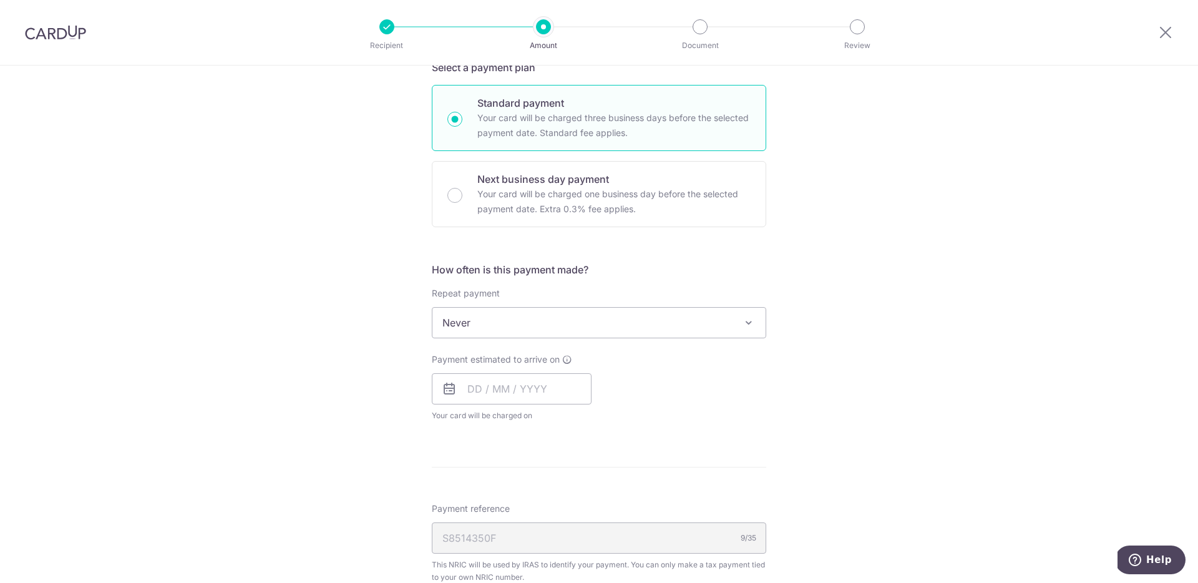
scroll to position [280, 0]
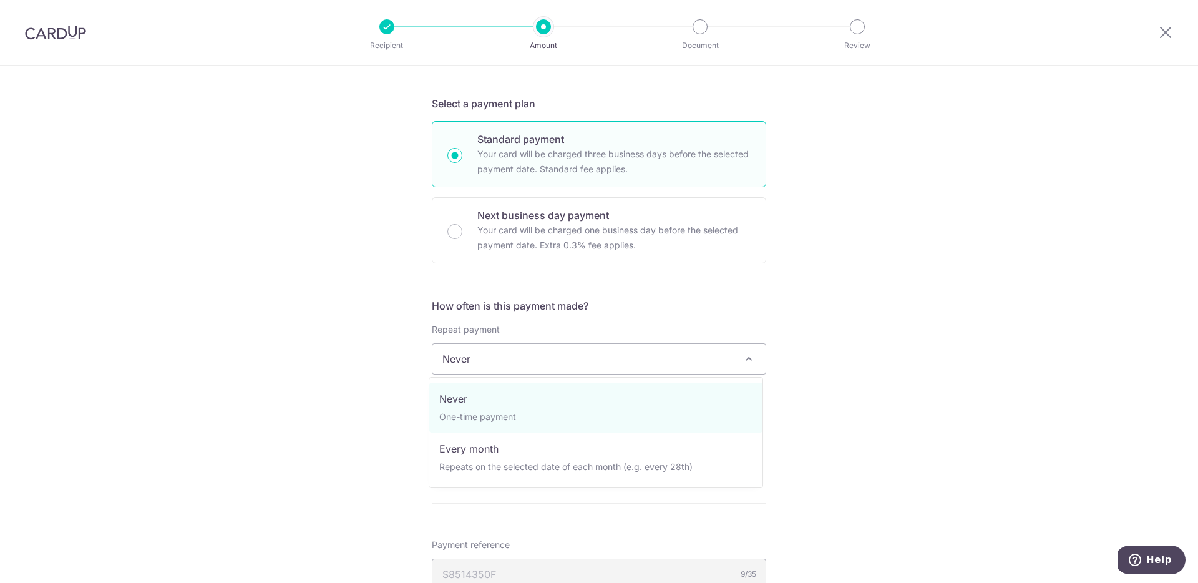
click at [608, 356] on span "Never" at bounding box center [599, 359] width 333 height 30
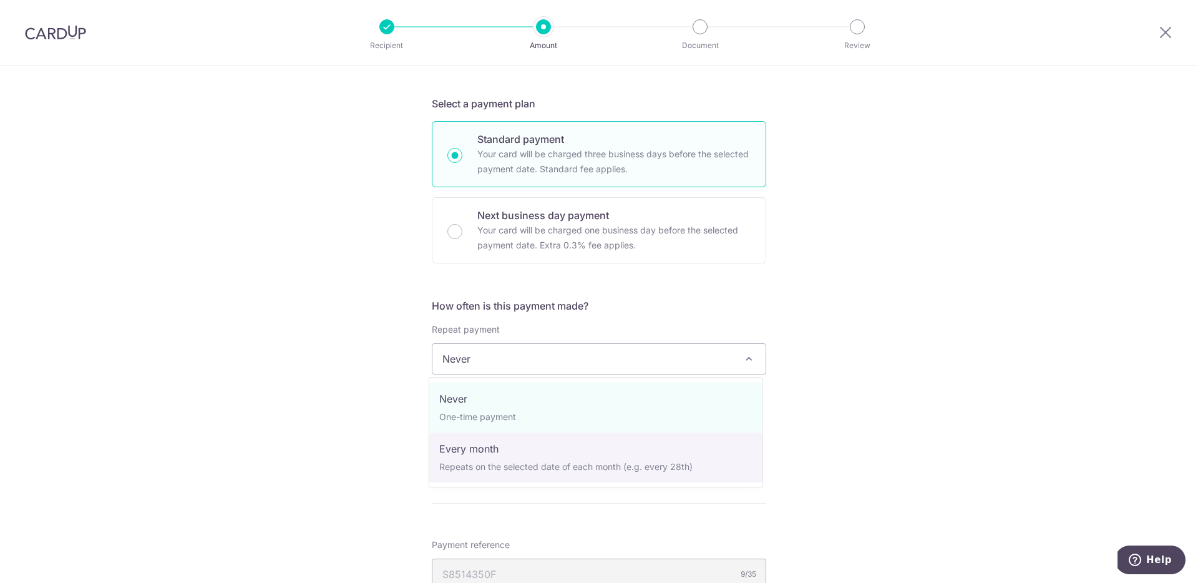
select select "3"
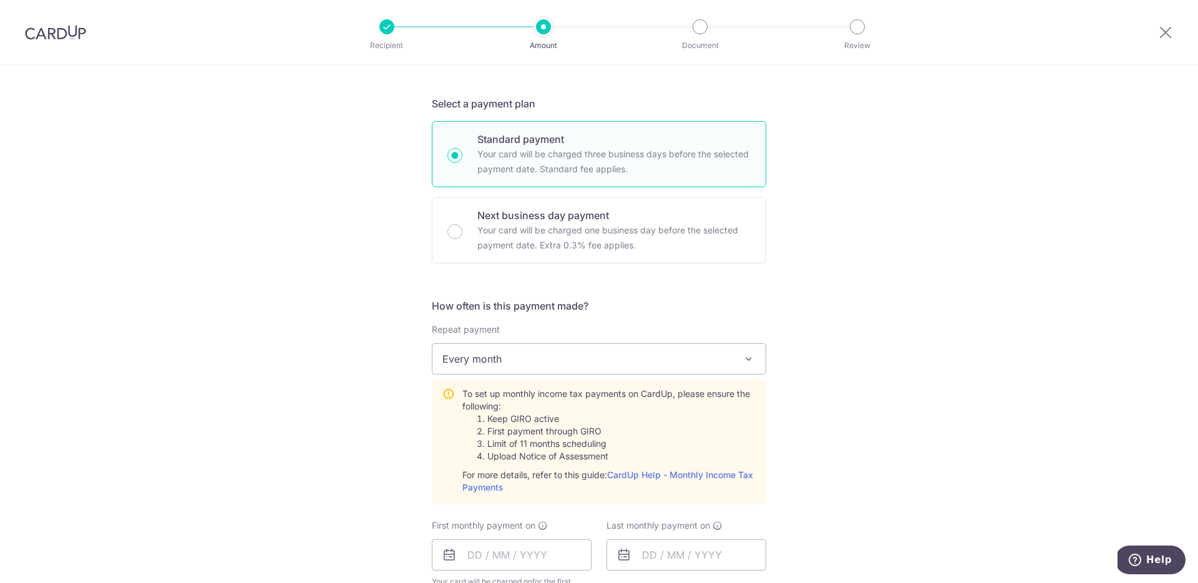
click at [860, 373] on div "Tell us more about your payment Enter one-time or monthly payment amount SGD 84…" at bounding box center [599, 435] width 1198 height 1301
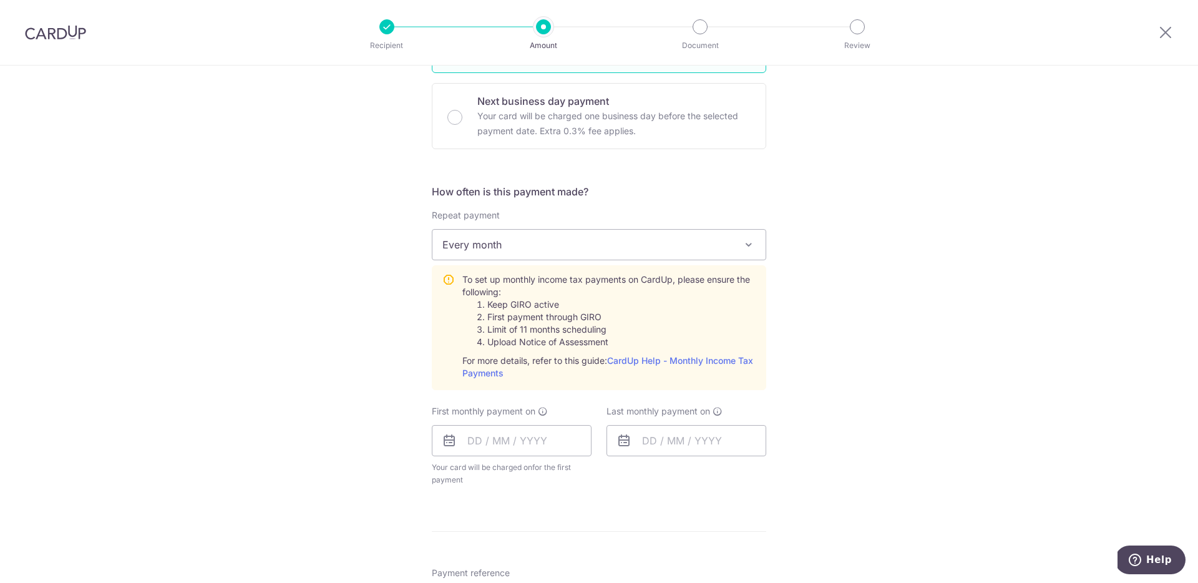
scroll to position [466, 0]
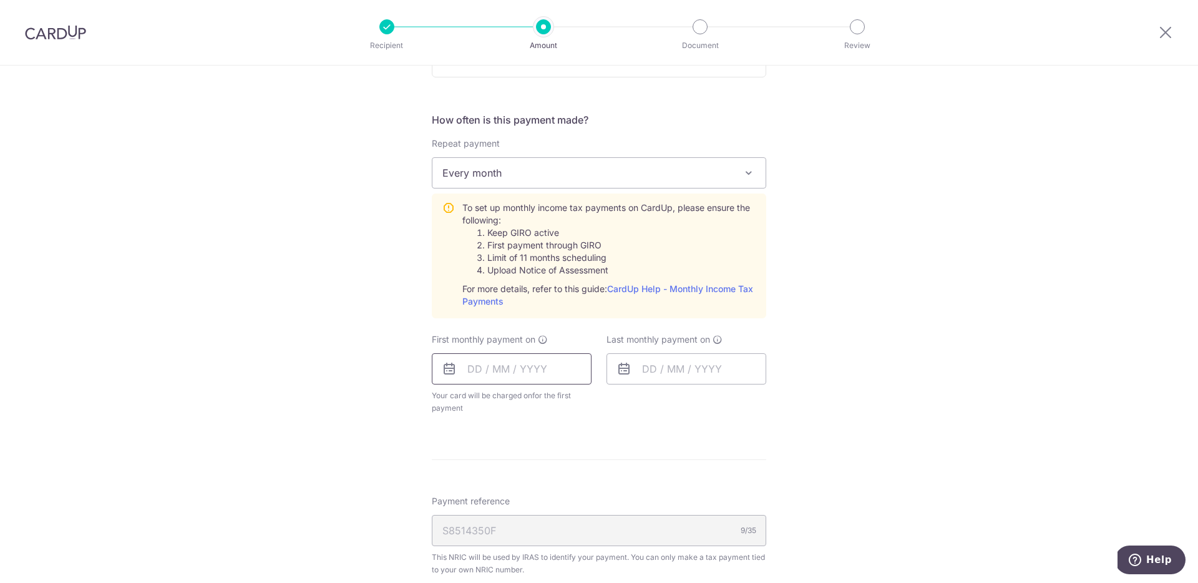
click at [536, 379] on input "text" at bounding box center [512, 368] width 160 height 31
click at [529, 532] on link "24" at bounding box center [532, 532] width 20 height 20
type input "24/09/2025"
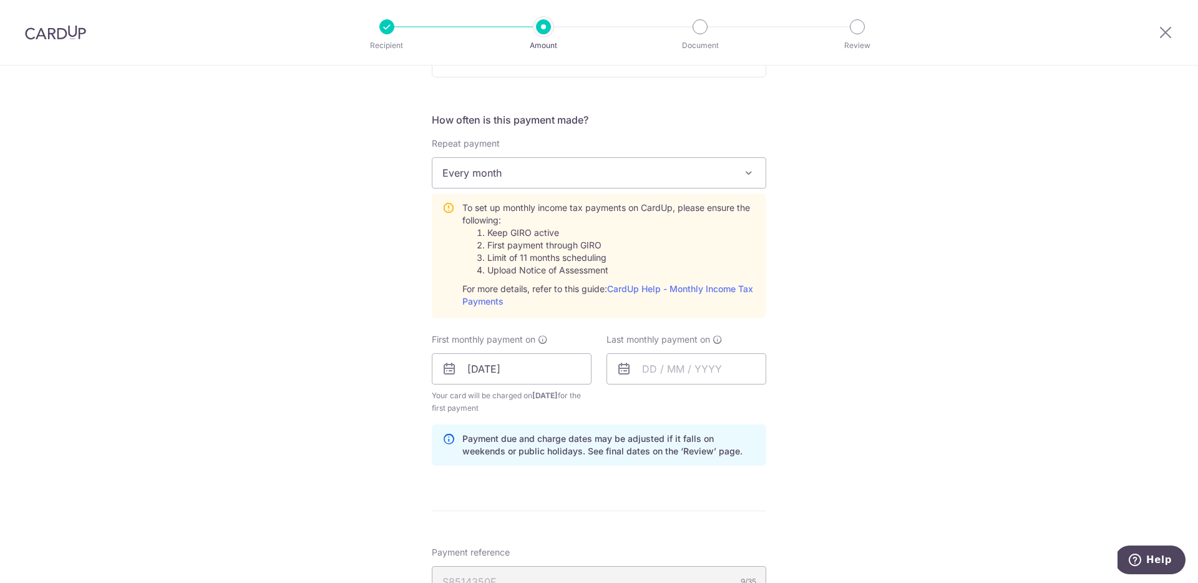
click at [830, 401] on div "Tell us more about your payment Enter one-time or monthly payment amount SGD 84…" at bounding box center [599, 275] width 1198 height 1352
click at [705, 372] on input "text" at bounding box center [687, 368] width 160 height 31
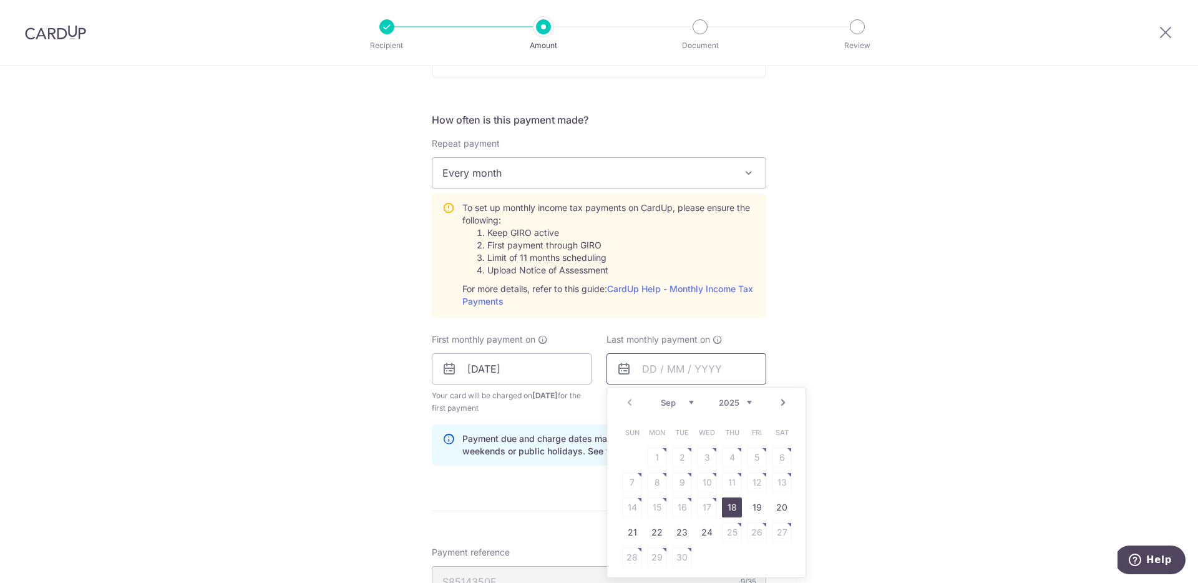
scroll to position [596, 0]
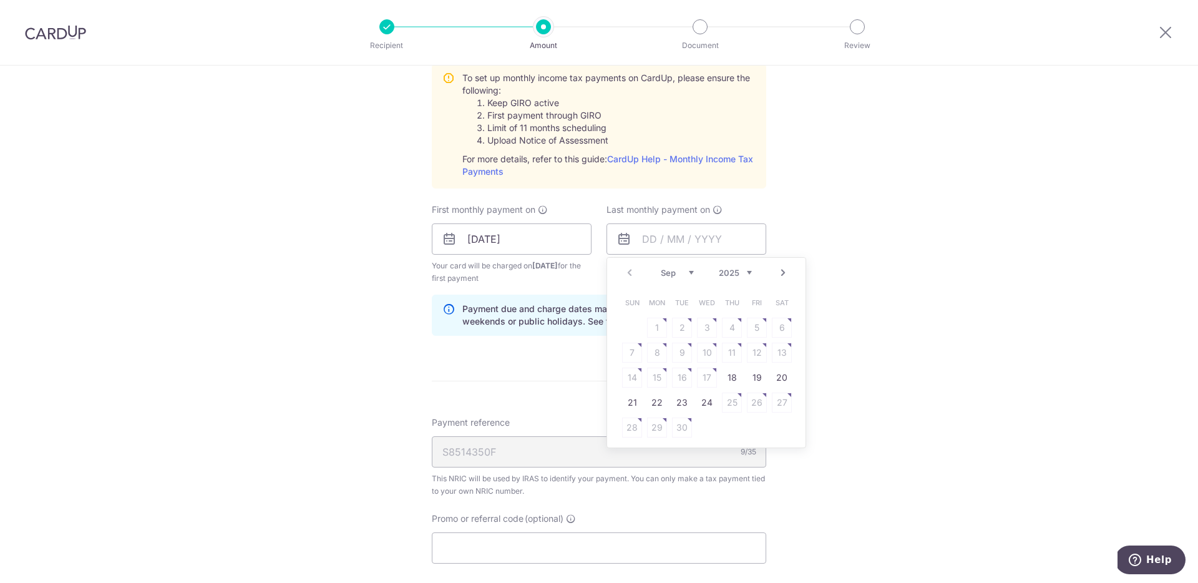
click at [782, 271] on link "Next" at bounding box center [783, 272] width 15 height 15
click at [627, 275] on link "Prev" at bounding box center [629, 272] width 15 height 15
click at [780, 273] on link "Next" at bounding box center [783, 272] width 15 height 15
click at [753, 403] on link "24" at bounding box center [757, 403] width 20 height 20
type input "24/10/2025"
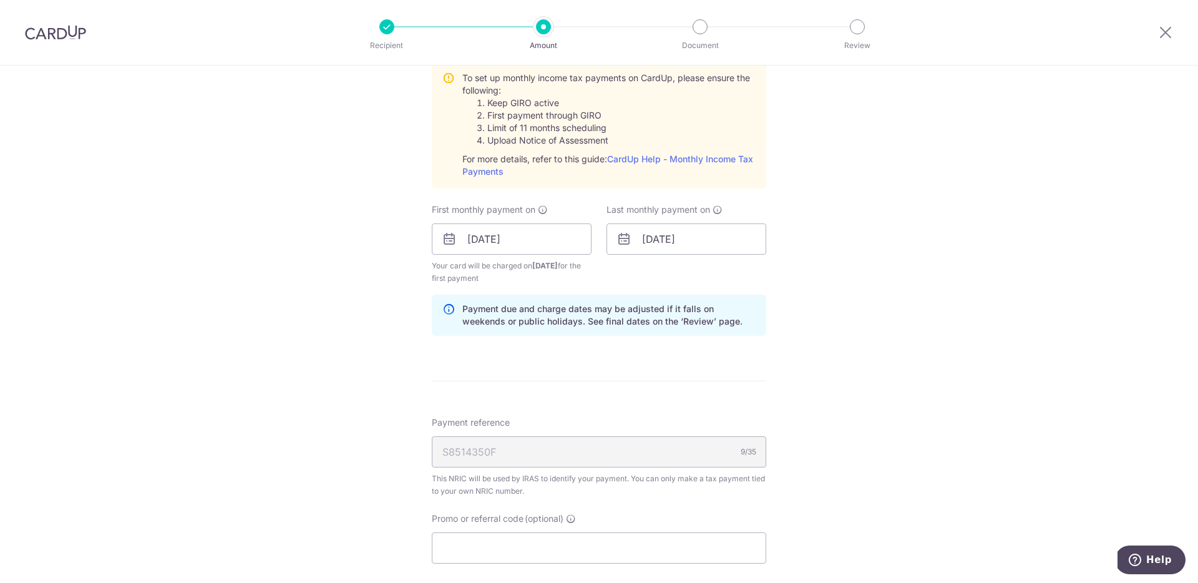
click at [844, 363] on div "Tell us more about your payment Enter one-time or monthly payment amount SGD 84…" at bounding box center [599, 145] width 1198 height 1352
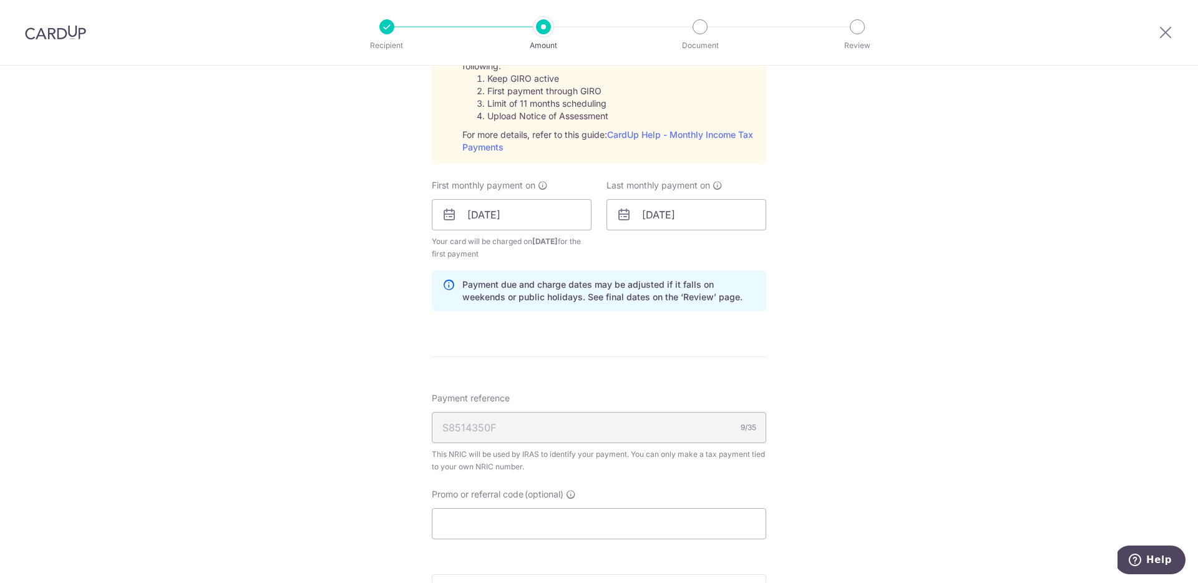
scroll to position [667, 0]
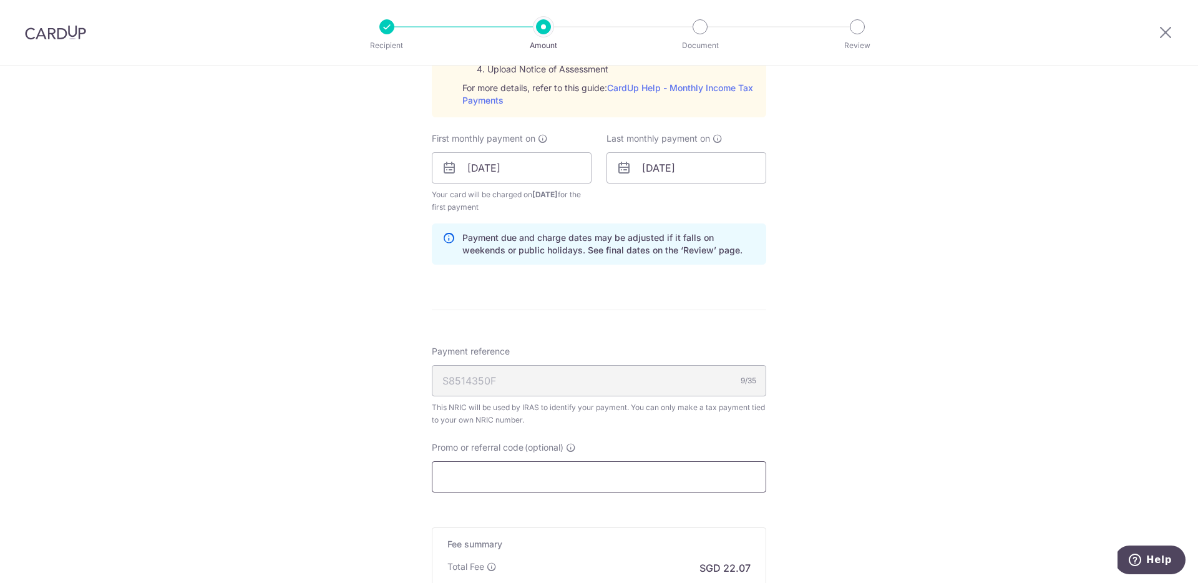
click at [615, 477] on input "Promo or referral code (optional)" at bounding box center [599, 476] width 335 height 31
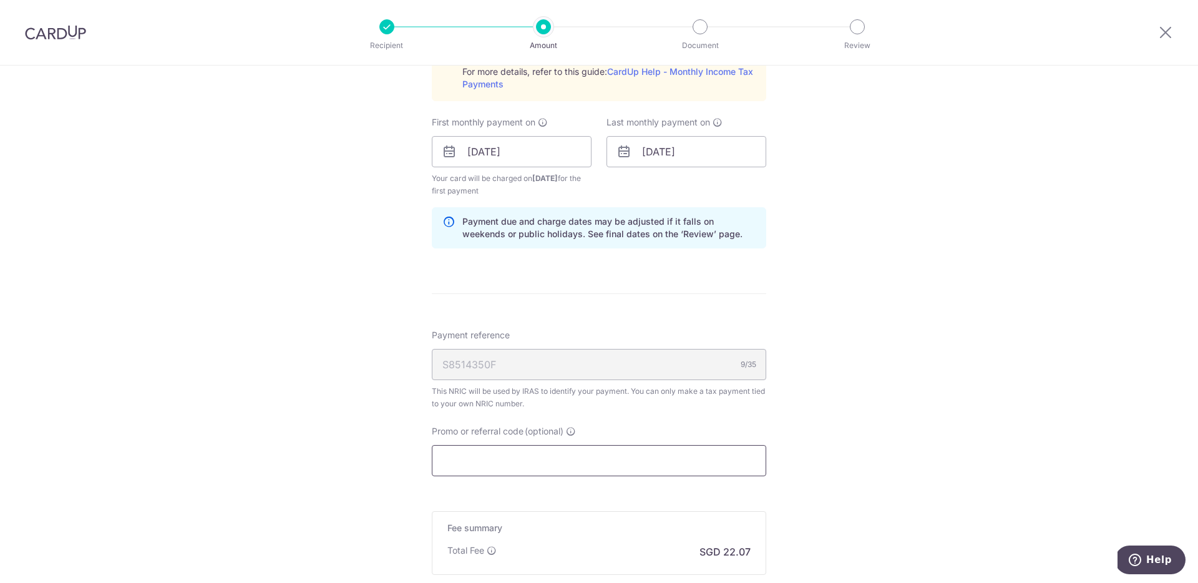
scroll to position [716, 0]
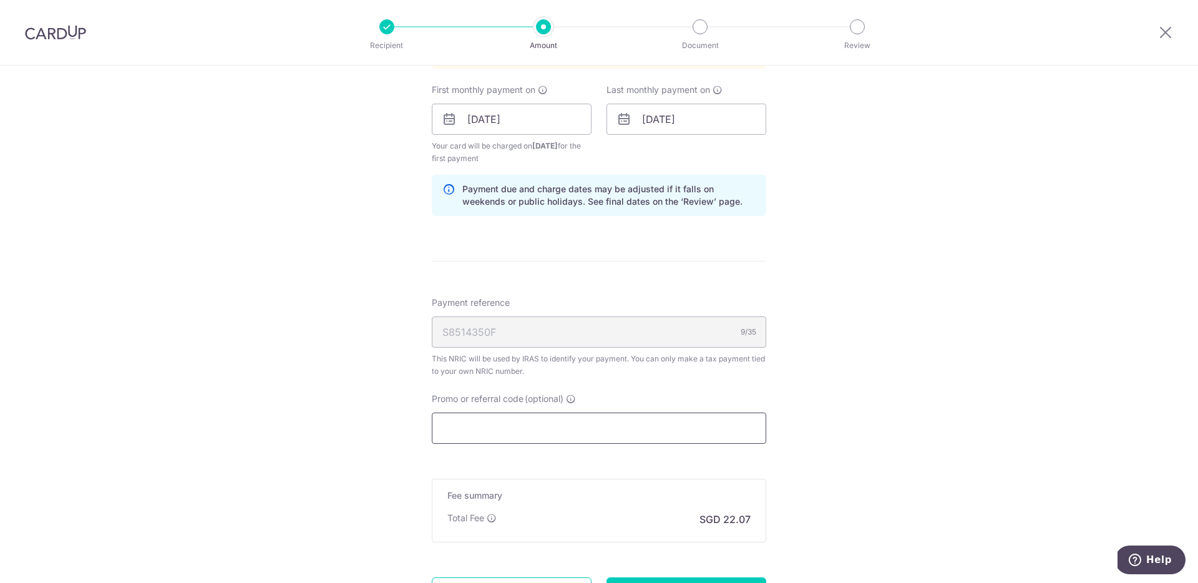
paste input "VTAX25R"
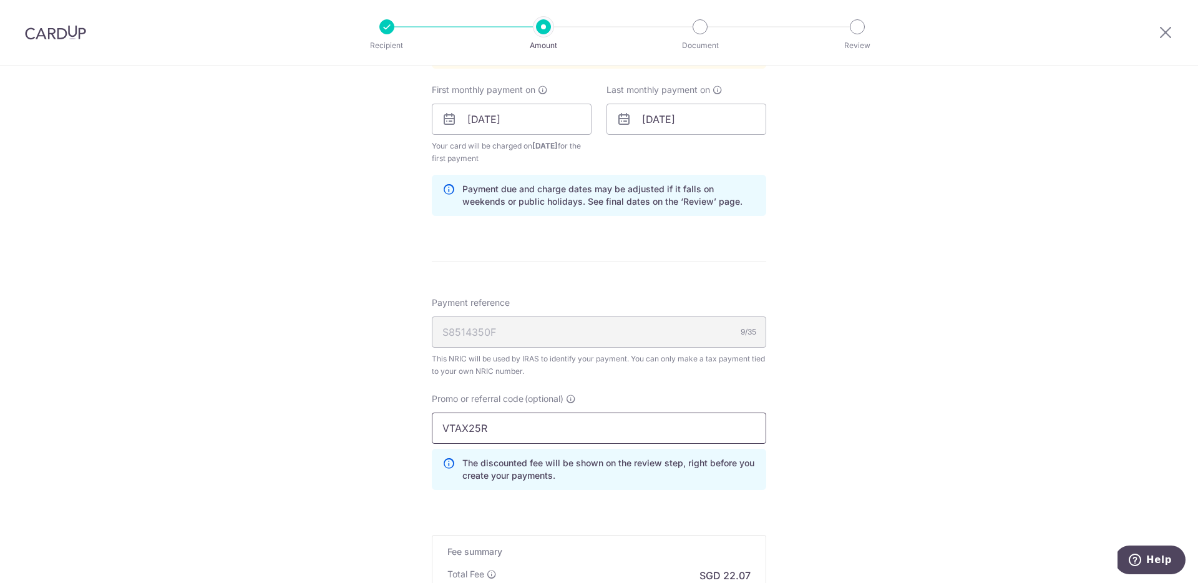
type input "VTAX25R"
click at [916, 429] on div "Tell us more about your payment Enter one-time or monthly payment amount SGD 84…" at bounding box center [599, 54] width 1198 height 1409
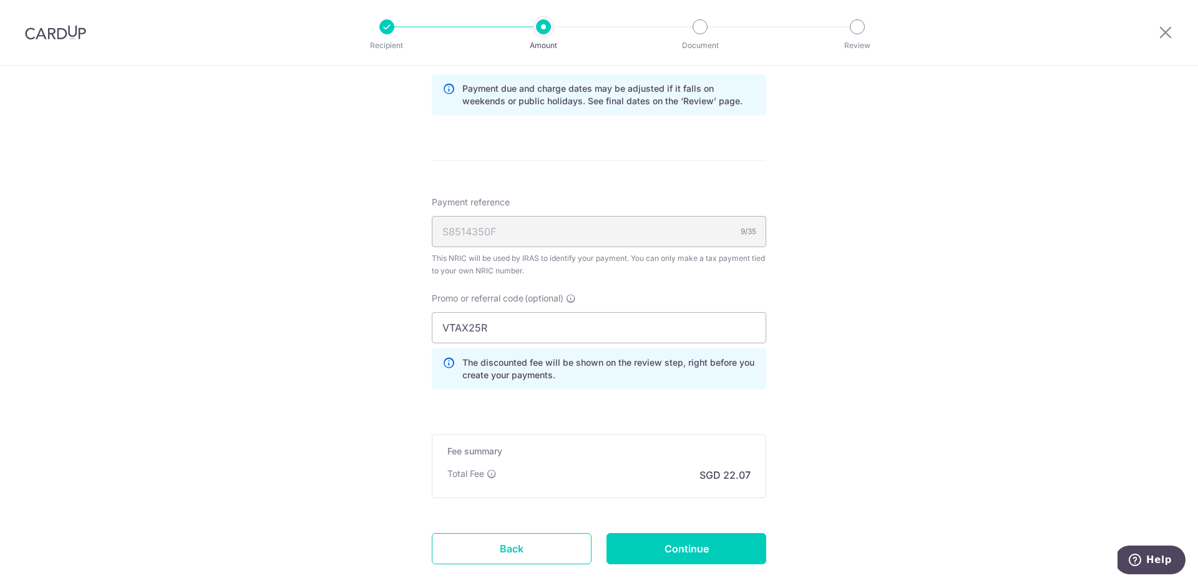
scroll to position [891, 0]
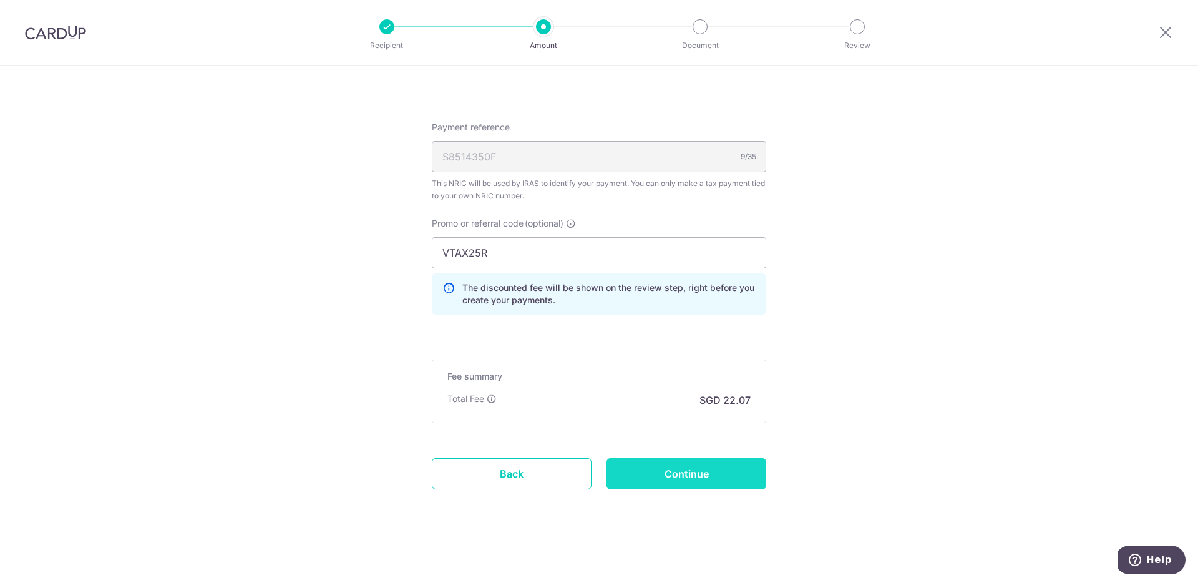
click at [731, 472] on input "Continue" at bounding box center [687, 473] width 160 height 31
type input "Create Schedule"
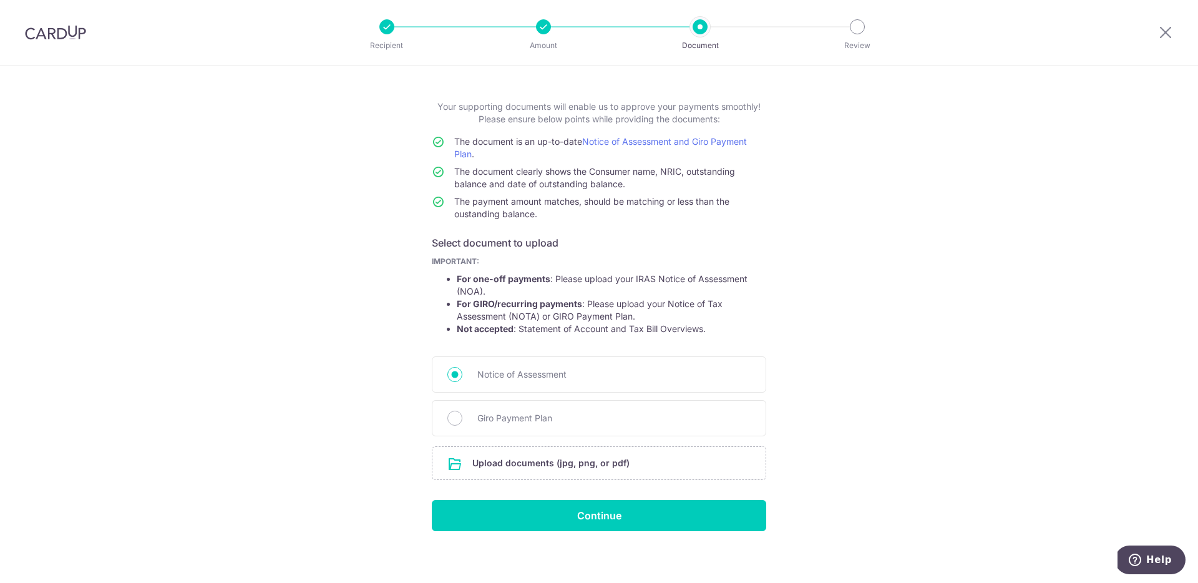
scroll to position [23, 0]
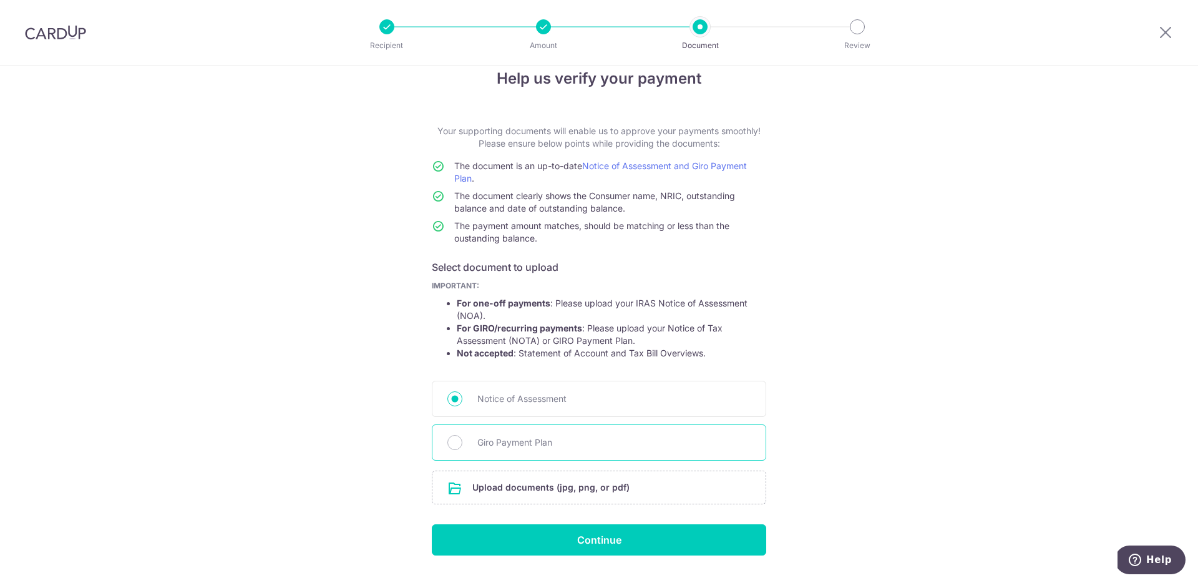
click at [547, 444] on span "Giro Payment Plan" at bounding box center [613, 442] width 273 height 15
click at [462, 444] on input "Giro Payment Plan" at bounding box center [455, 442] width 15 height 15
radio input "true"
click at [544, 488] on input "file" at bounding box center [599, 487] width 333 height 32
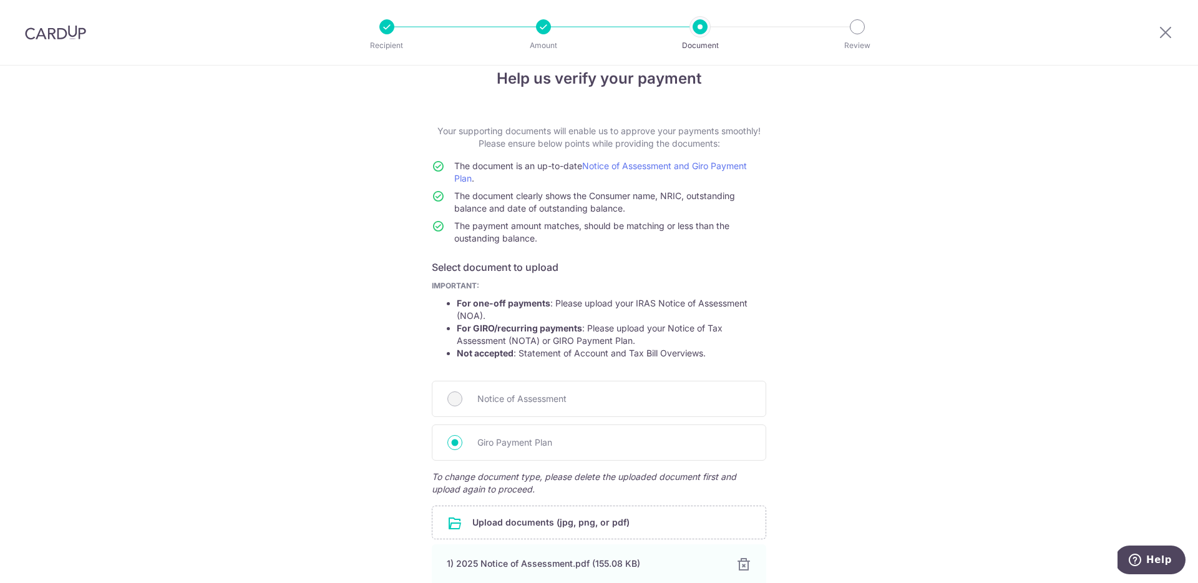
scroll to position [140, 0]
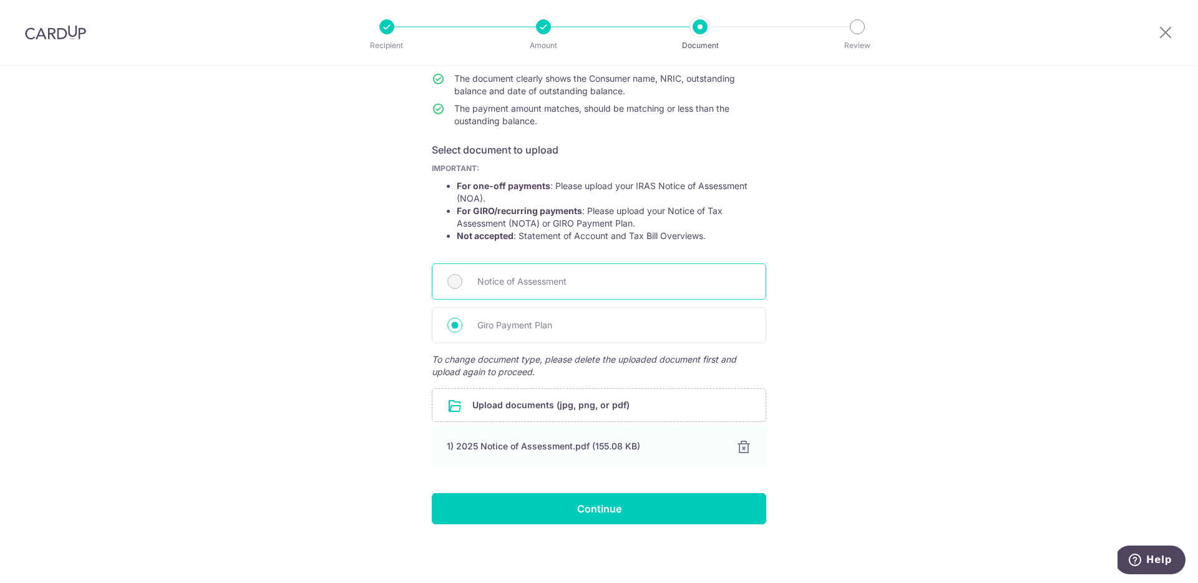
click at [526, 288] on span "Notice of Assessment" at bounding box center [613, 281] width 273 height 15
click at [502, 285] on span "Notice of Assessment" at bounding box center [613, 281] width 273 height 15
click at [440, 280] on div "Notice of Assessment" at bounding box center [599, 281] width 335 height 36
click at [746, 448] on div at bounding box center [743, 447] width 15 height 15
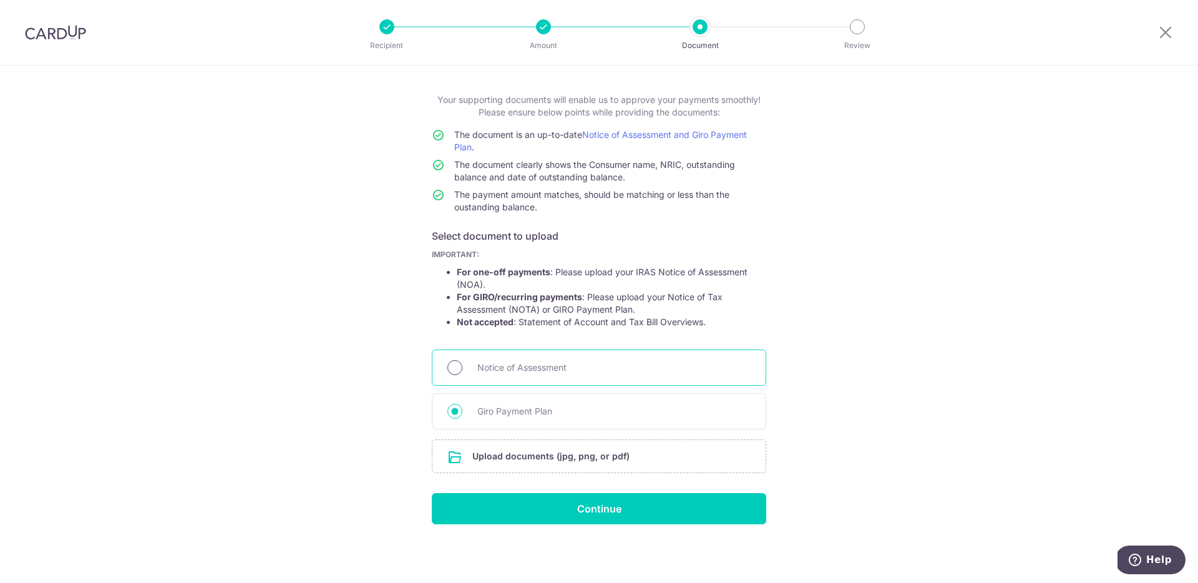
click at [450, 365] on input "Notice of Assessment" at bounding box center [455, 367] width 15 height 15
radio input "true"
click at [585, 453] on input "file" at bounding box center [599, 456] width 333 height 32
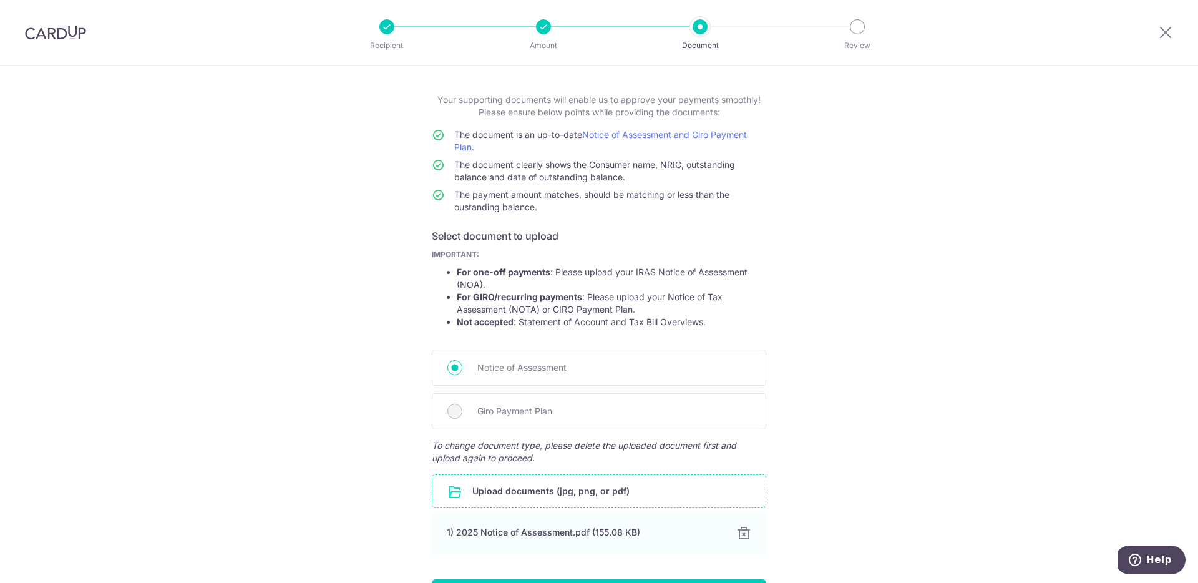
scroll to position [120, 0]
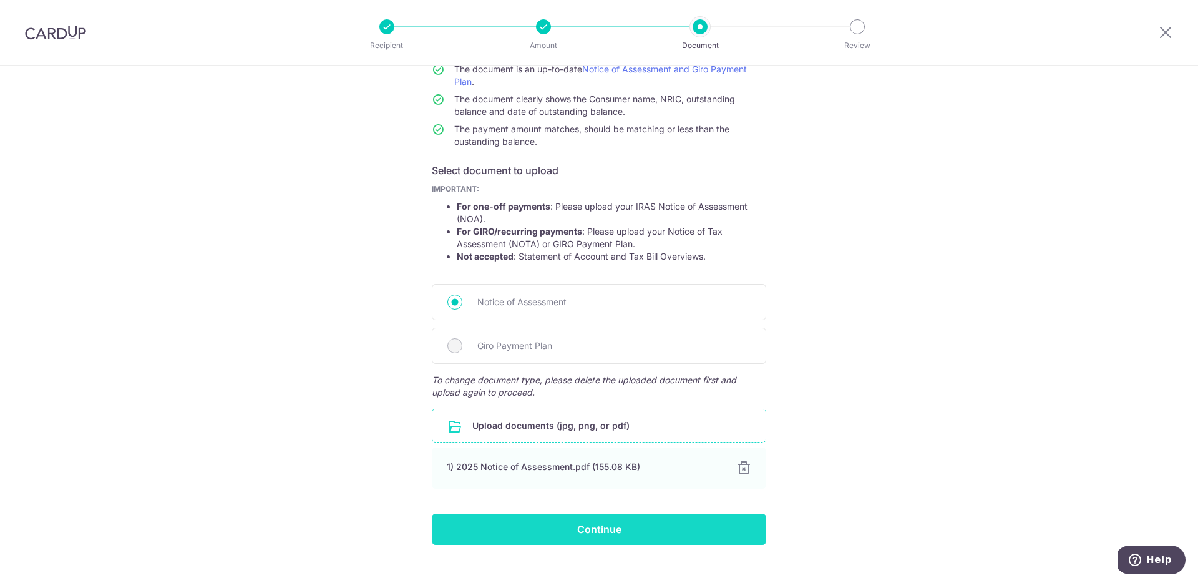
click at [651, 529] on input "Continue" at bounding box center [599, 529] width 335 height 31
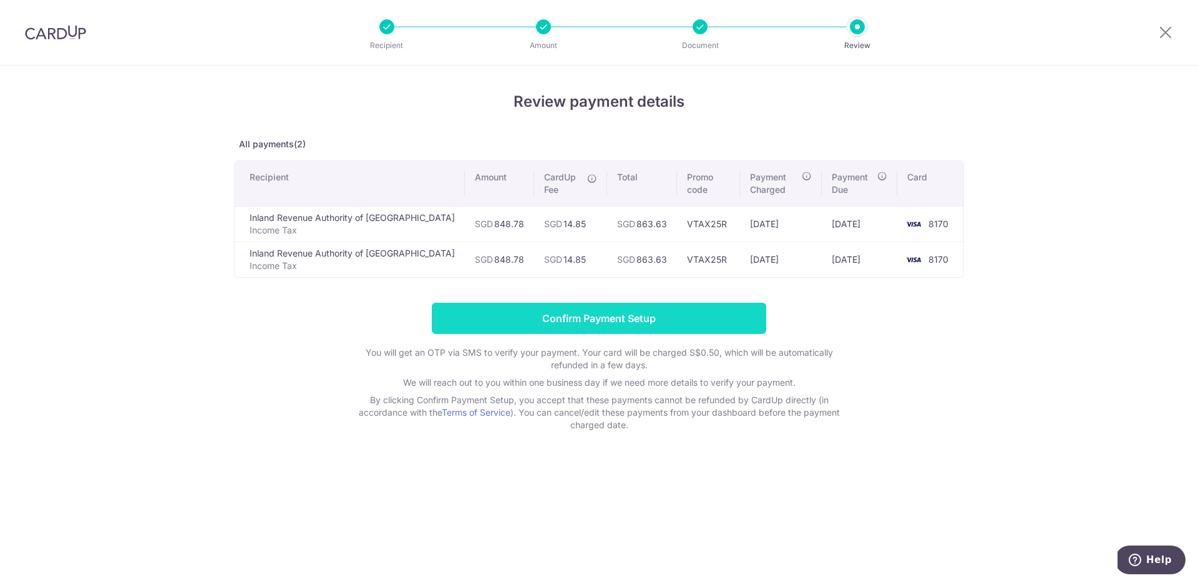
click at [604, 318] on input "Confirm Payment Setup" at bounding box center [599, 318] width 335 height 31
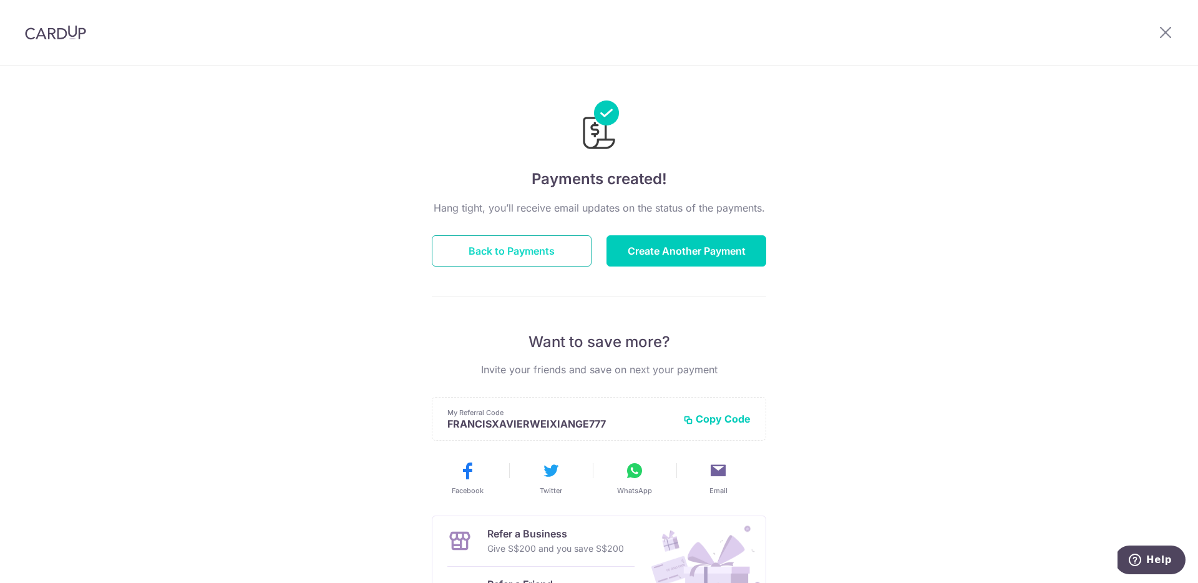
click at [558, 251] on button "Back to Payments" at bounding box center [512, 250] width 160 height 31
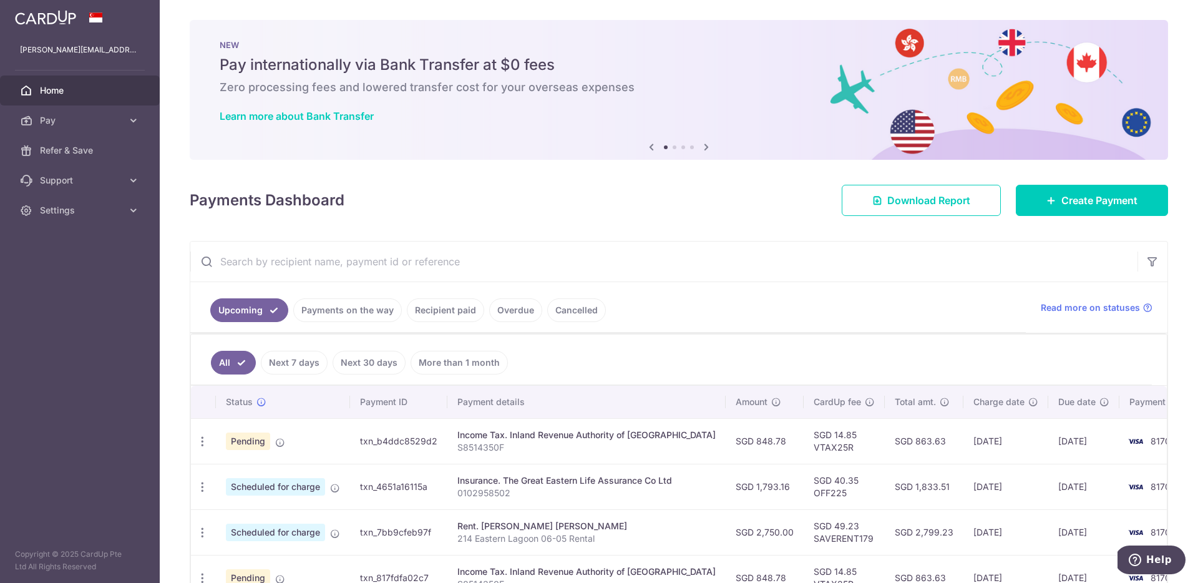
click at [371, 311] on link "Payments on the way" at bounding box center [347, 310] width 109 height 24
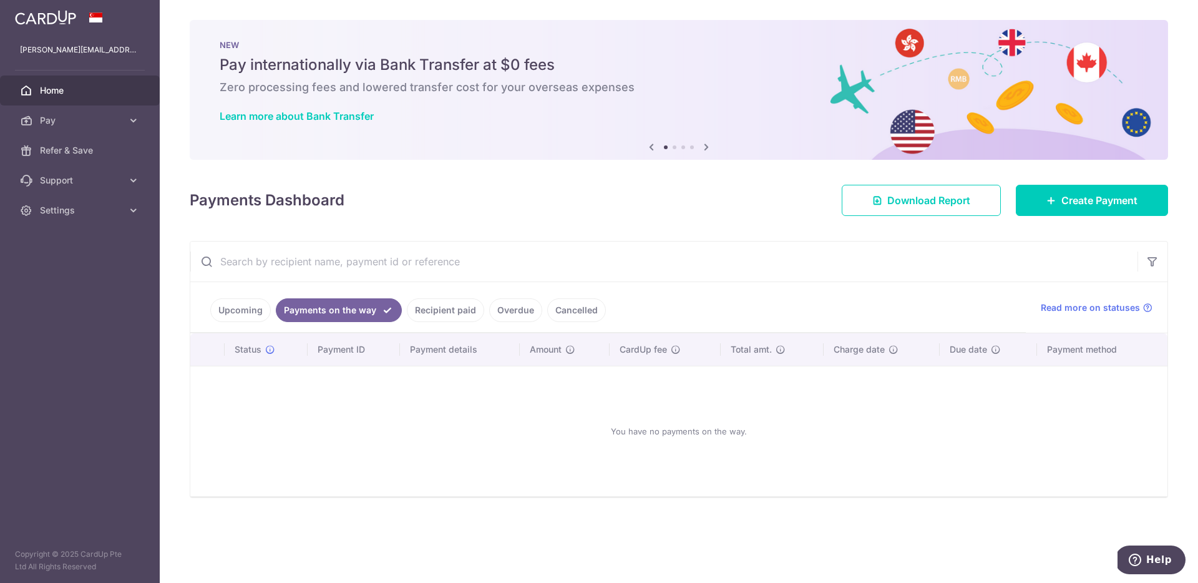
click at [452, 315] on link "Recipient paid" at bounding box center [445, 310] width 77 height 24
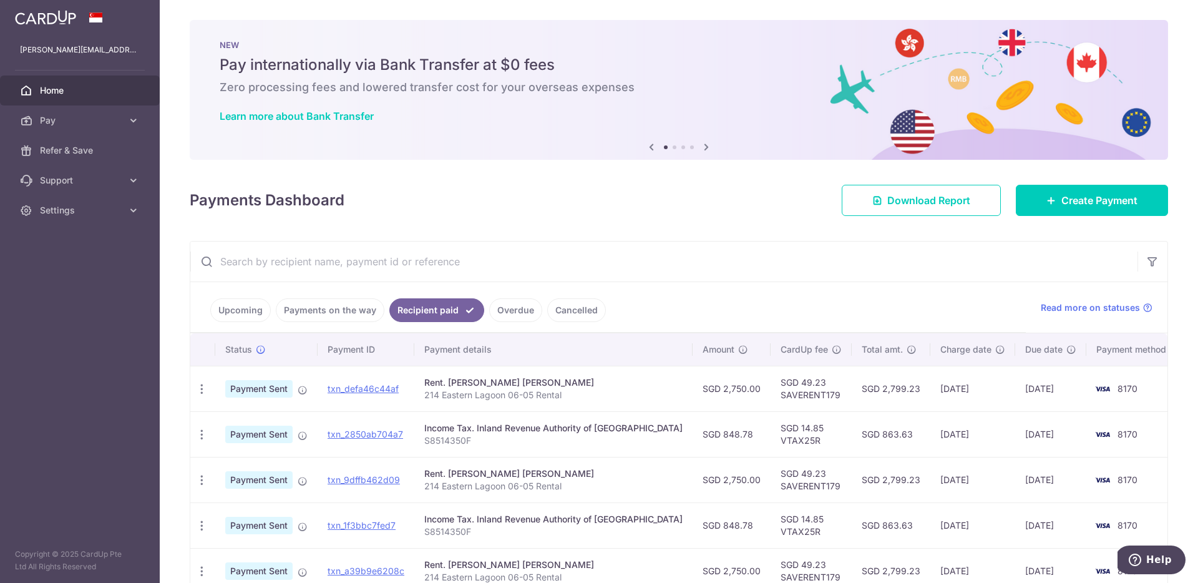
scroll to position [31, 0]
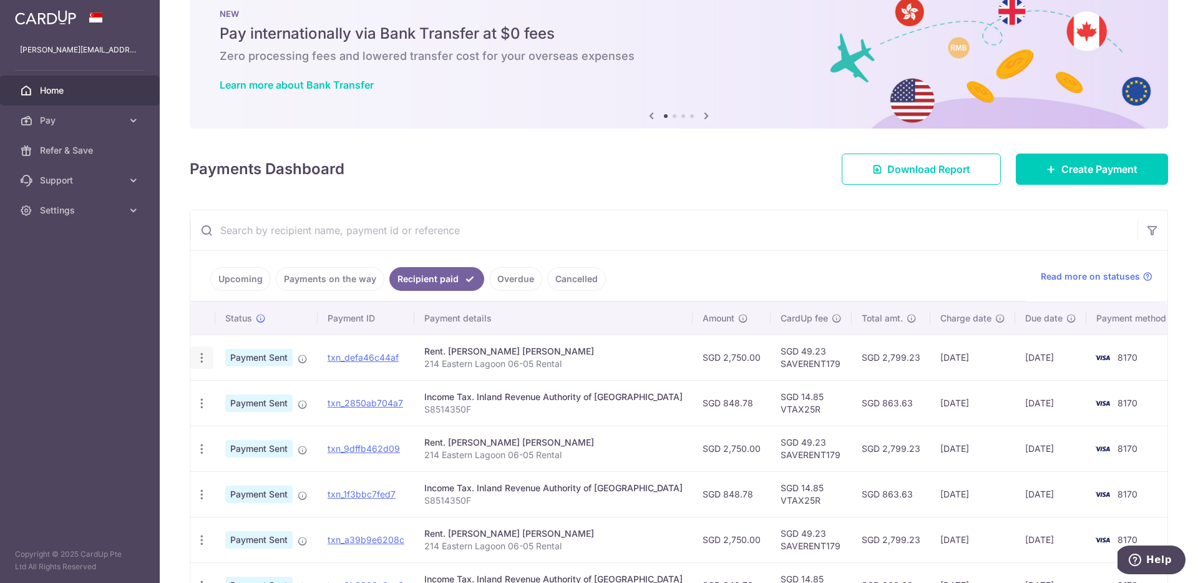
click at [198, 359] on icon "button" at bounding box center [201, 357] width 13 height 13
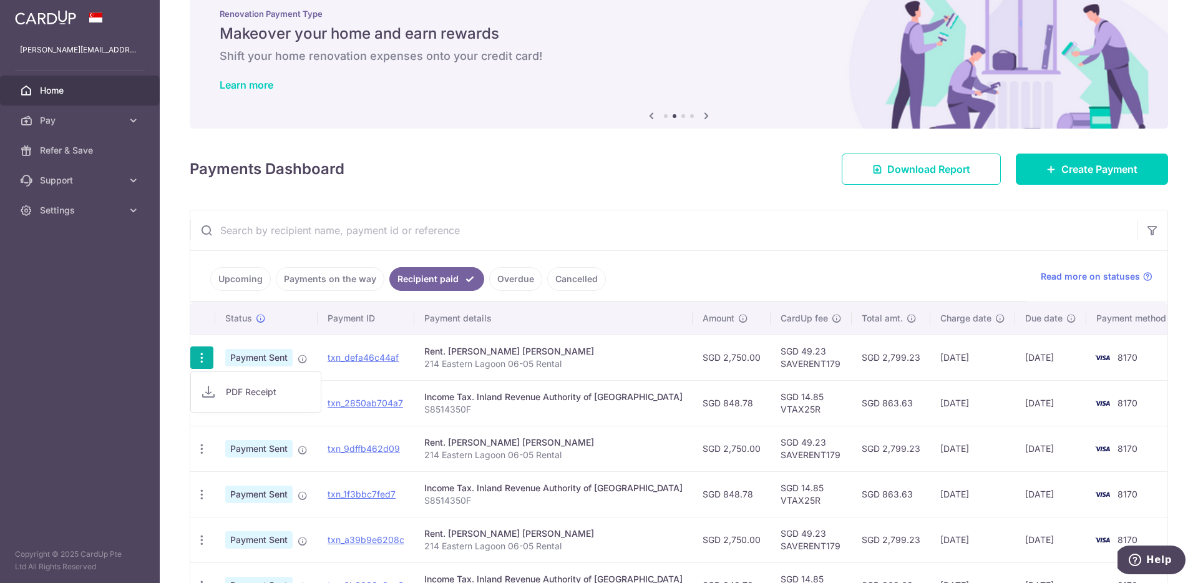
click at [262, 393] on span "PDF Receipt" at bounding box center [268, 392] width 85 height 12
